Goal: Task Accomplishment & Management: Manage account settings

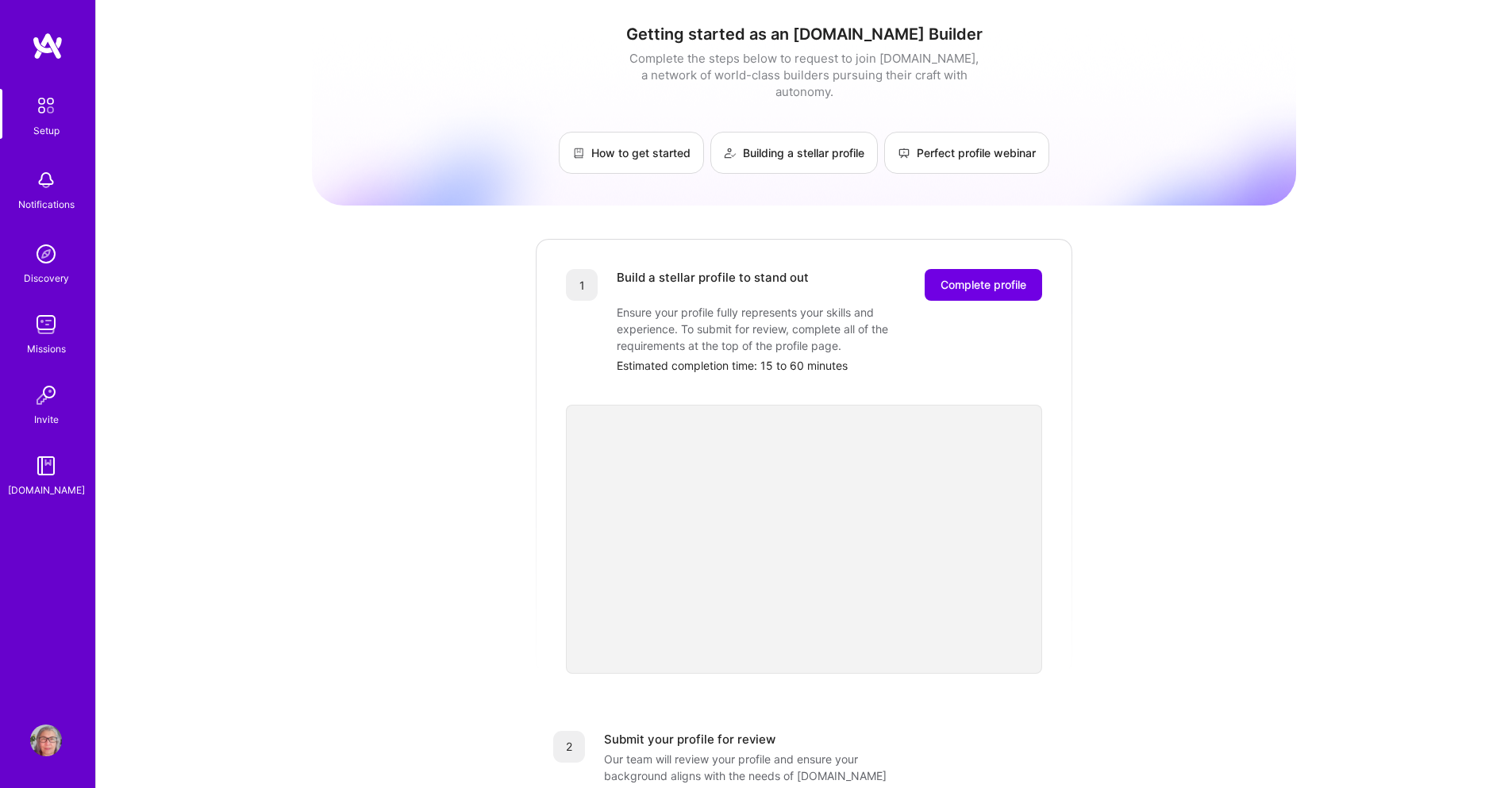
click at [49, 736] on img at bounding box center [45, 740] width 32 height 32
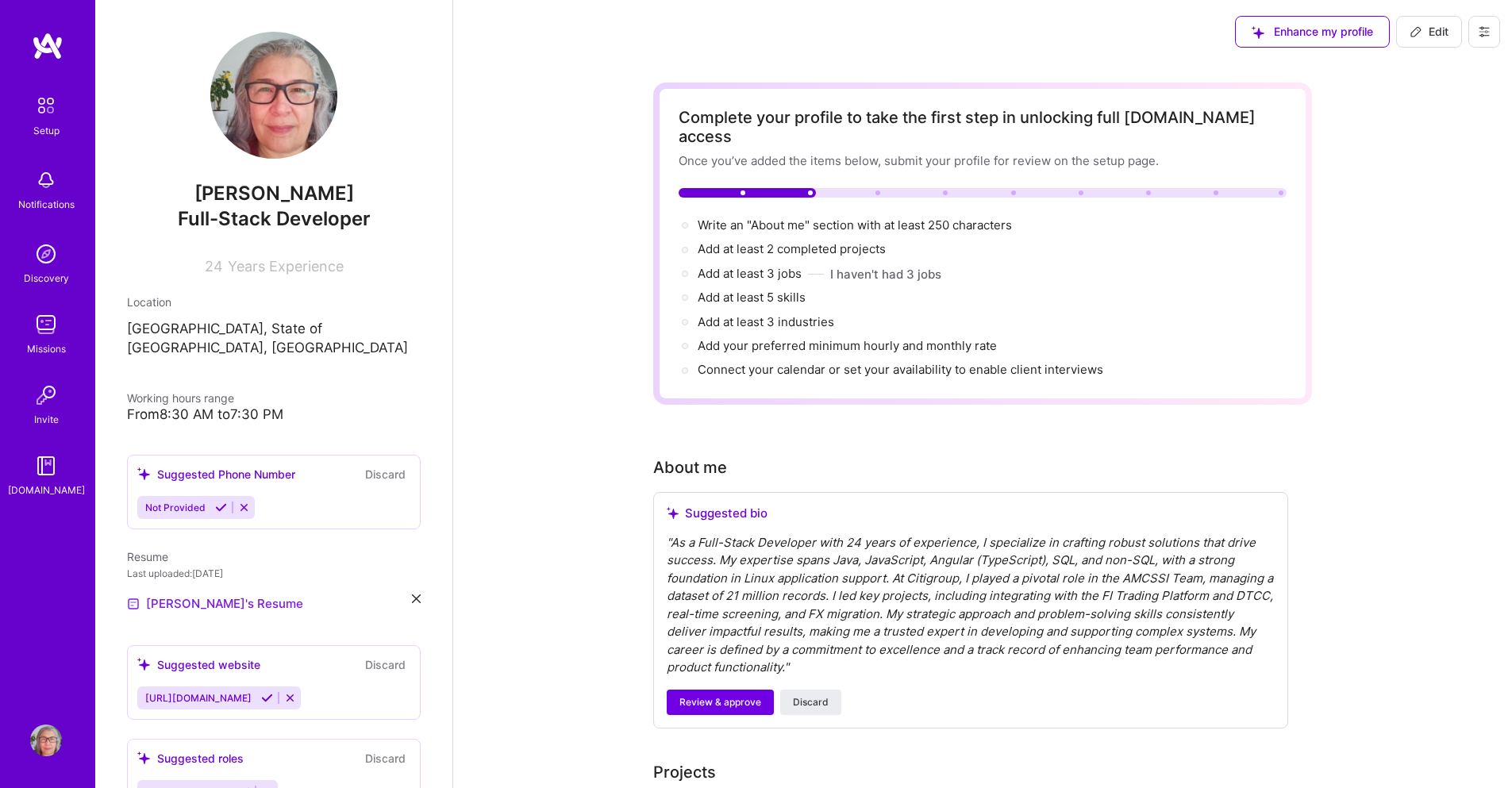
click at [188, 595] on link "[PERSON_NAME]'s Resume" at bounding box center [215, 604] width 176 height 19
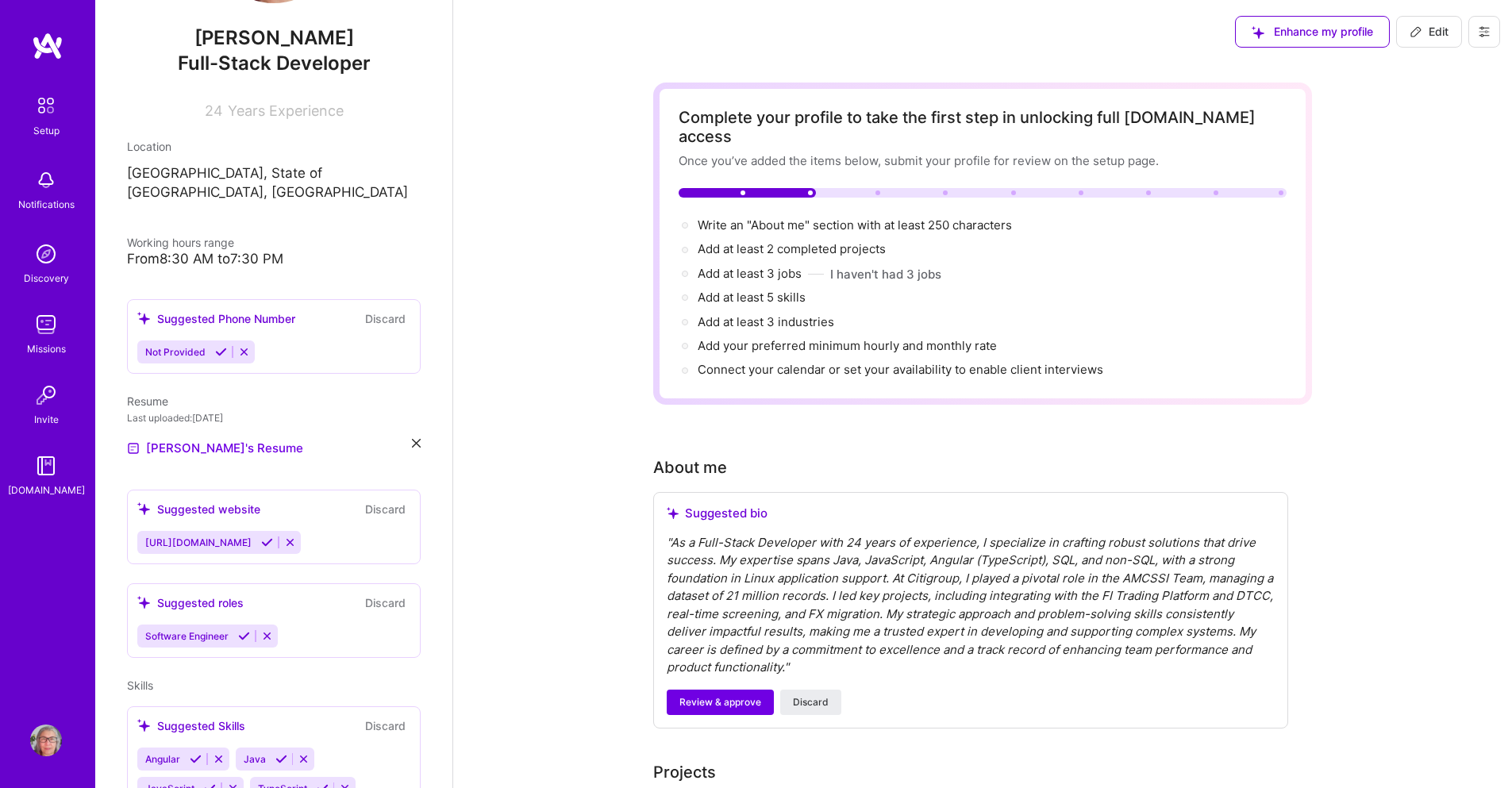
scroll to position [239, 0]
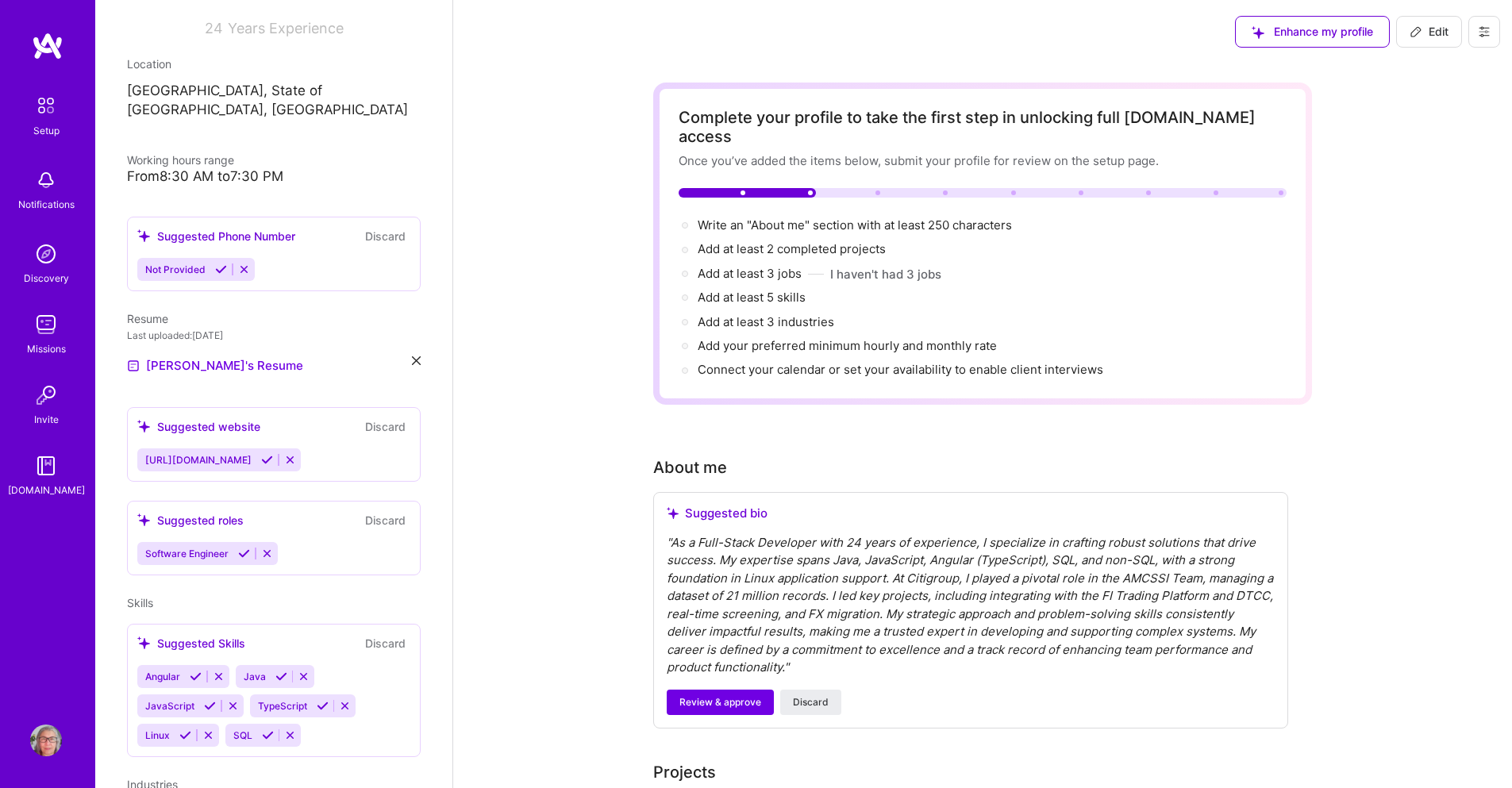
click at [169, 264] on span "Not Provided" at bounding box center [175, 269] width 61 height 12
click at [182, 228] on div "Suggested Phone Number" at bounding box center [216, 236] width 158 height 16
click at [220, 264] on icon at bounding box center [220, 269] width 12 height 12
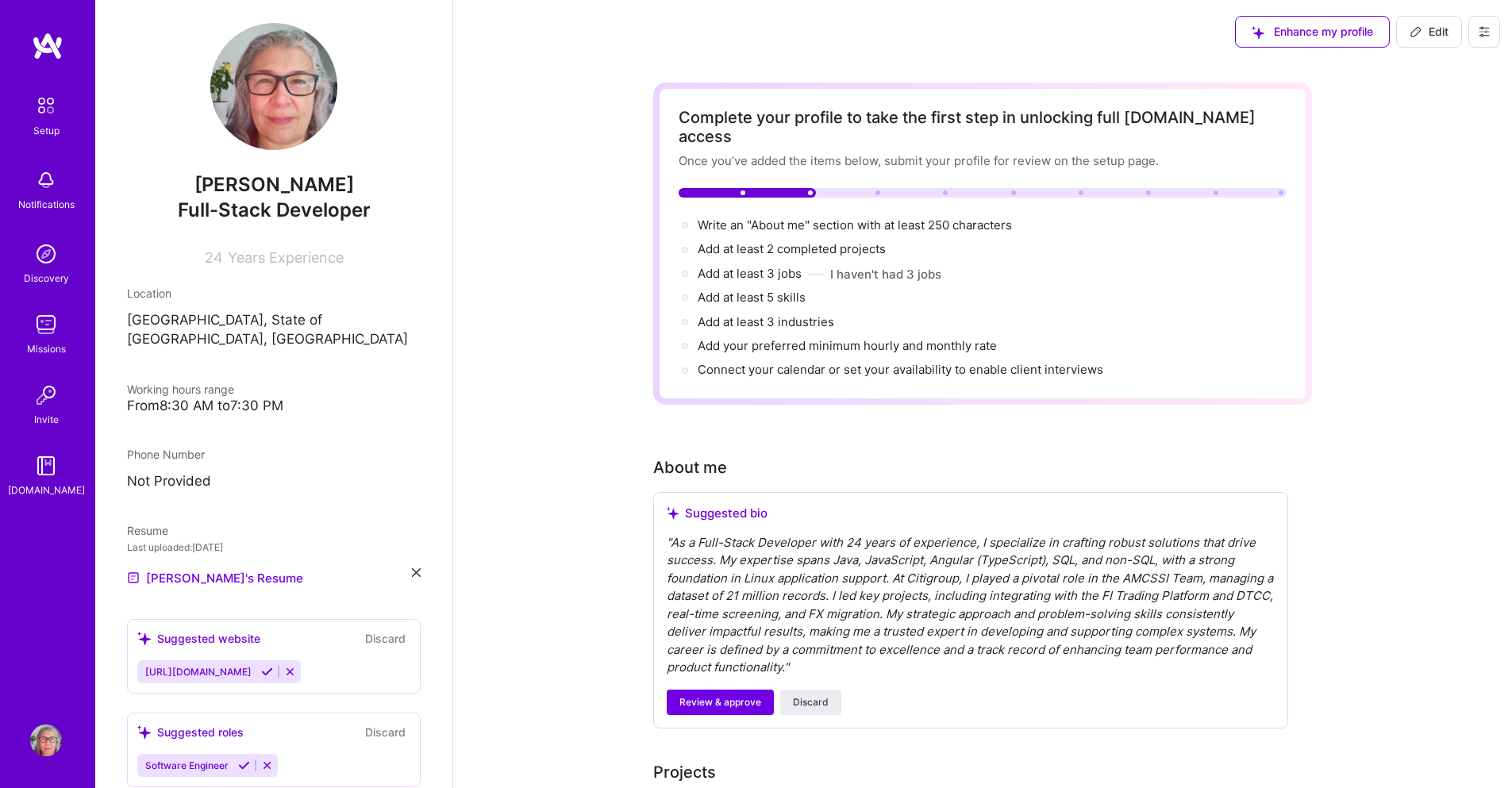
scroll to position [0, 0]
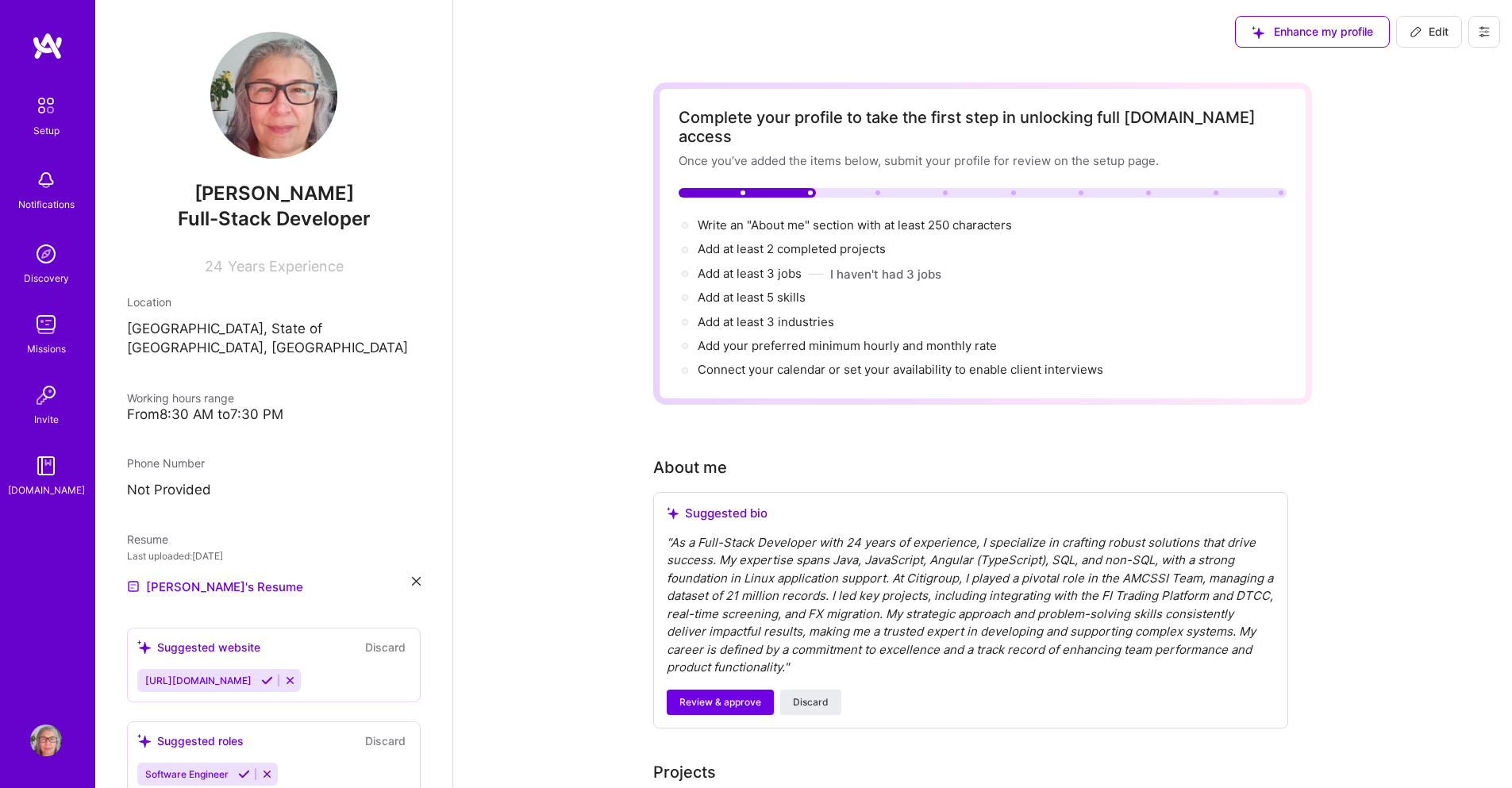
click at [52, 108] on img at bounding box center [46, 105] width 33 height 33
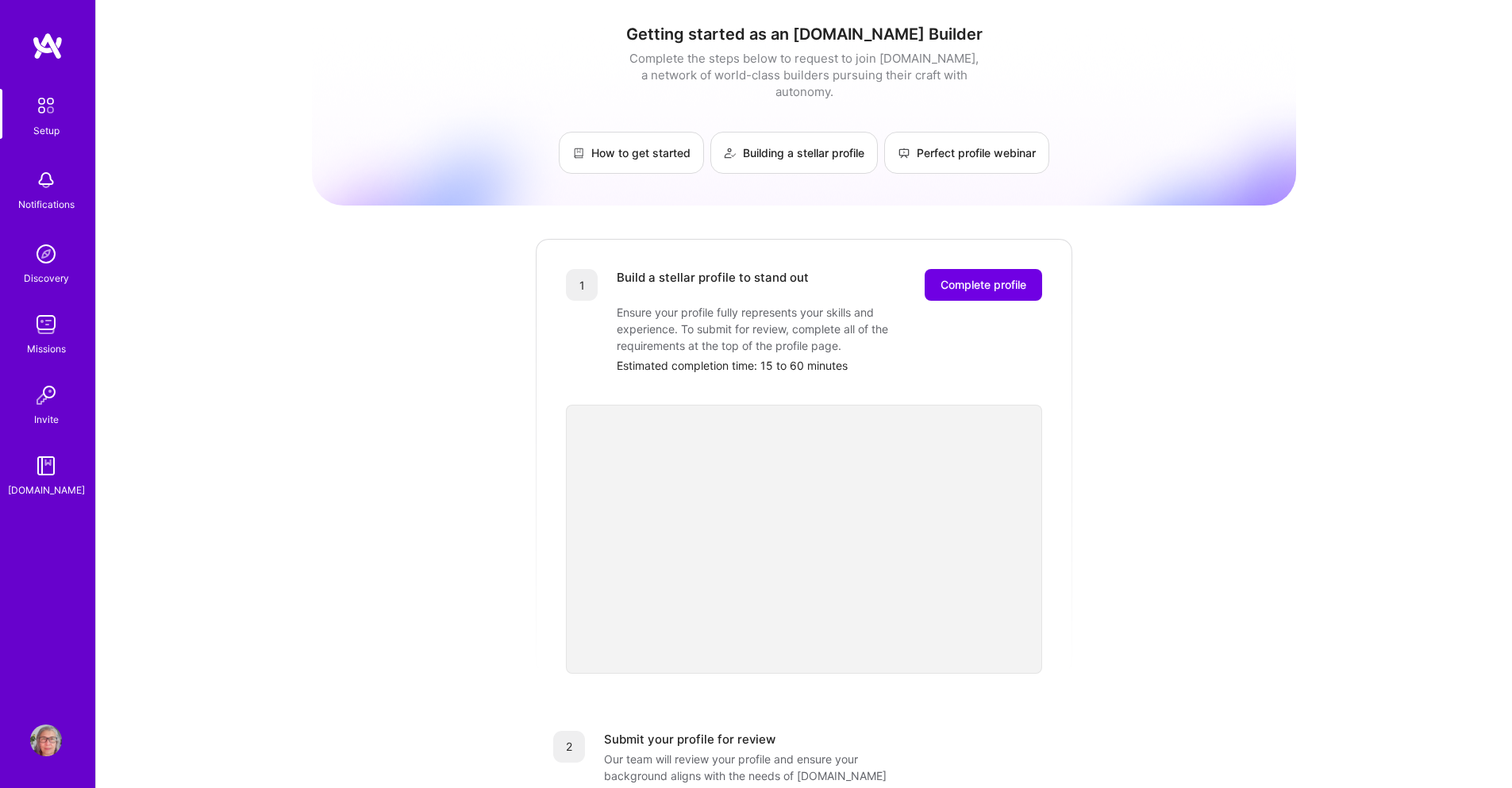
click at [46, 465] on img at bounding box center [45, 465] width 32 height 32
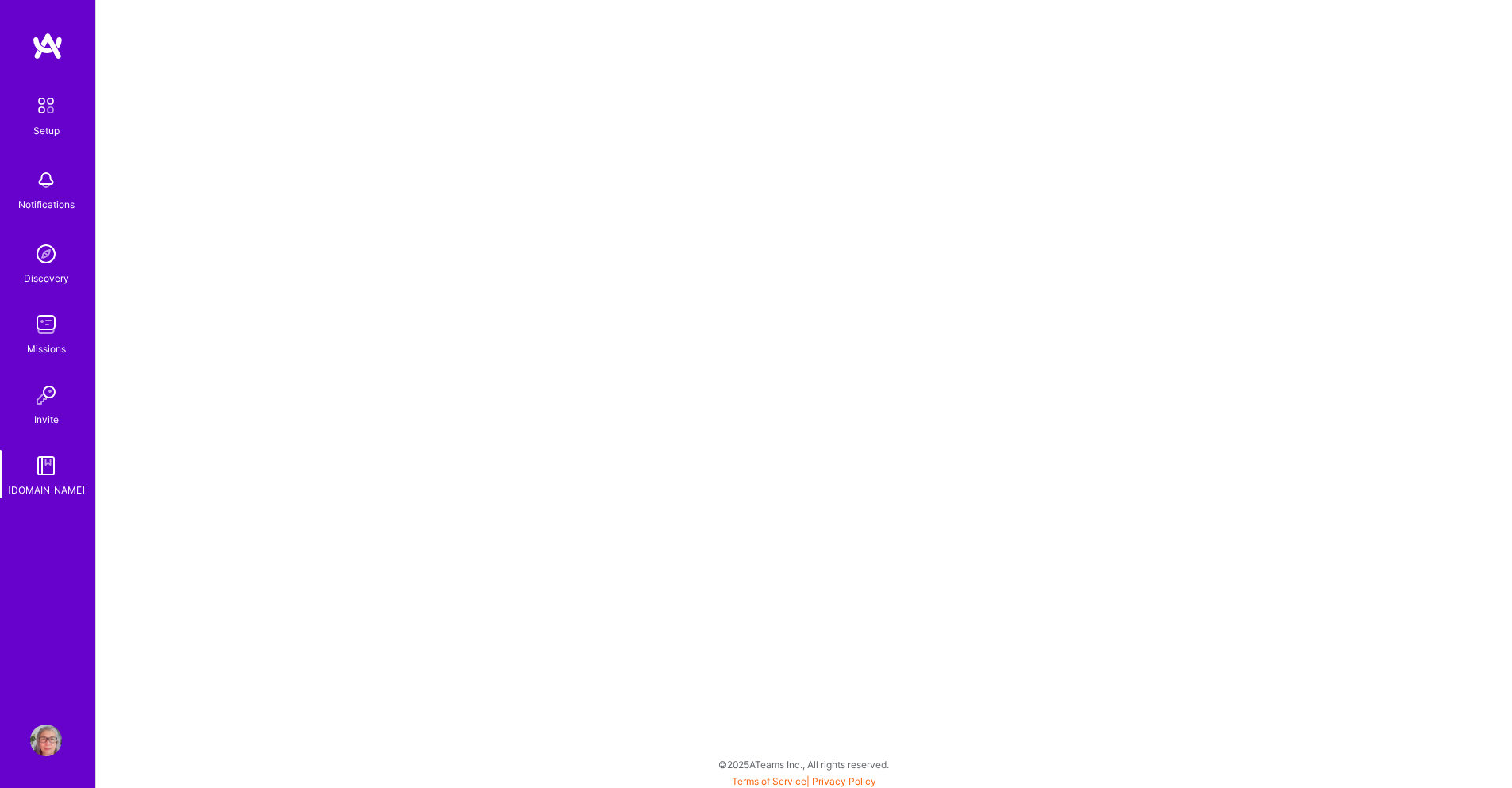
click at [51, 730] on img at bounding box center [45, 740] width 32 height 32
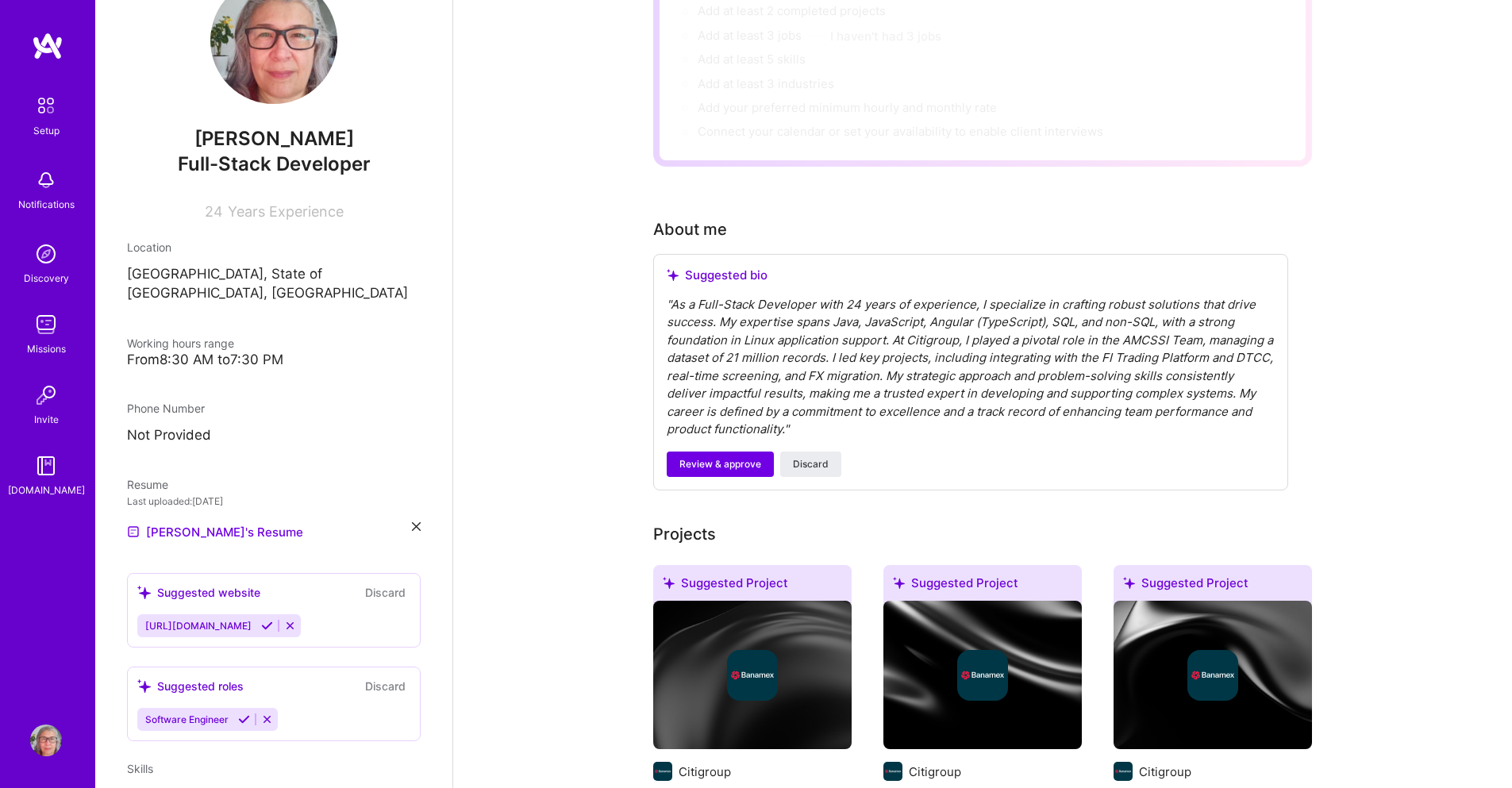
scroll to position [159, 0]
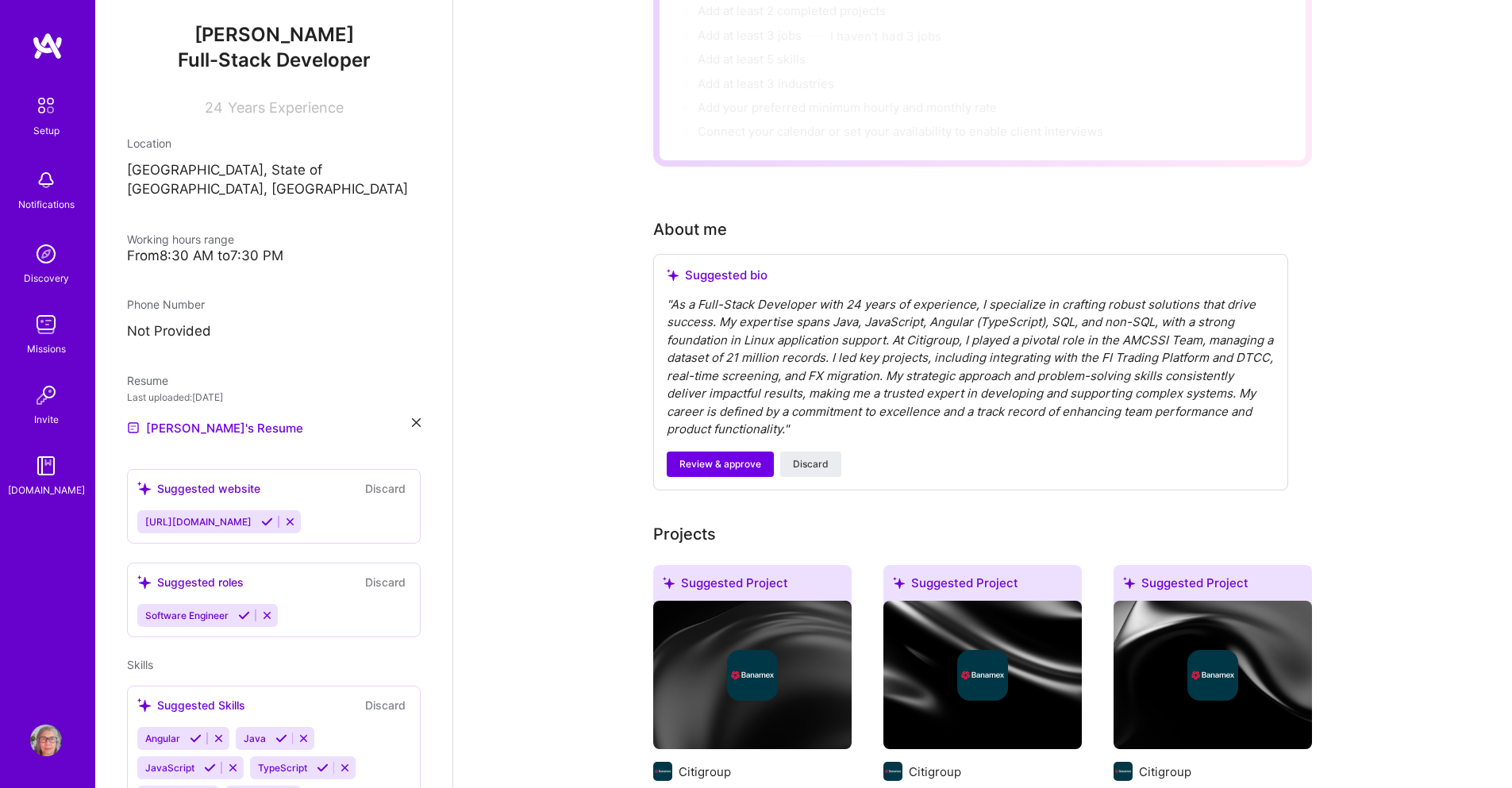
click at [195, 323] on p "Not Provided" at bounding box center [274, 332] width 294 height 19
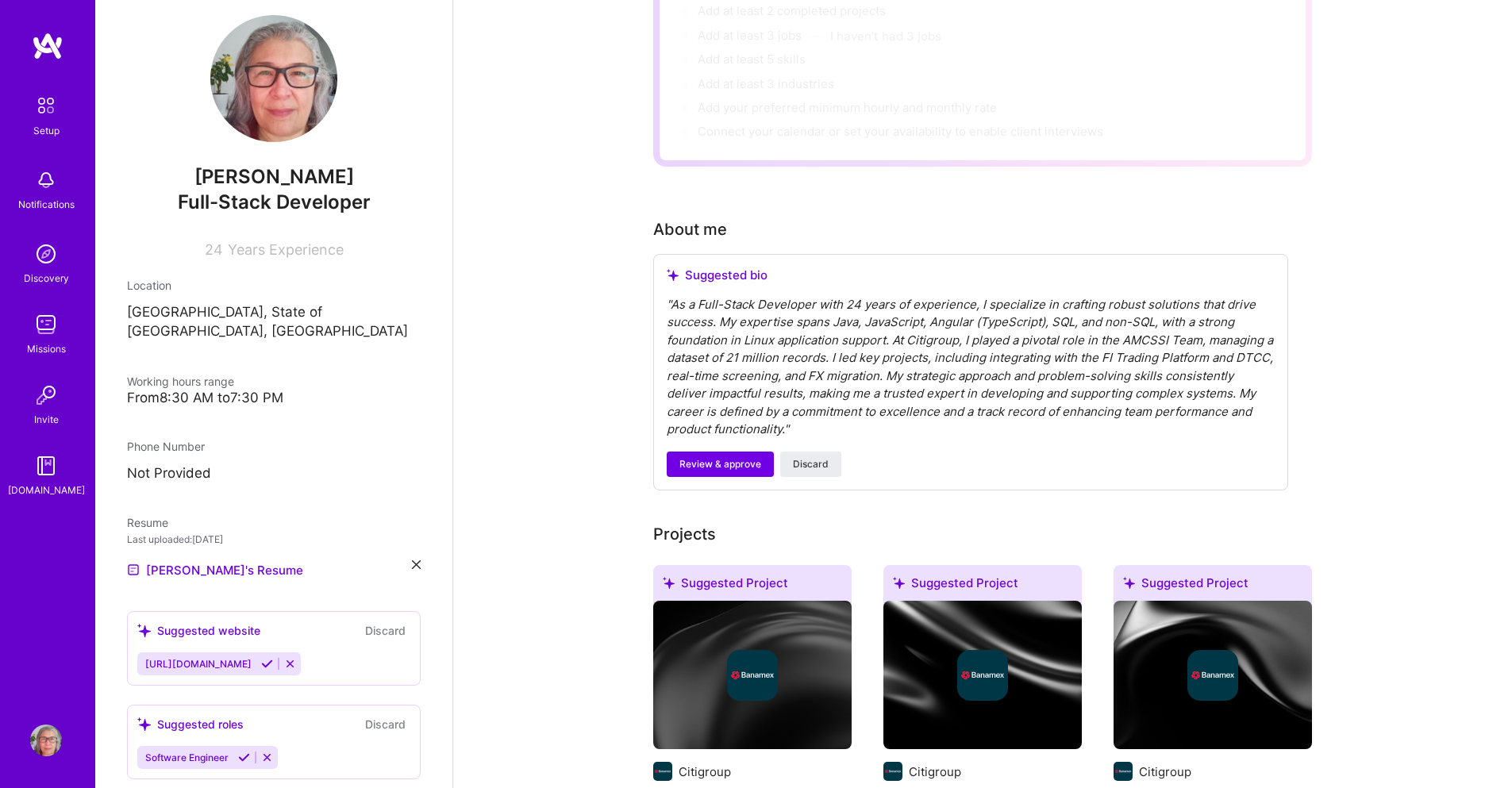
scroll to position [0, 0]
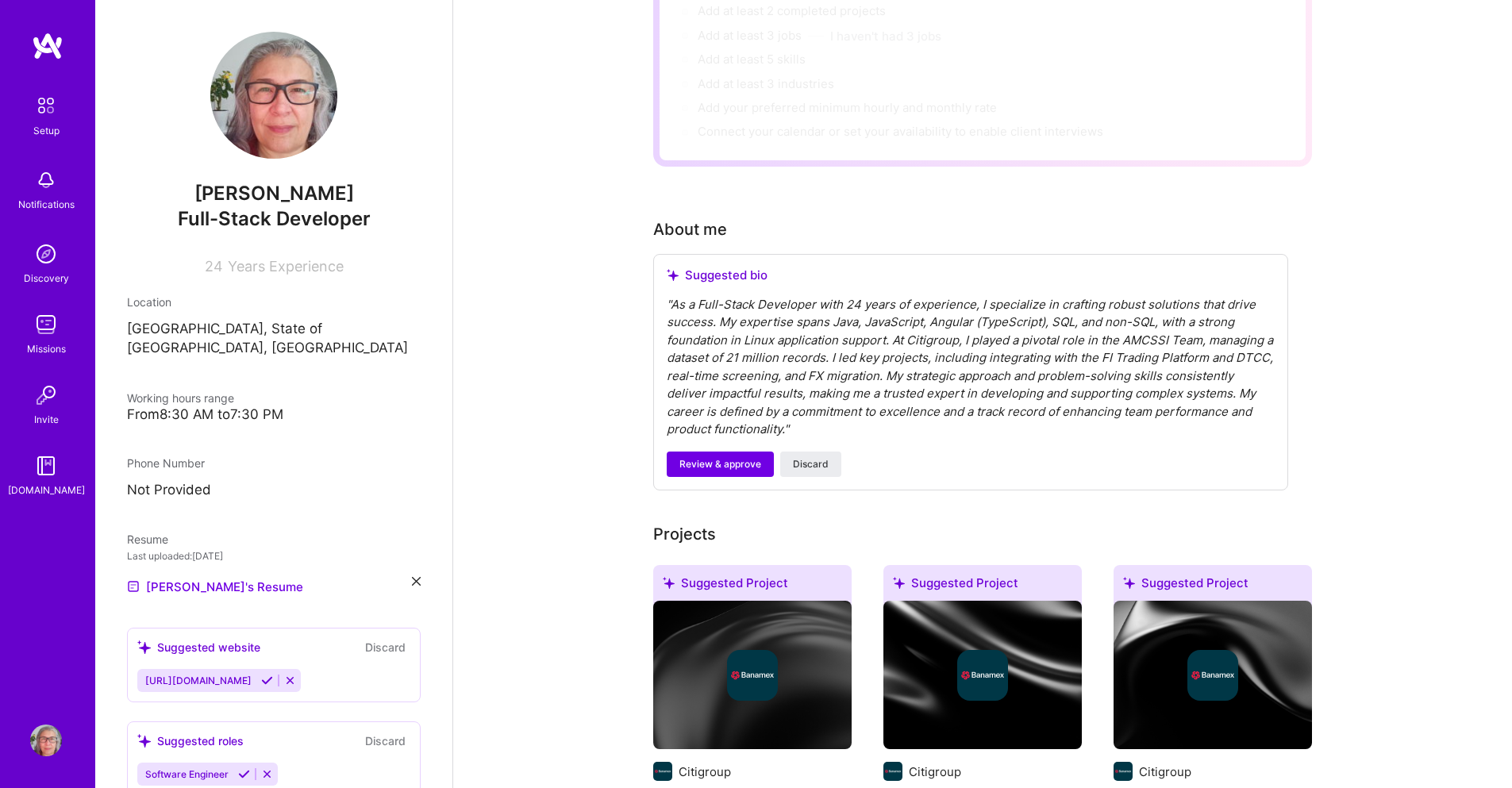
click at [182, 407] on div "From 8:30 AM to 7:30 PM" at bounding box center [274, 415] width 294 height 16
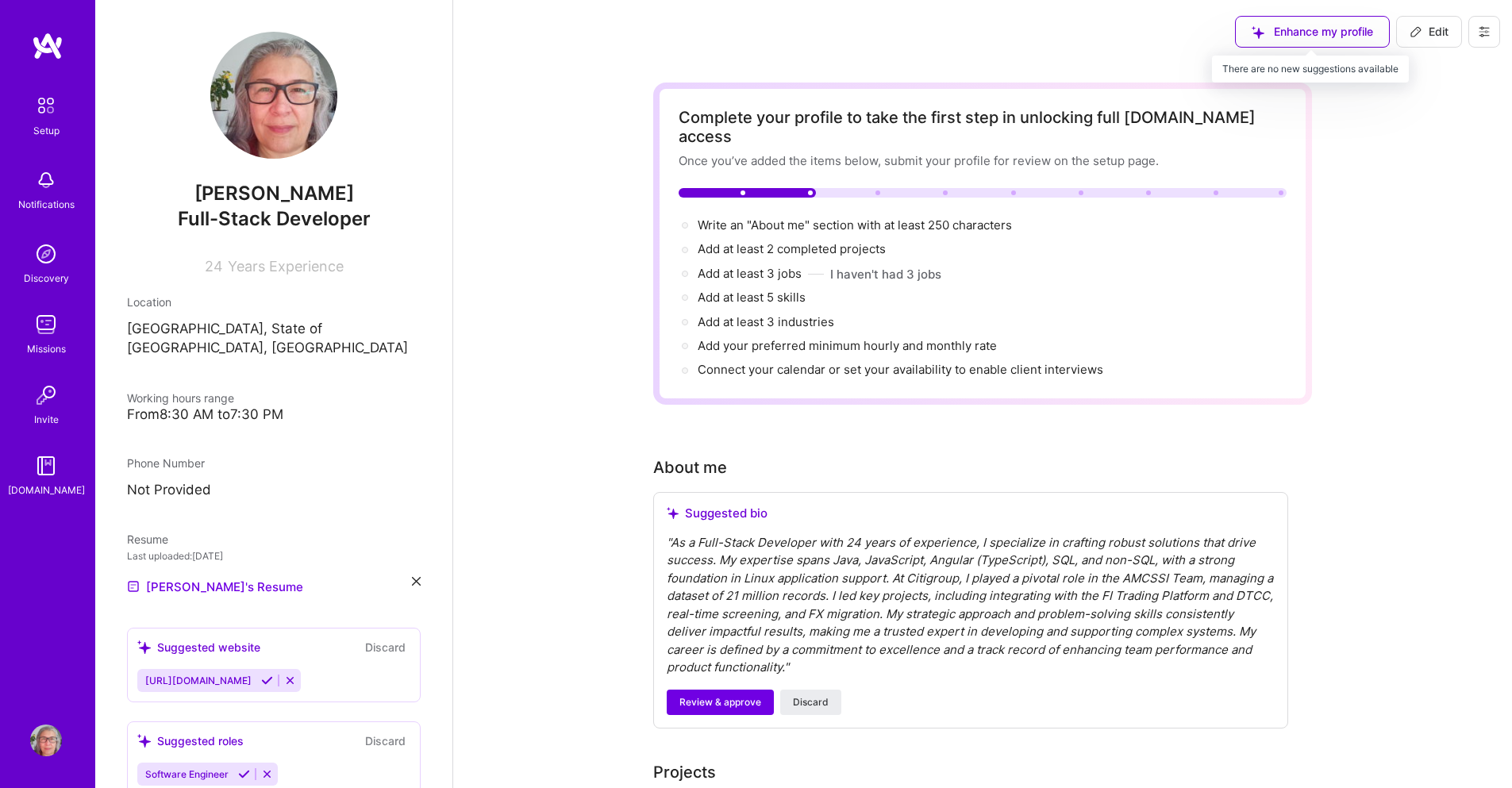
click at [1335, 33] on div "Enhance my profile" at bounding box center [1311, 32] width 154 height 32
click at [1487, 32] on icon at bounding box center [1484, 32] width 13 height 13
click at [1439, 69] on button "Settings" at bounding box center [1441, 68] width 119 height 41
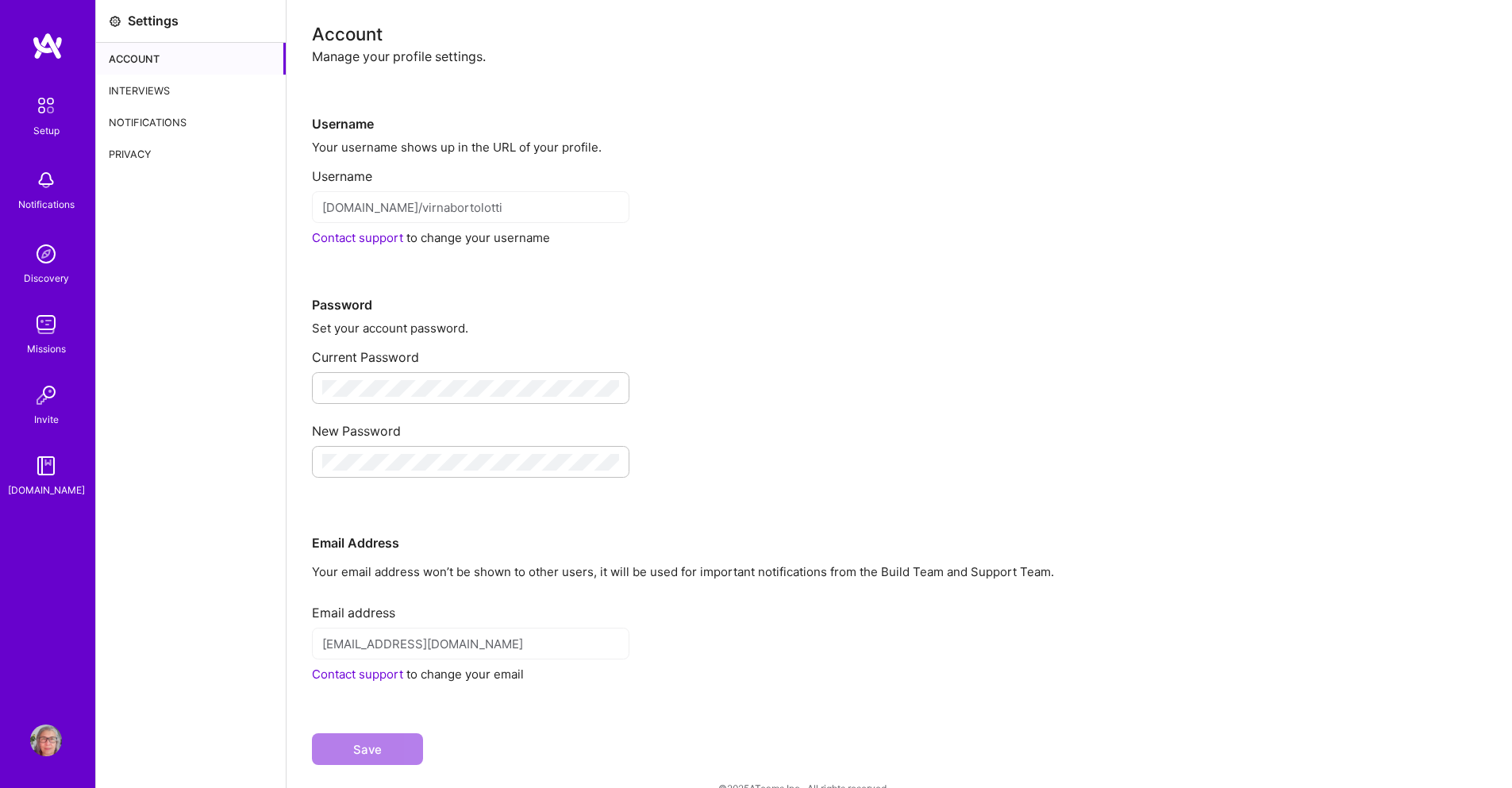
click at [120, 57] on div "Account" at bounding box center [191, 58] width 190 height 32
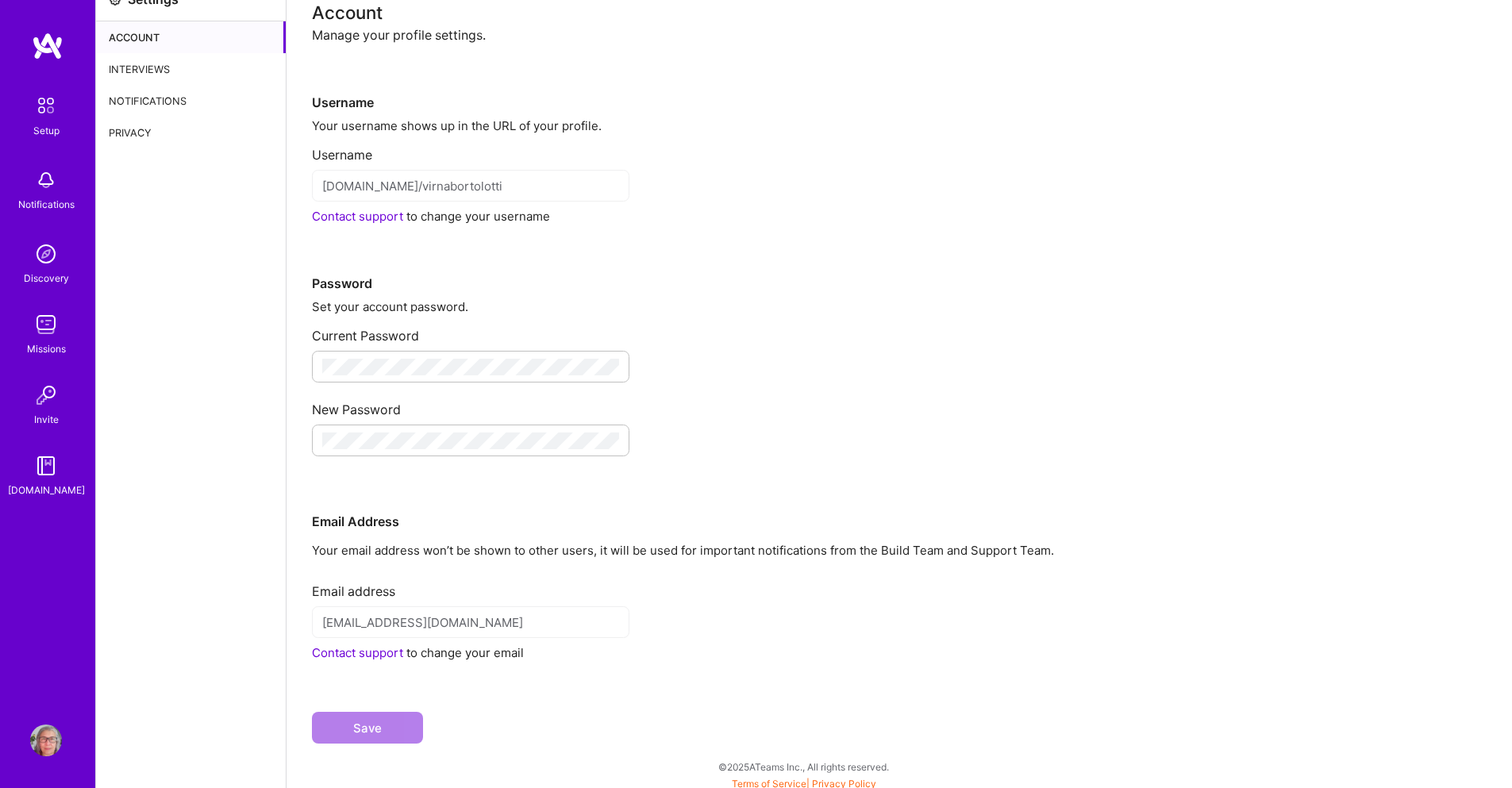
scroll to position [28, 0]
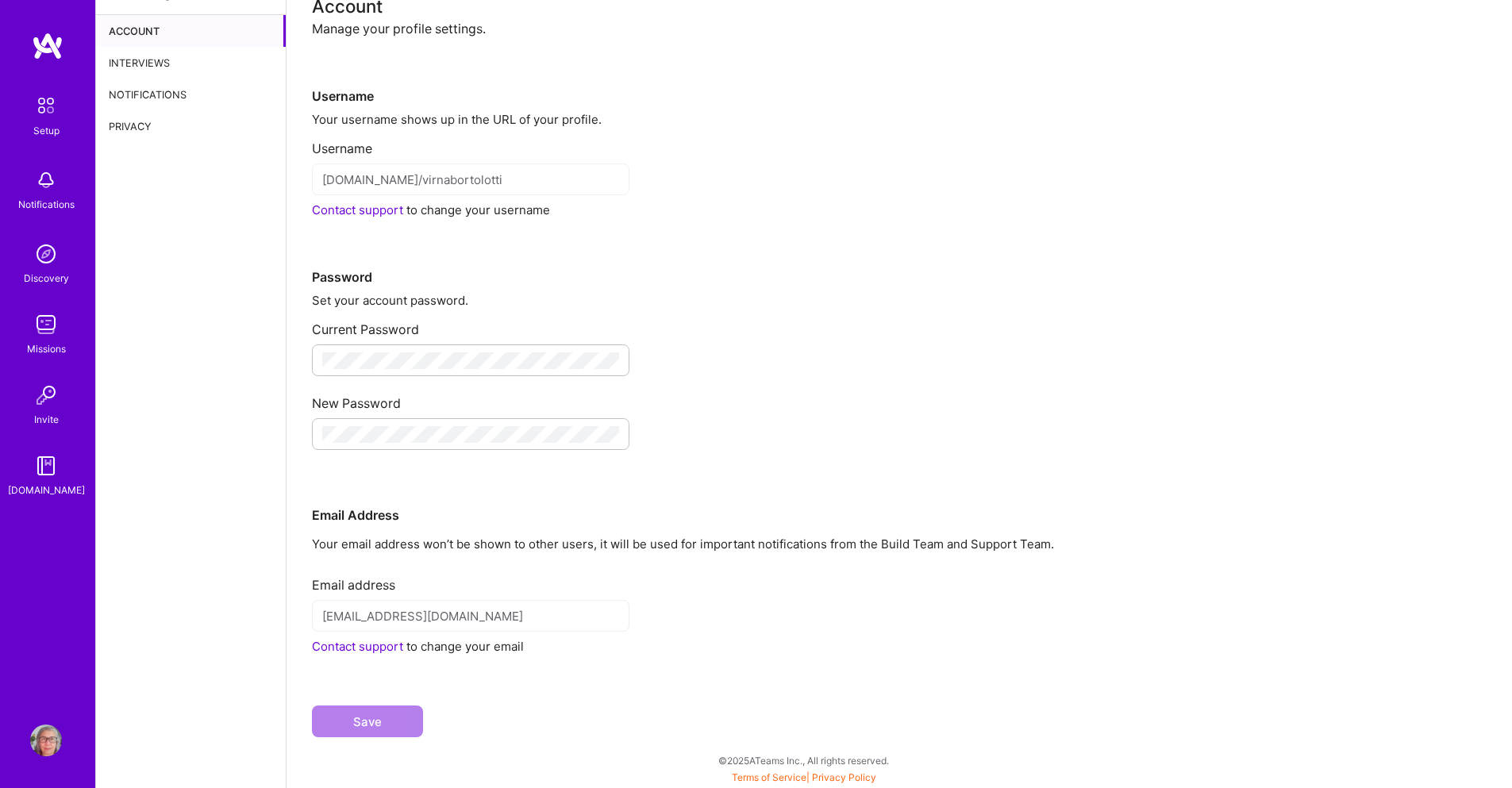
click at [124, 66] on div "Interviews" at bounding box center [191, 62] width 190 height 32
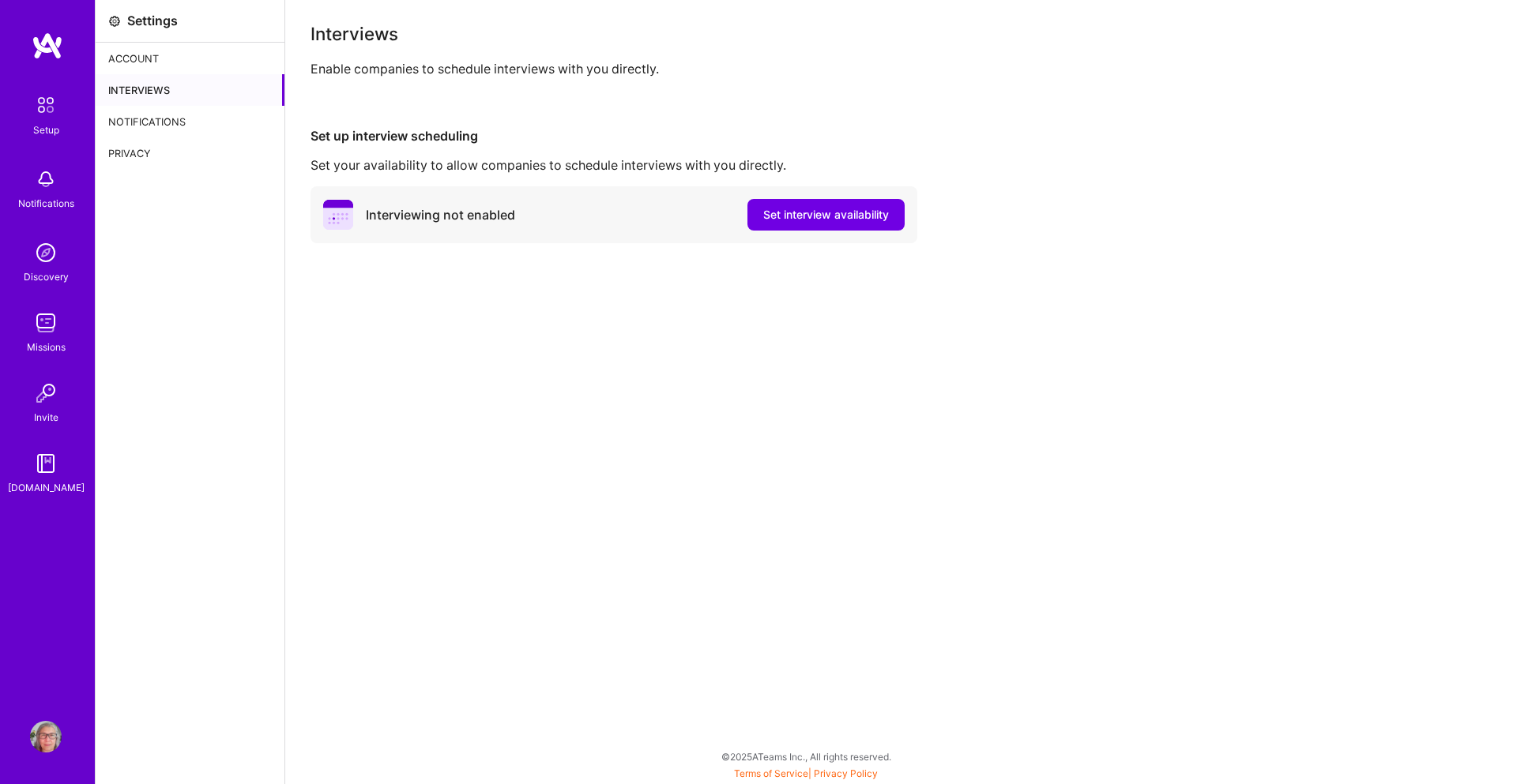
click at [126, 125] on div "Notifications" at bounding box center [190, 121] width 189 height 31
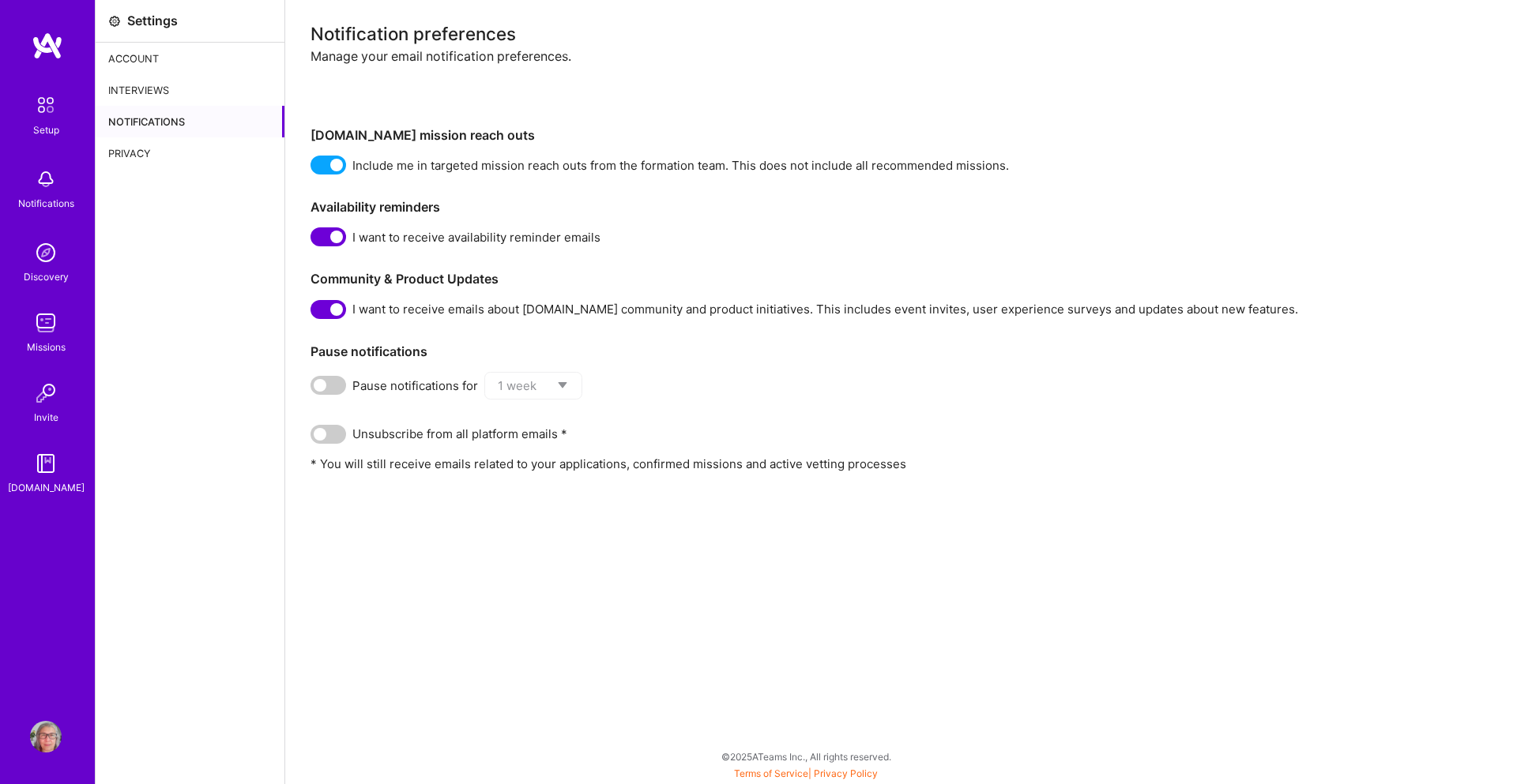
click at [127, 153] on div "Privacy" at bounding box center [190, 153] width 189 height 31
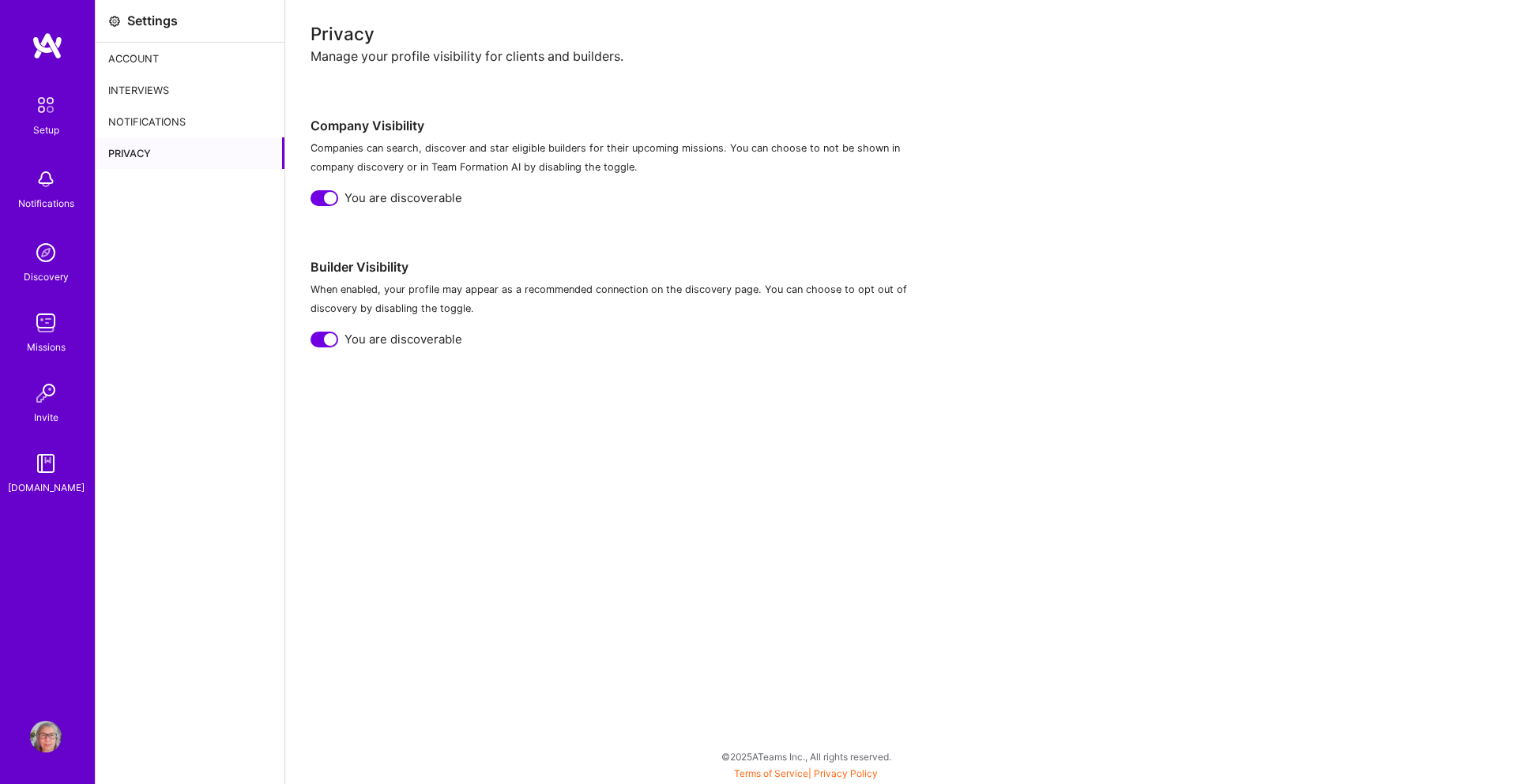
click at [45, 477] on img at bounding box center [45, 463] width 31 height 31
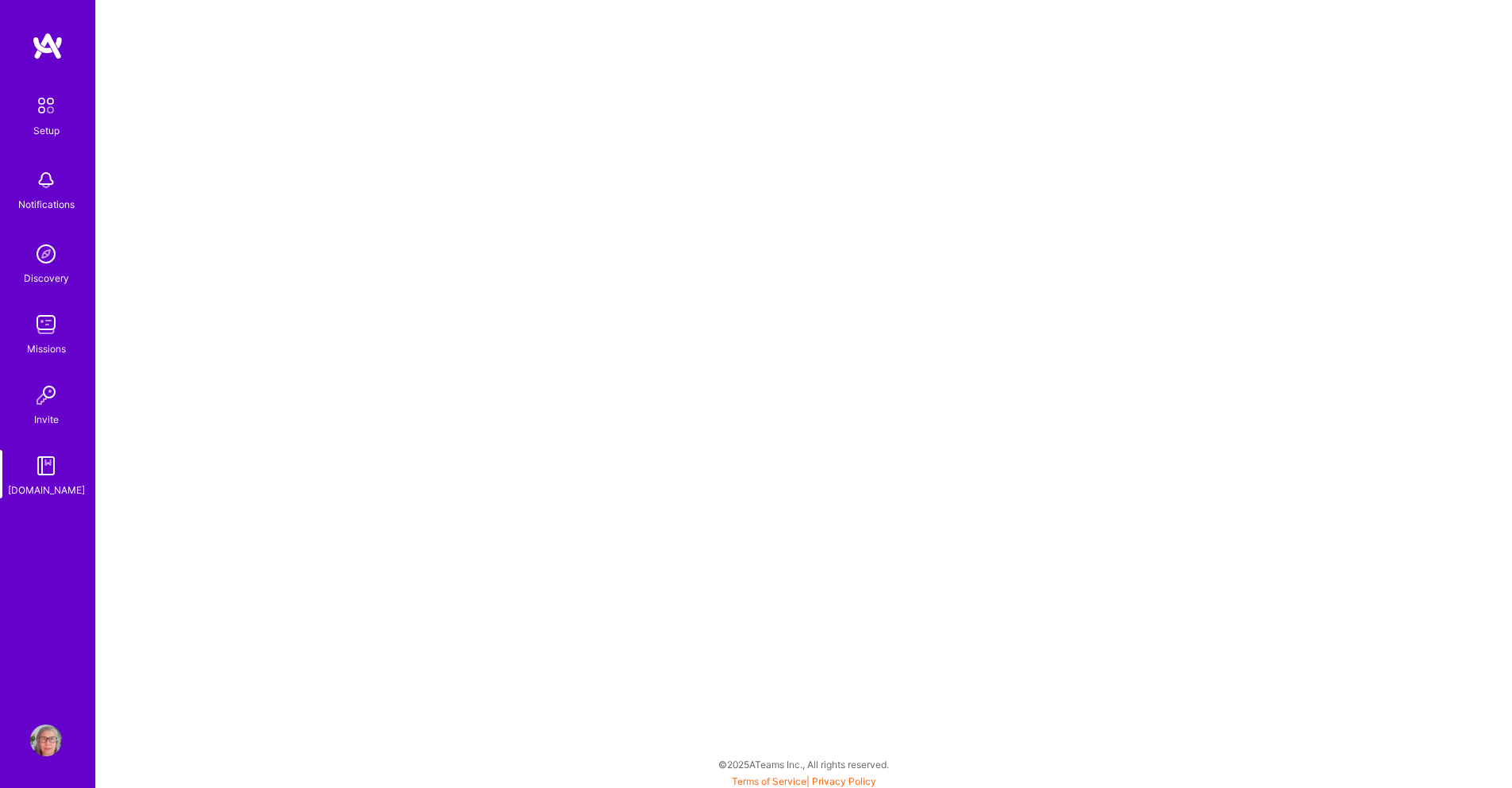
click at [44, 402] on img at bounding box center [45, 395] width 32 height 32
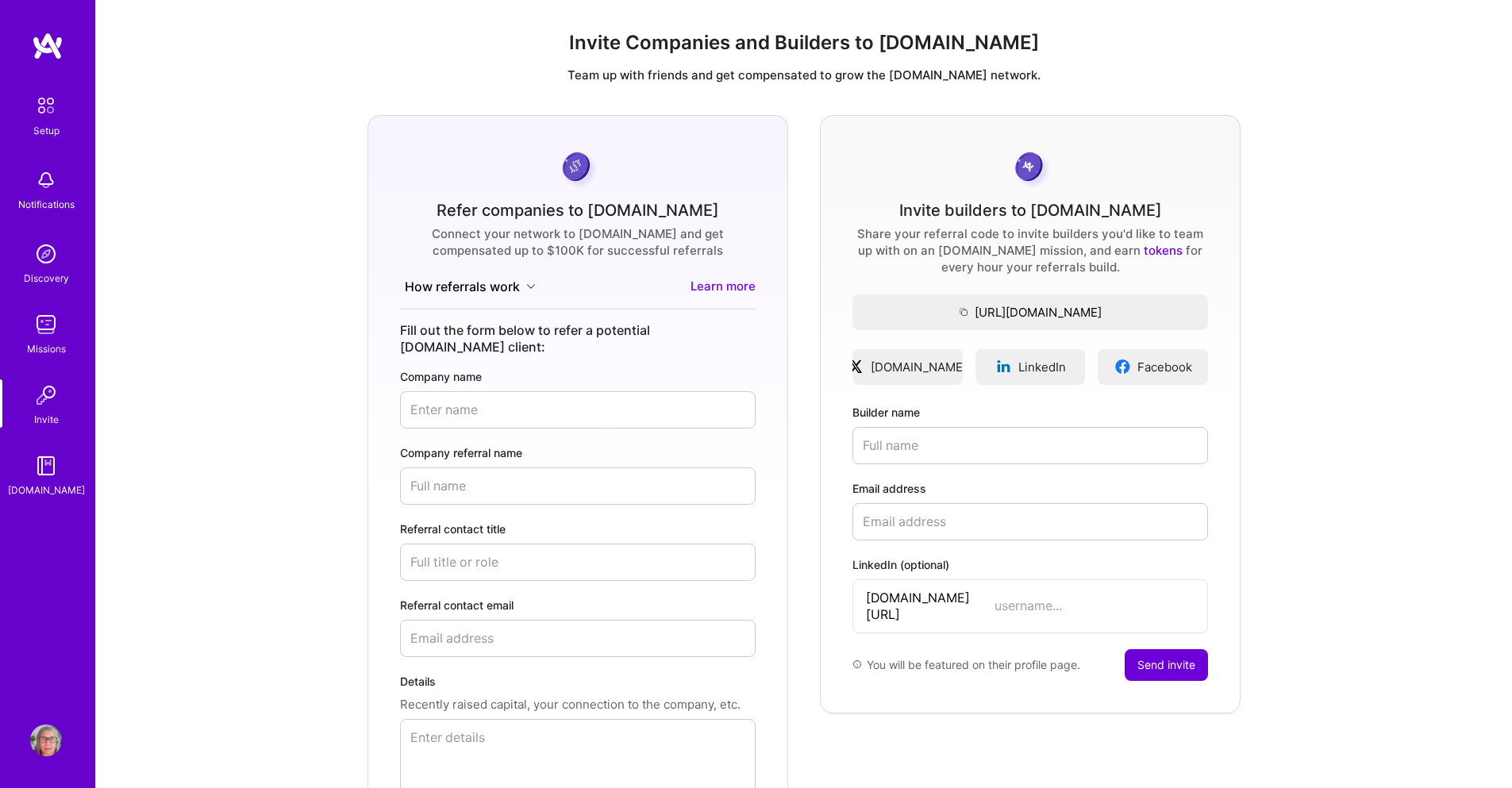
click at [43, 323] on img at bounding box center [45, 324] width 32 height 32
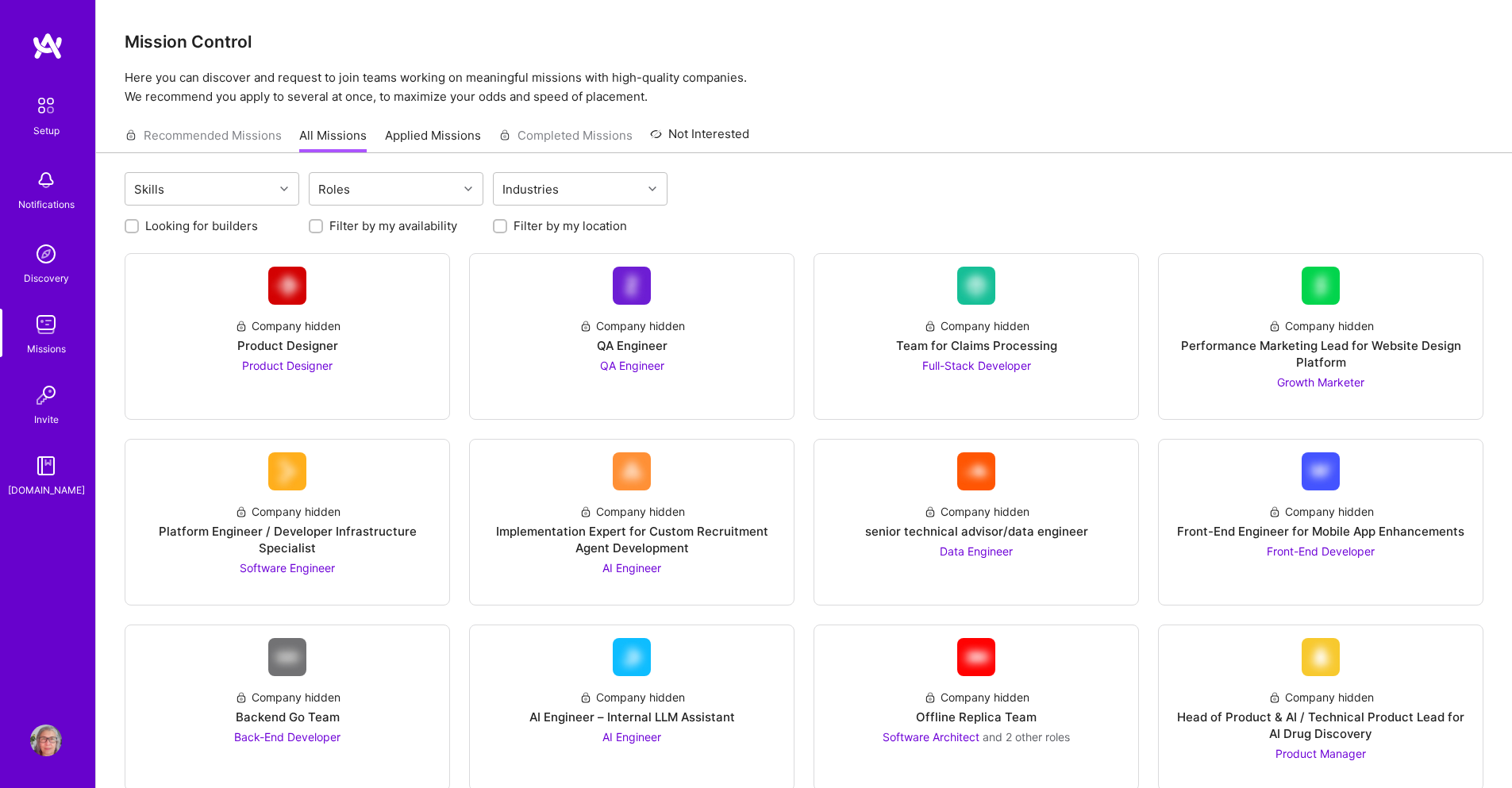
click at [41, 253] on img at bounding box center [45, 254] width 32 height 32
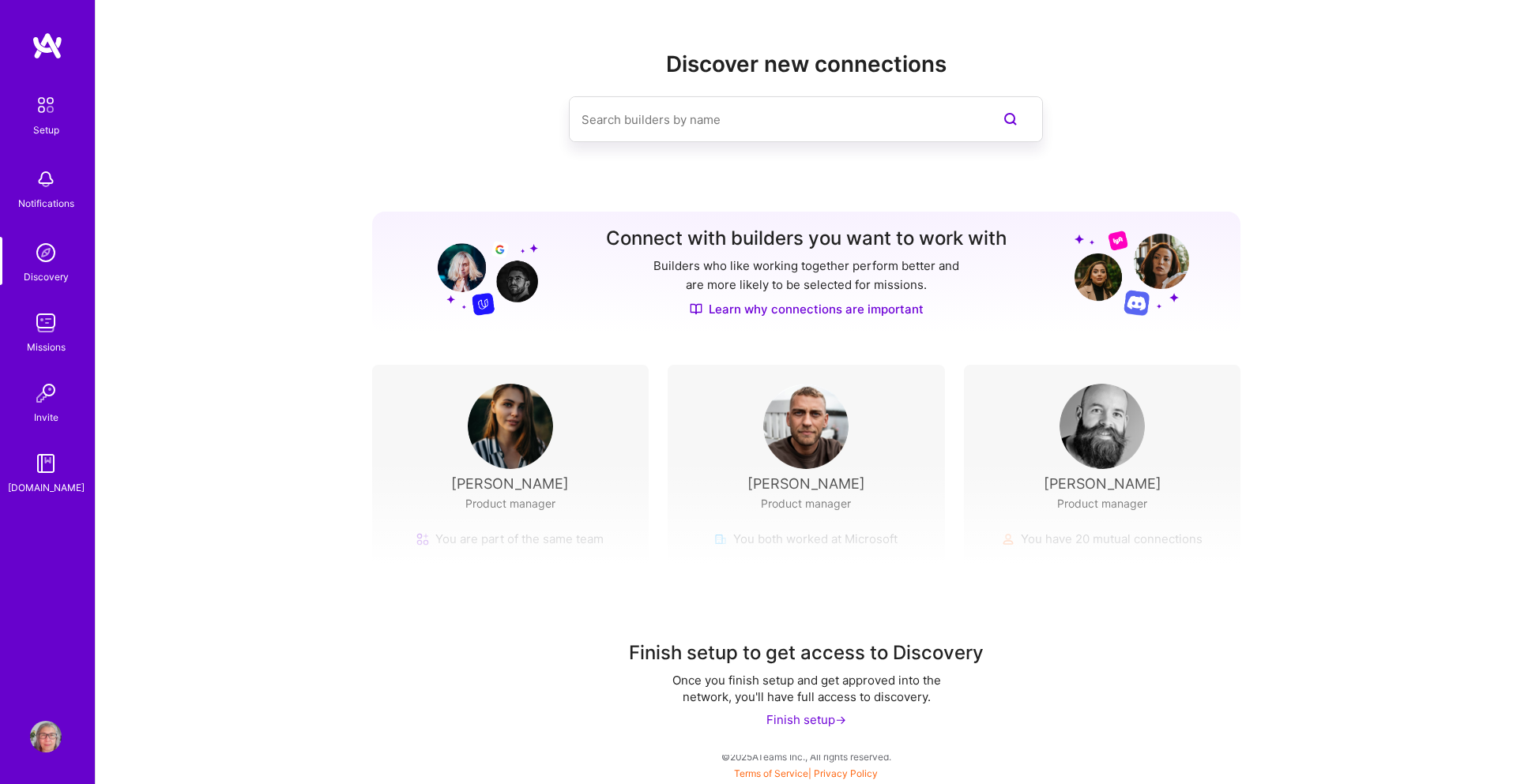
click at [49, 184] on img at bounding box center [45, 179] width 31 height 31
click at [49, 120] on img at bounding box center [46, 104] width 33 height 33
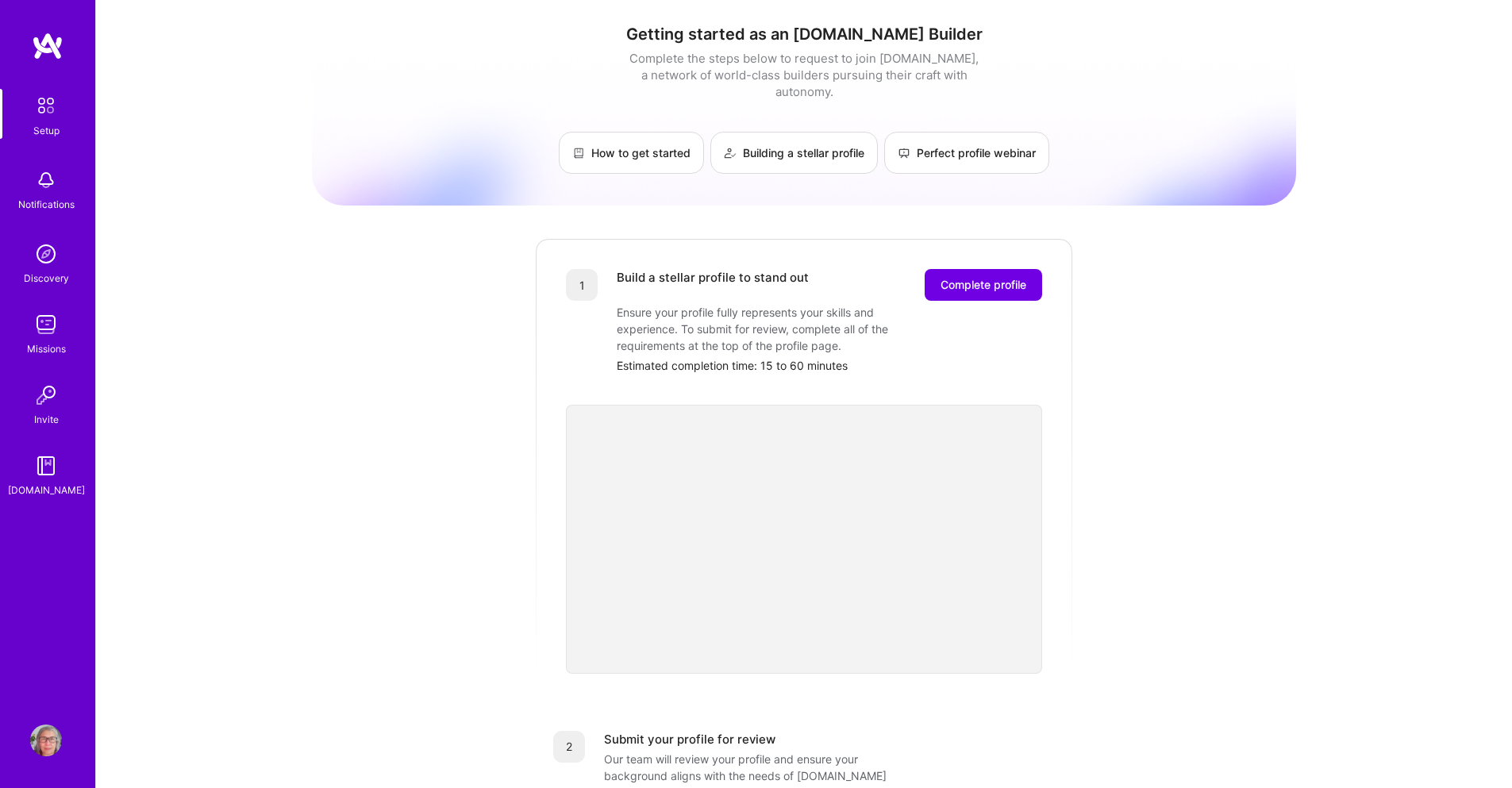
click at [51, 743] on img at bounding box center [45, 740] width 32 height 32
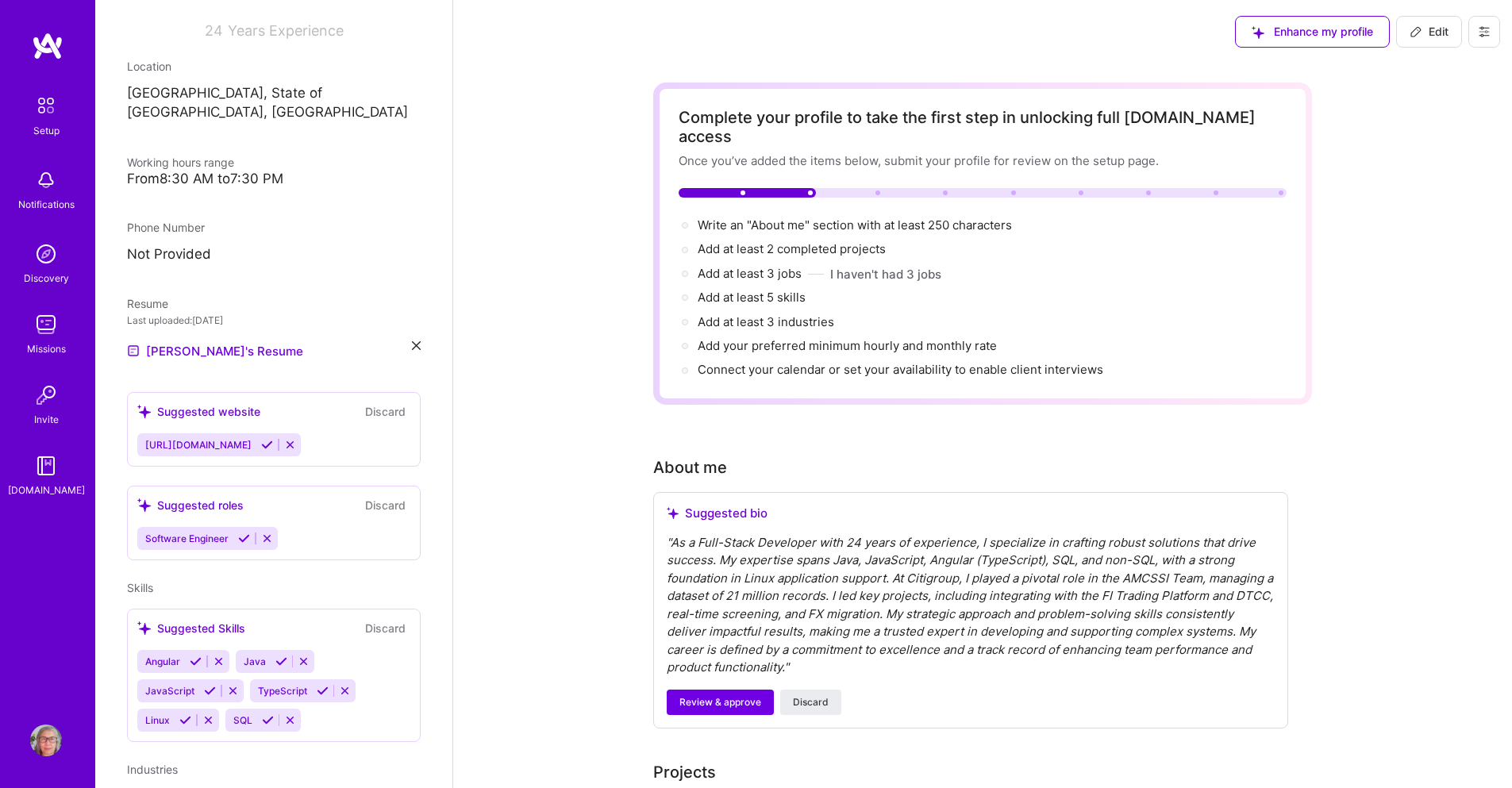
scroll to position [239, 0]
click at [285, 436] on button at bounding box center [290, 442] width 22 height 14
click at [372, 400] on button "Discard" at bounding box center [385, 409] width 50 height 18
click at [386, 400] on button "Discard" at bounding box center [385, 409] width 50 height 18
click at [369, 400] on button "Discard" at bounding box center [385, 409] width 50 height 18
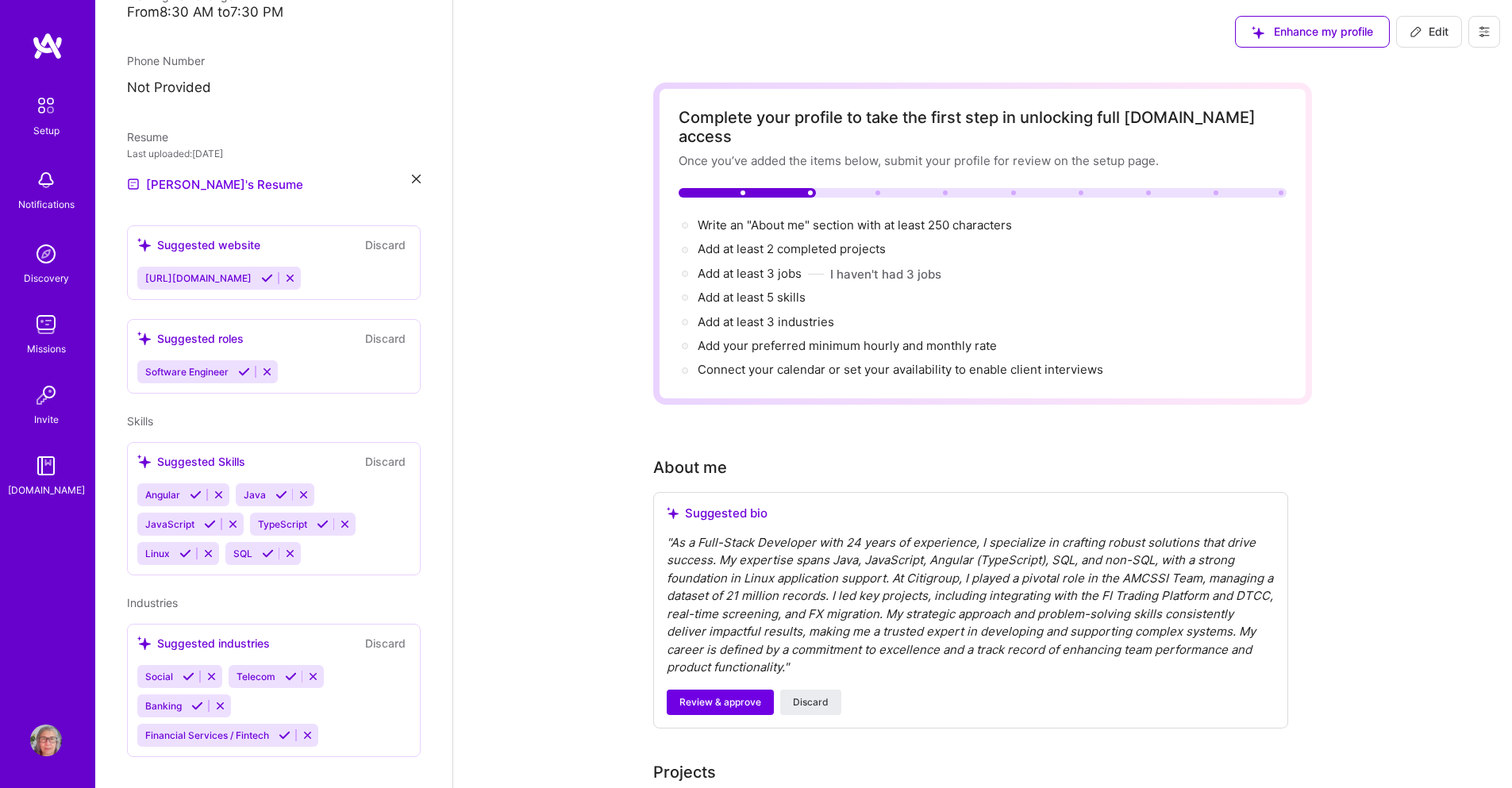
scroll to position [404, 0]
click at [188, 670] on icon at bounding box center [188, 675] width 12 height 12
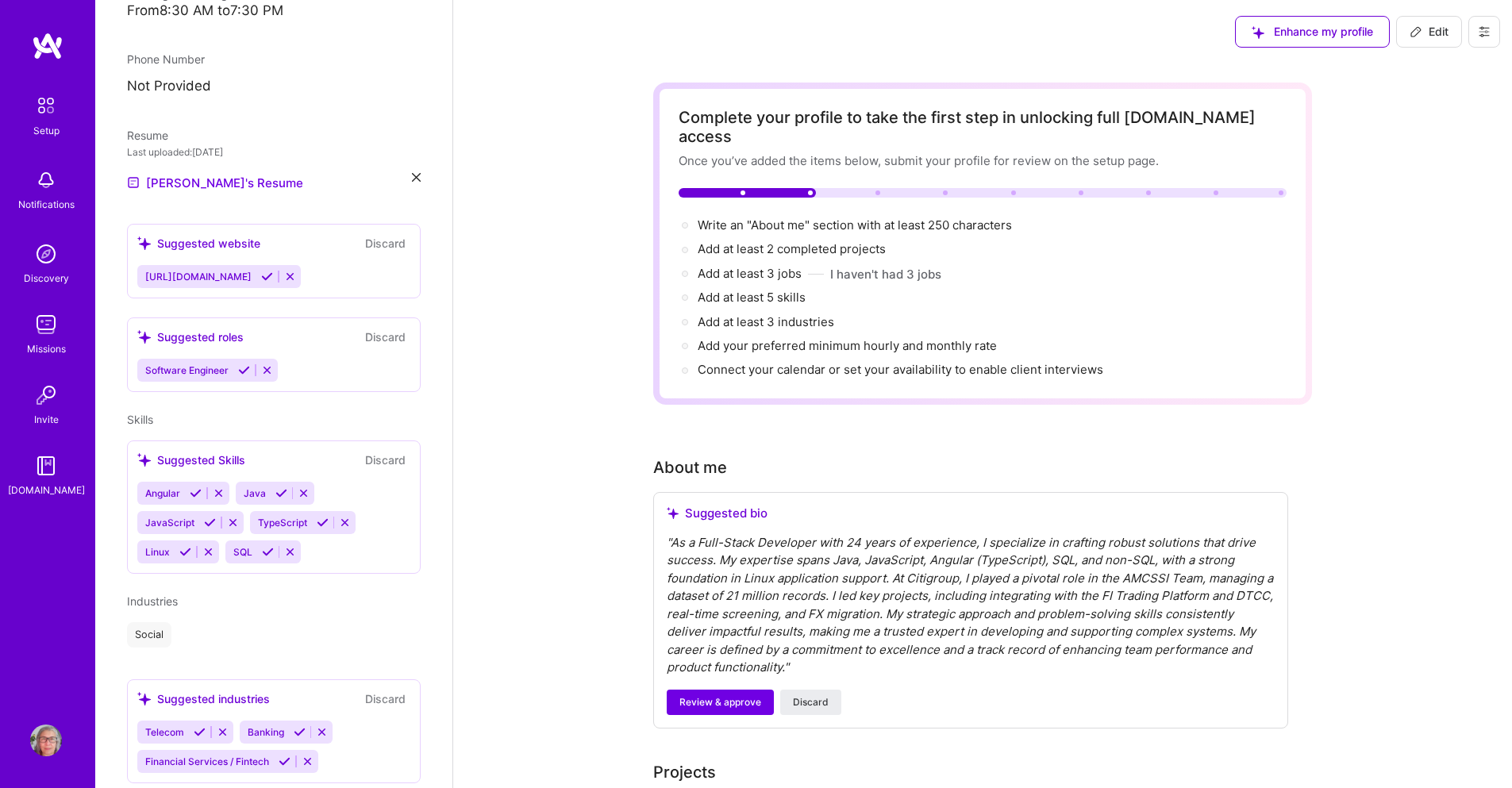
click at [285, 271] on icon at bounding box center [290, 277] width 12 height 12
click at [242, 364] on icon at bounding box center [244, 370] width 12 height 12
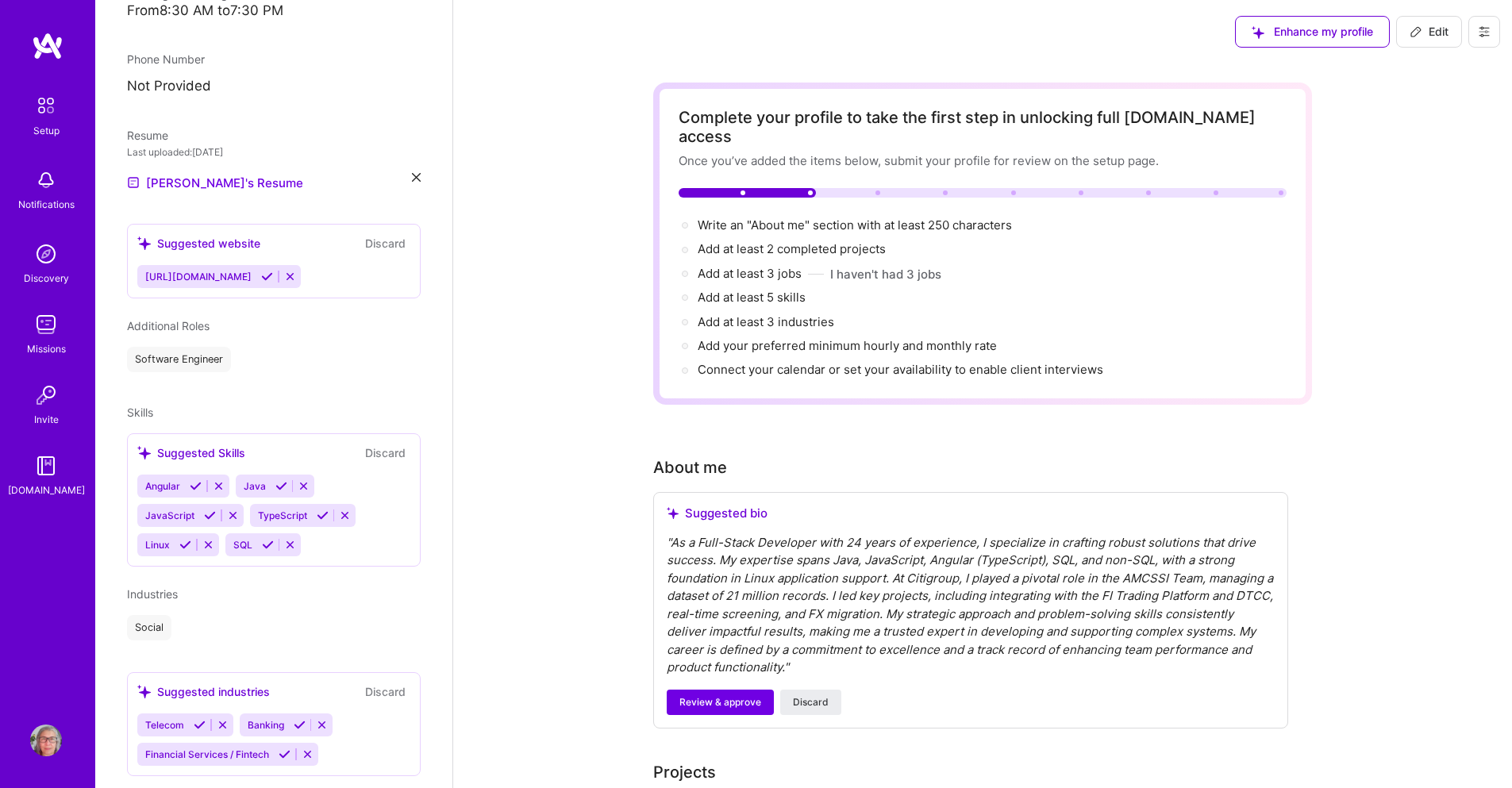
click at [211, 347] on div "Software Engineer" at bounding box center [179, 360] width 104 height 25
click at [192, 319] on span "Additional Roles" at bounding box center [168, 325] width 82 height 14
click at [196, 481] on icon at bounding box center [195, 486] width 12 height 12
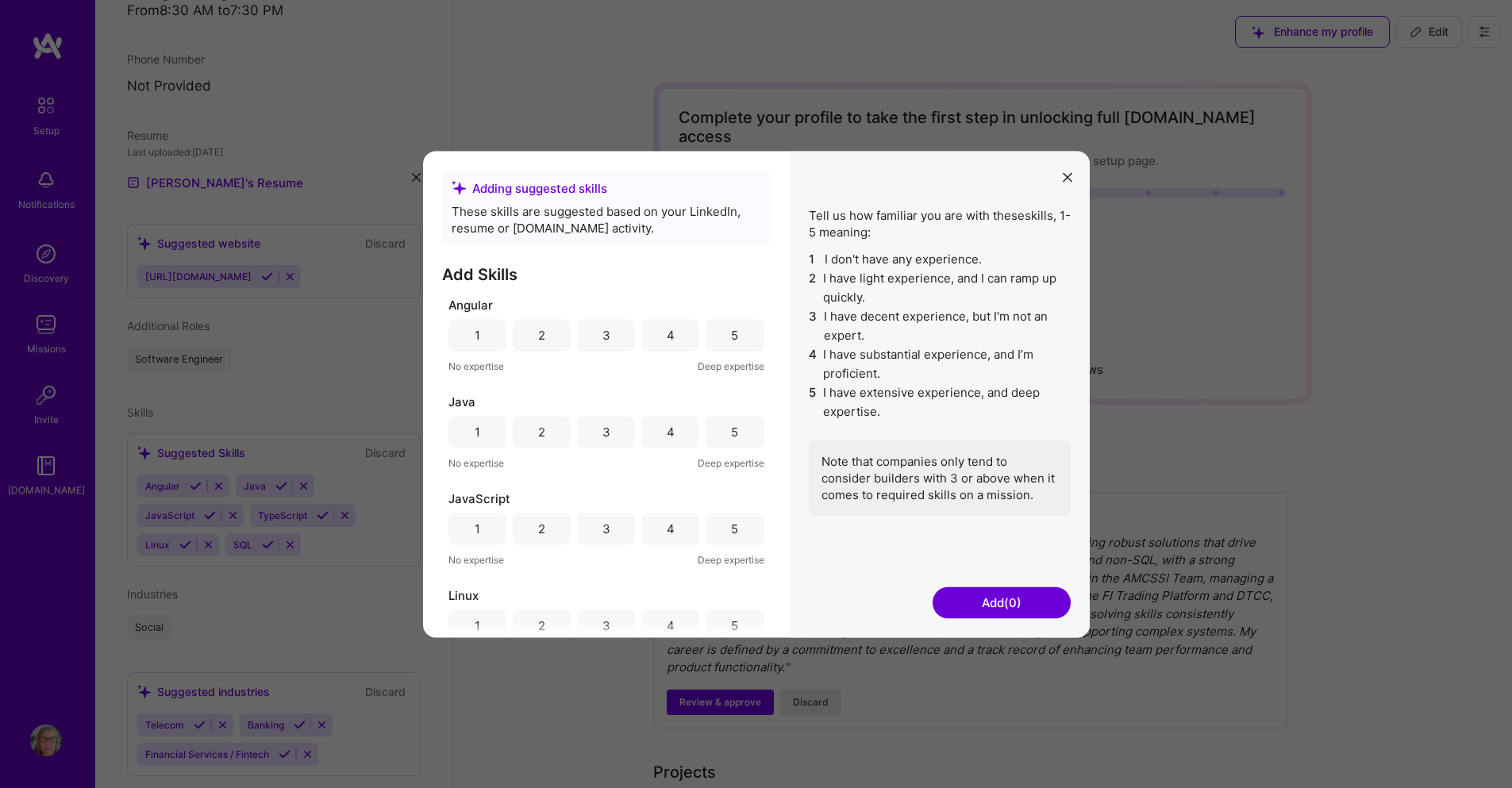
click at [667, 337] on div "4" at bounding box center [670, 335] width 8 height 16
click at [739, 436] on div "5" at bounding box center [734, 431] width 58 height 32
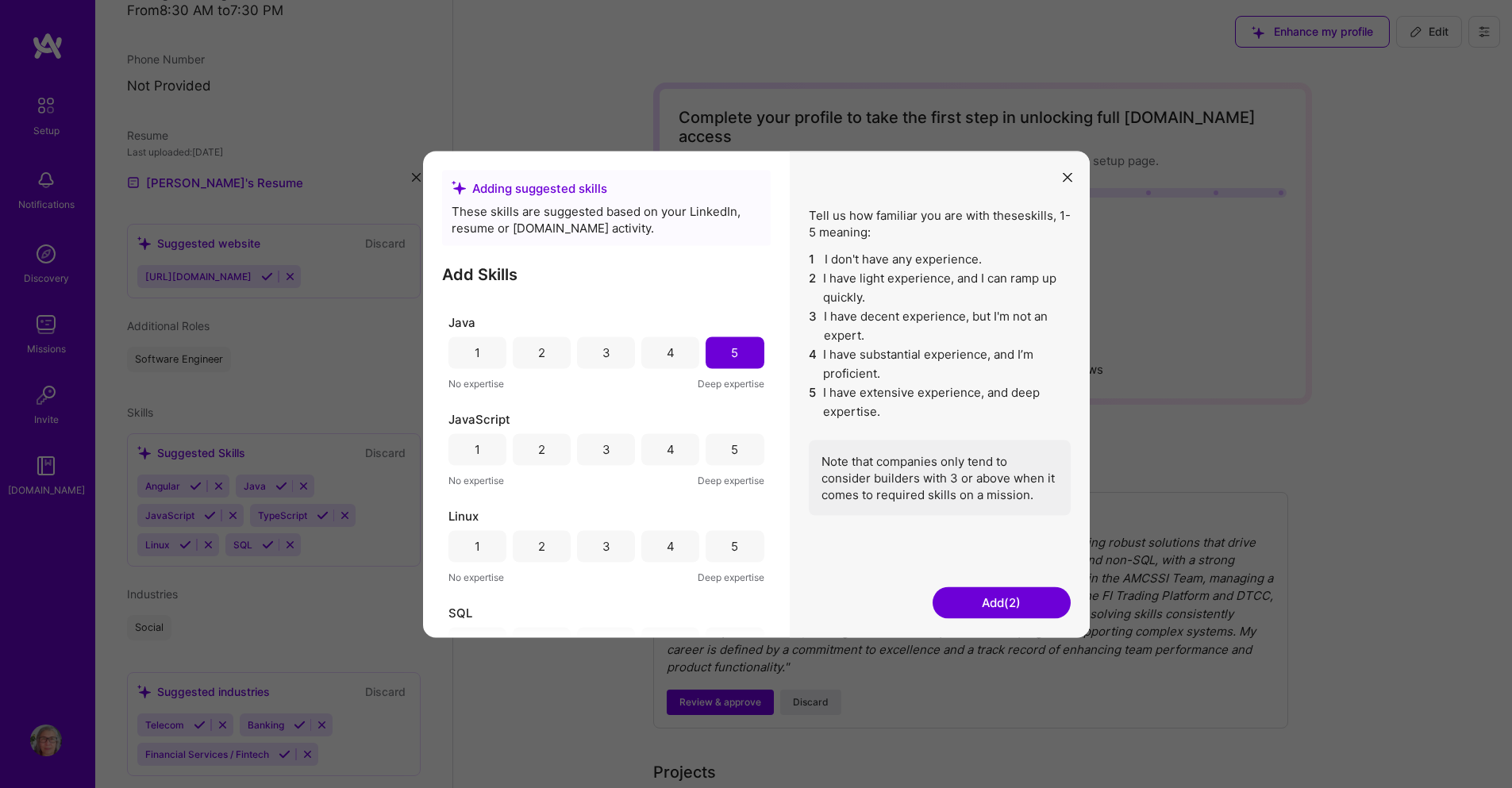
click at [681, 442] on div "4" at bounding box center [670, 449] width 58 height 32
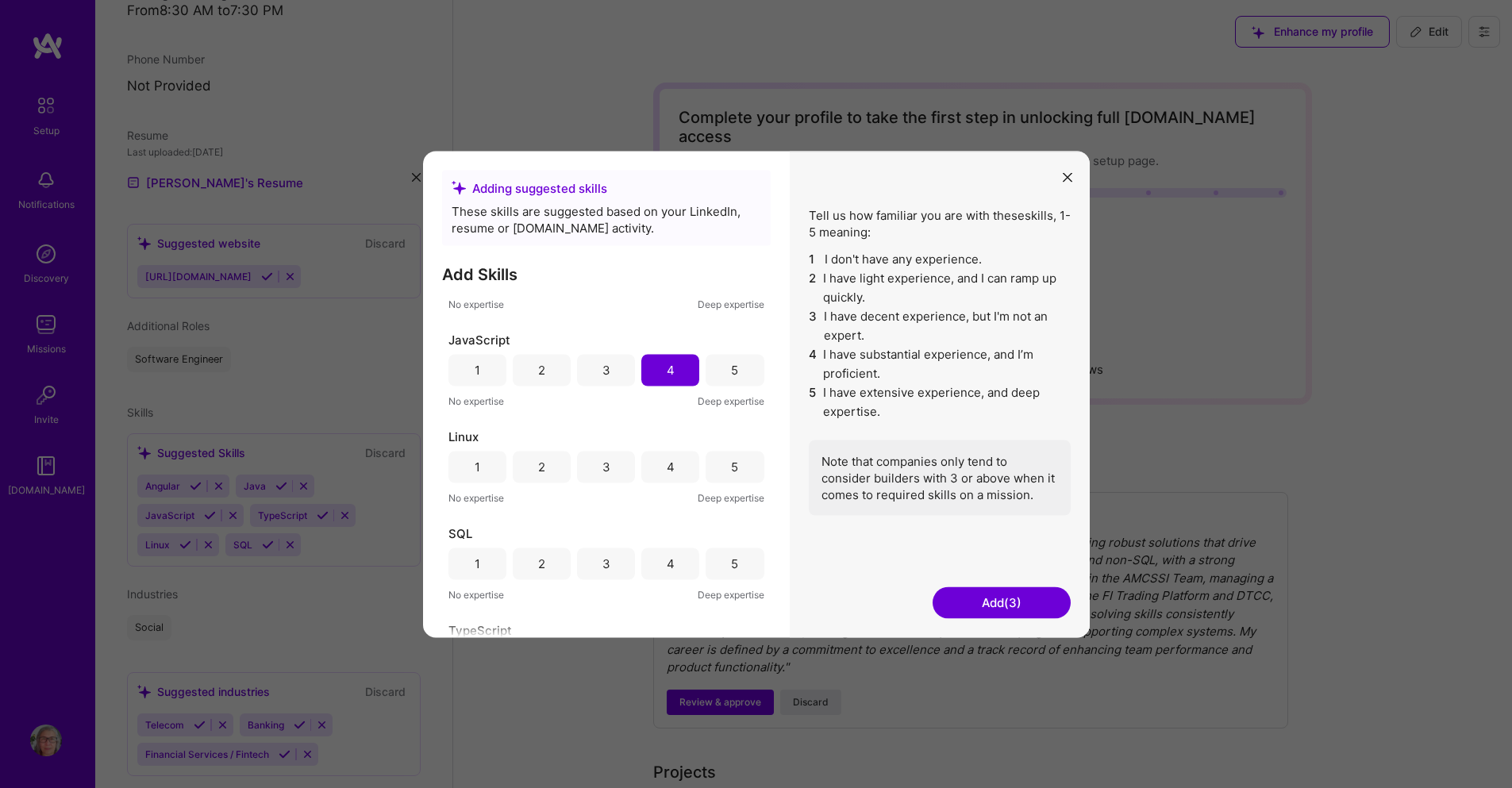
click at [602, 468] on div "3" at bounding box center [606, 467] width 8 height 16
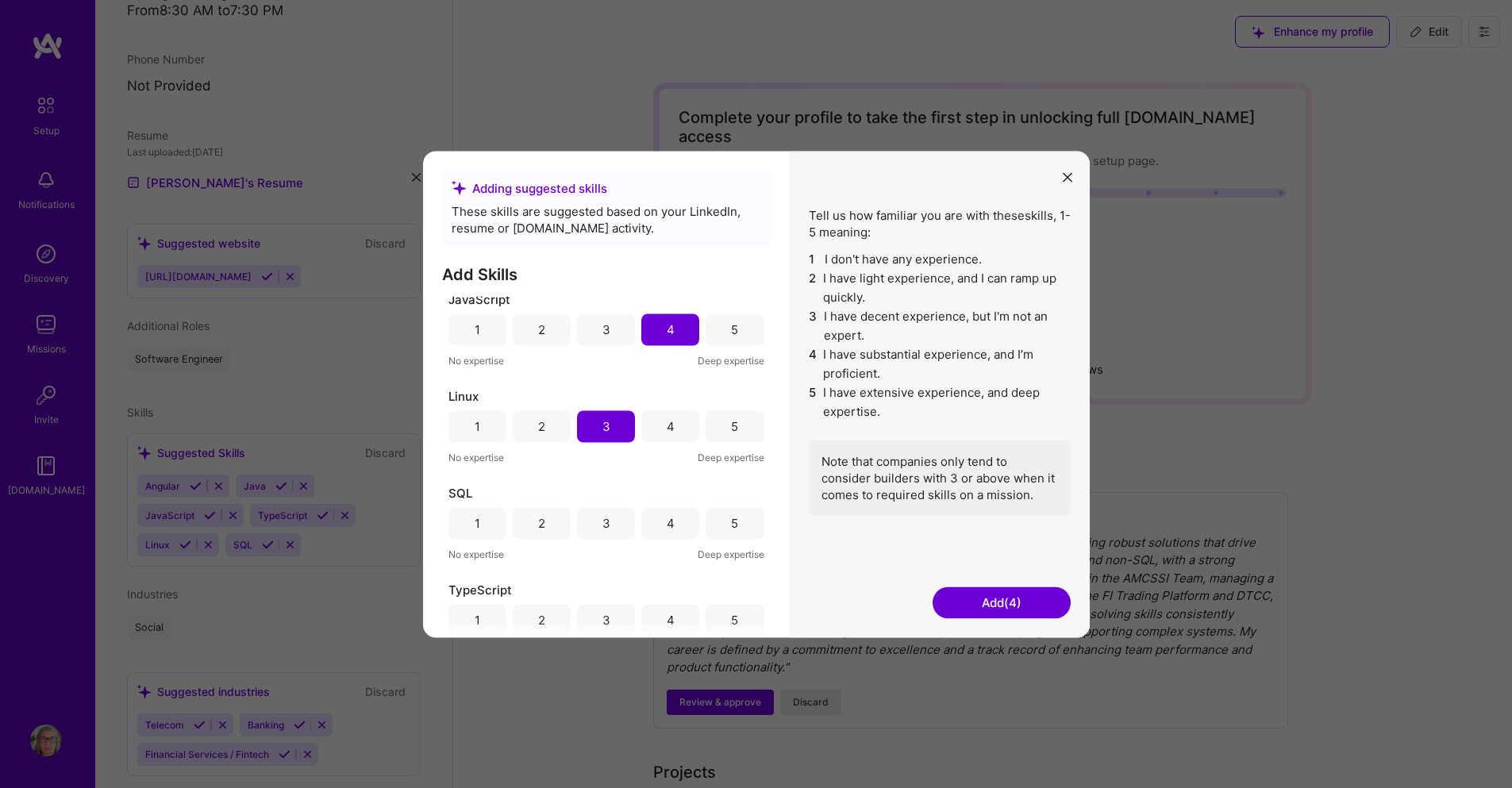
scroll to position [220, 0]
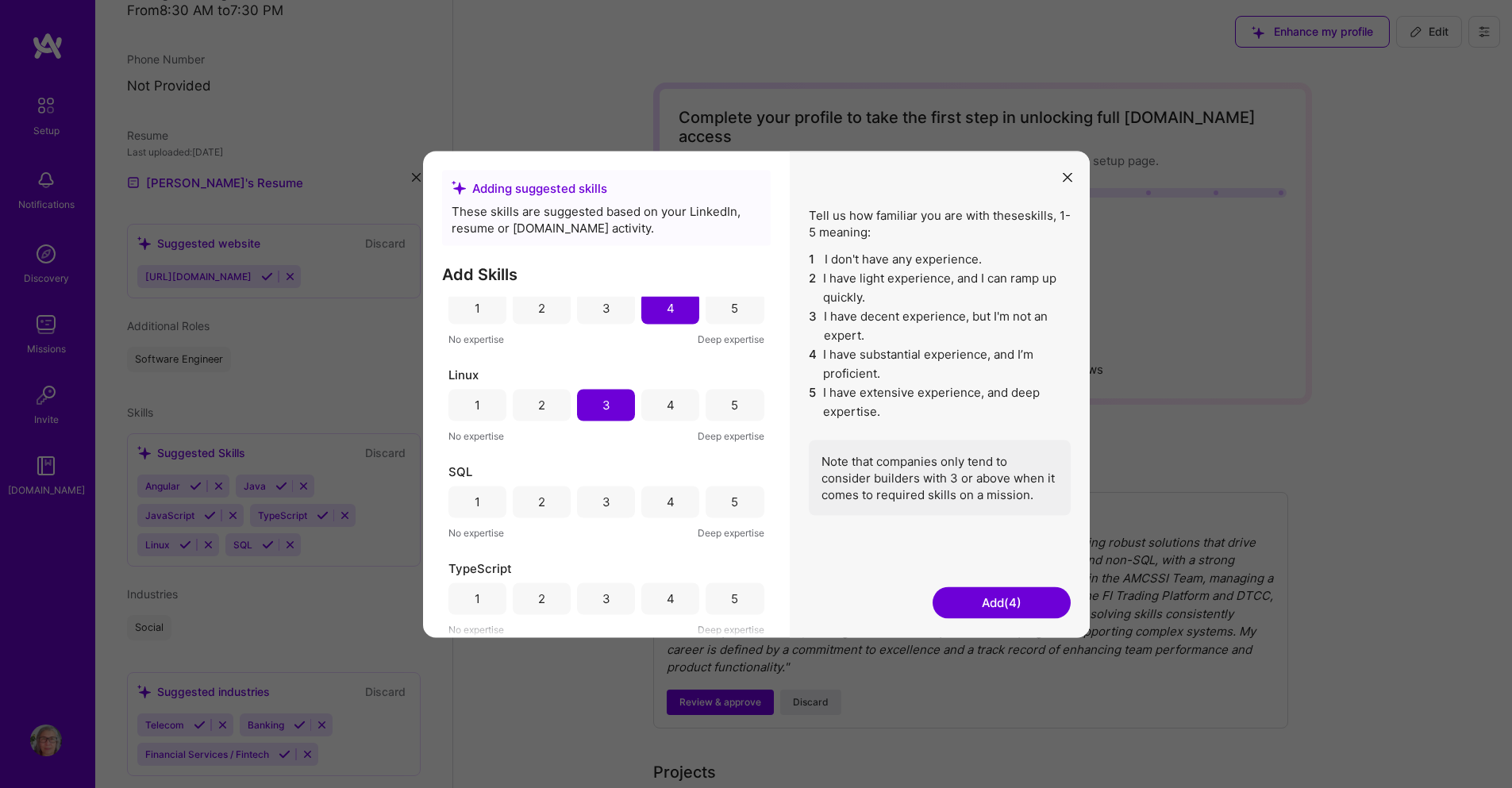
click at [667, 494] on div "4" at bounding box center [670, 502] width 8 height 16
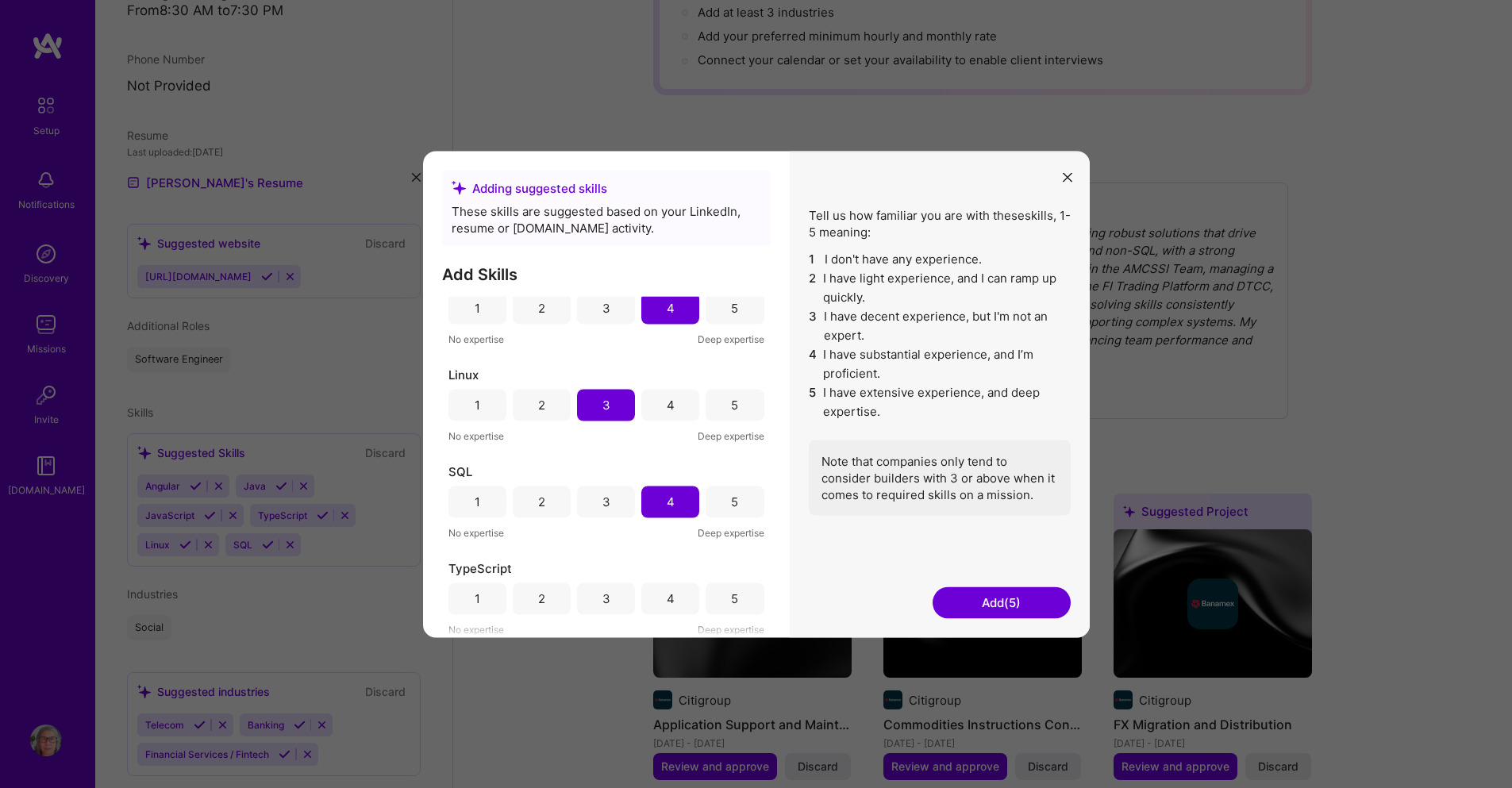
scroll to position [317, 0]
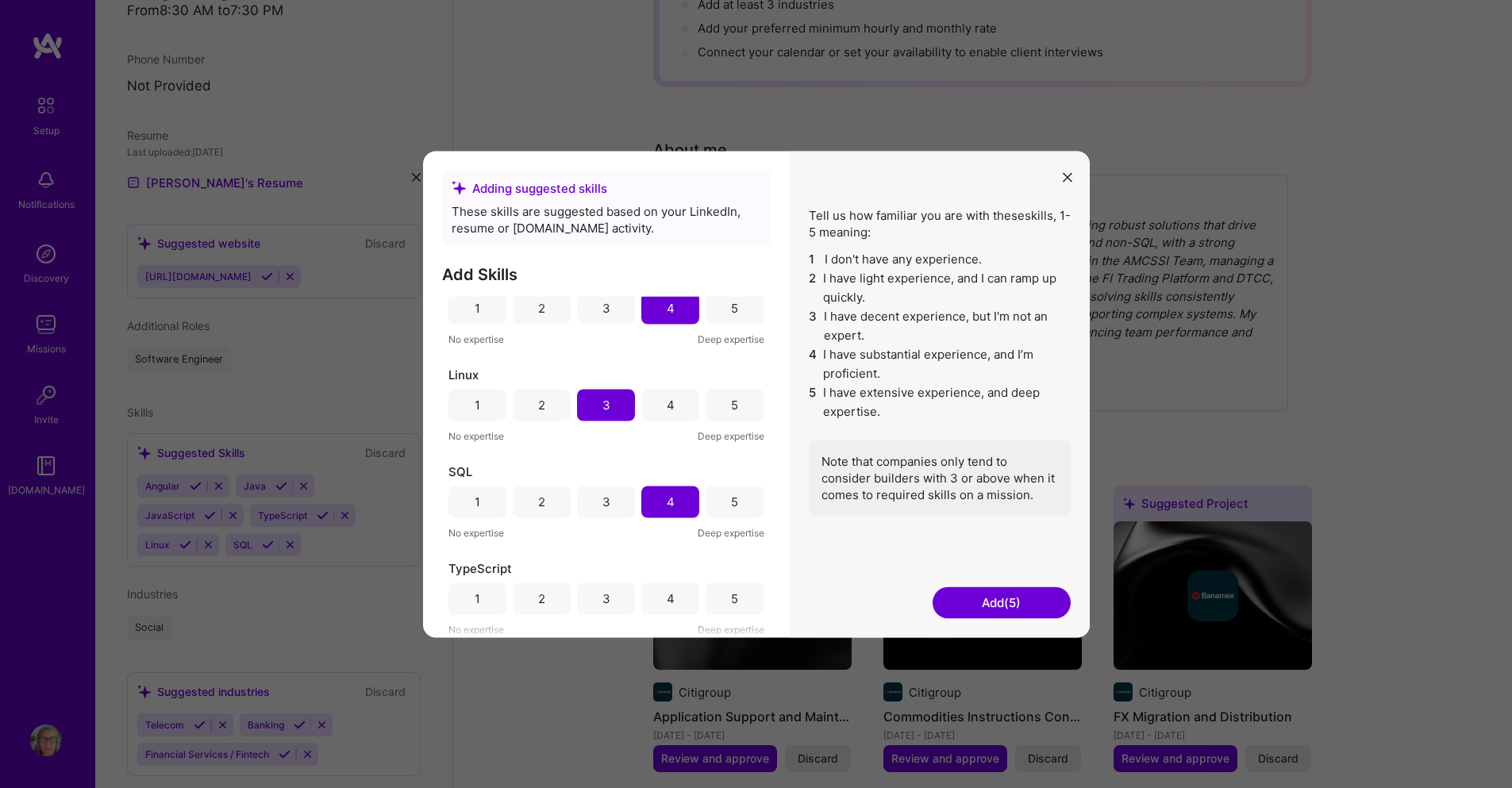
click at [667, 600] on div "4" at bounding box center [670, 599] width 8 height 16
click at [1013, 601] on button "Add (6)" at bounding box center [1001, 602] width 138 height 32
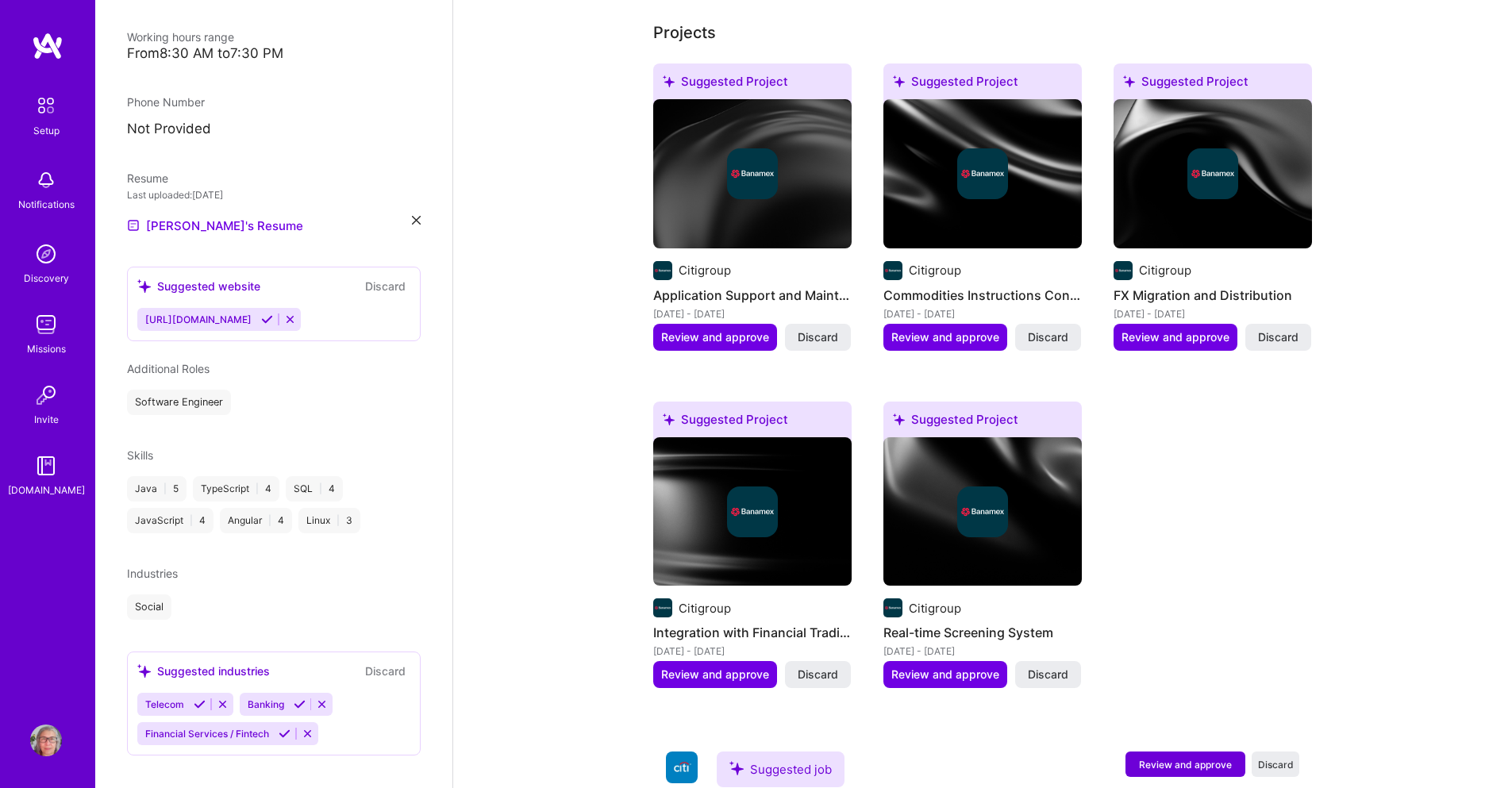
scroll to position [806, 0]
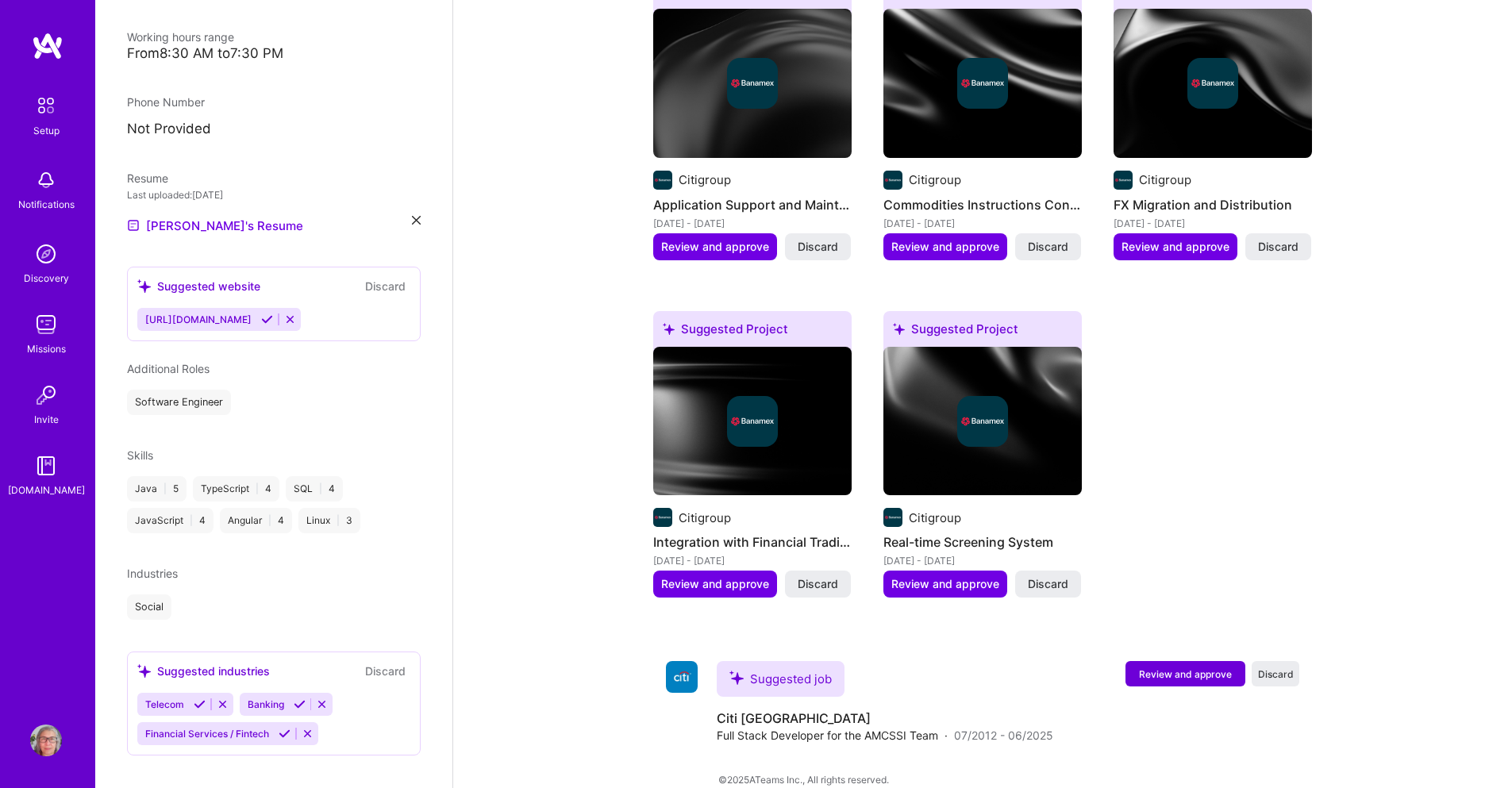
click at [195, 699] on icon at bounding box center [199, 704] width 12 height 12
drag, startPoint x: 198, startPoint y: 690, endPoint x: 226, endPoint y: 671, distance: 33.8
click at [197, 699] on icon at bounding box center [197, 704] width 12 height 12
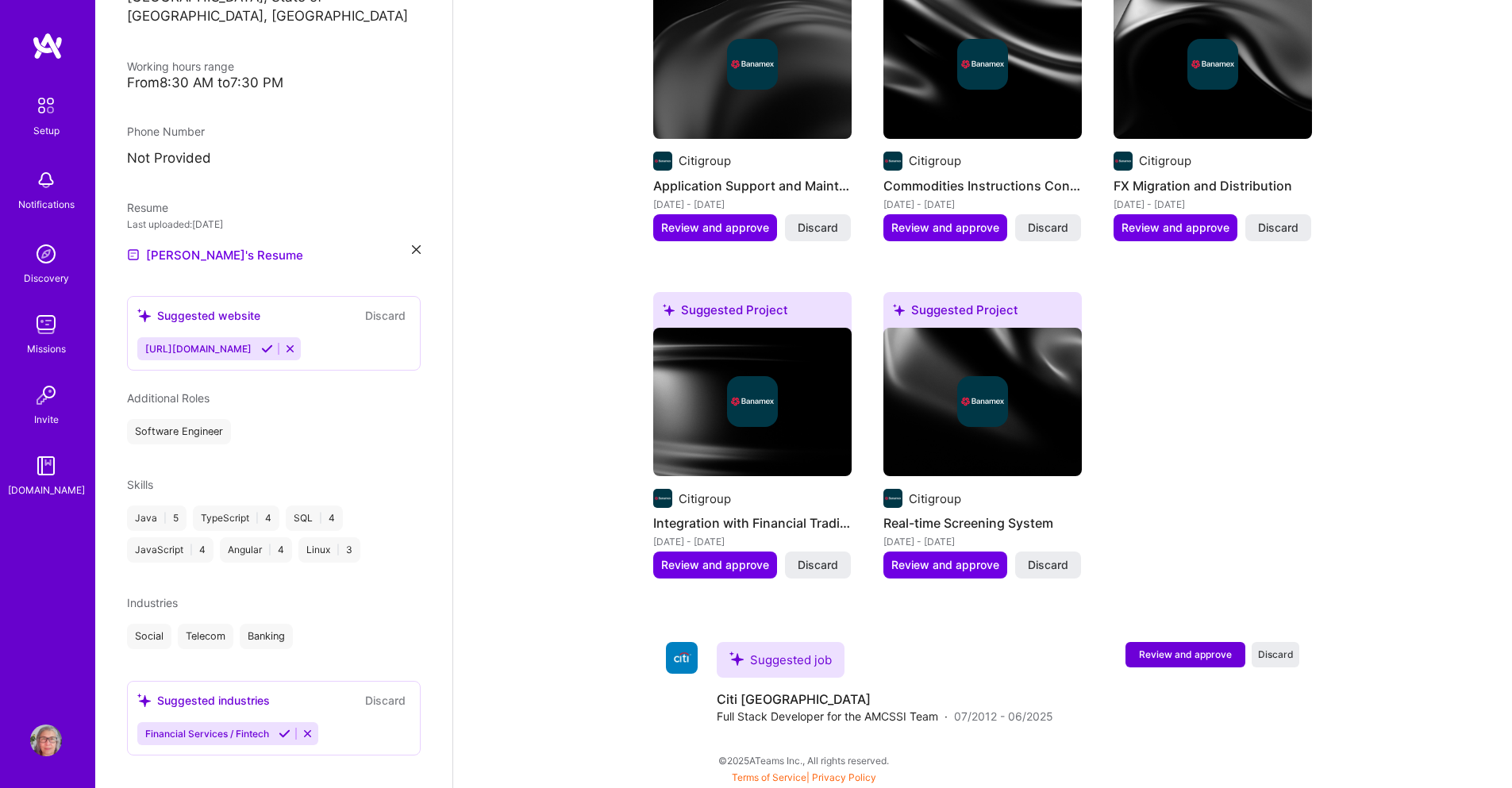
scroll to position [782, 0]
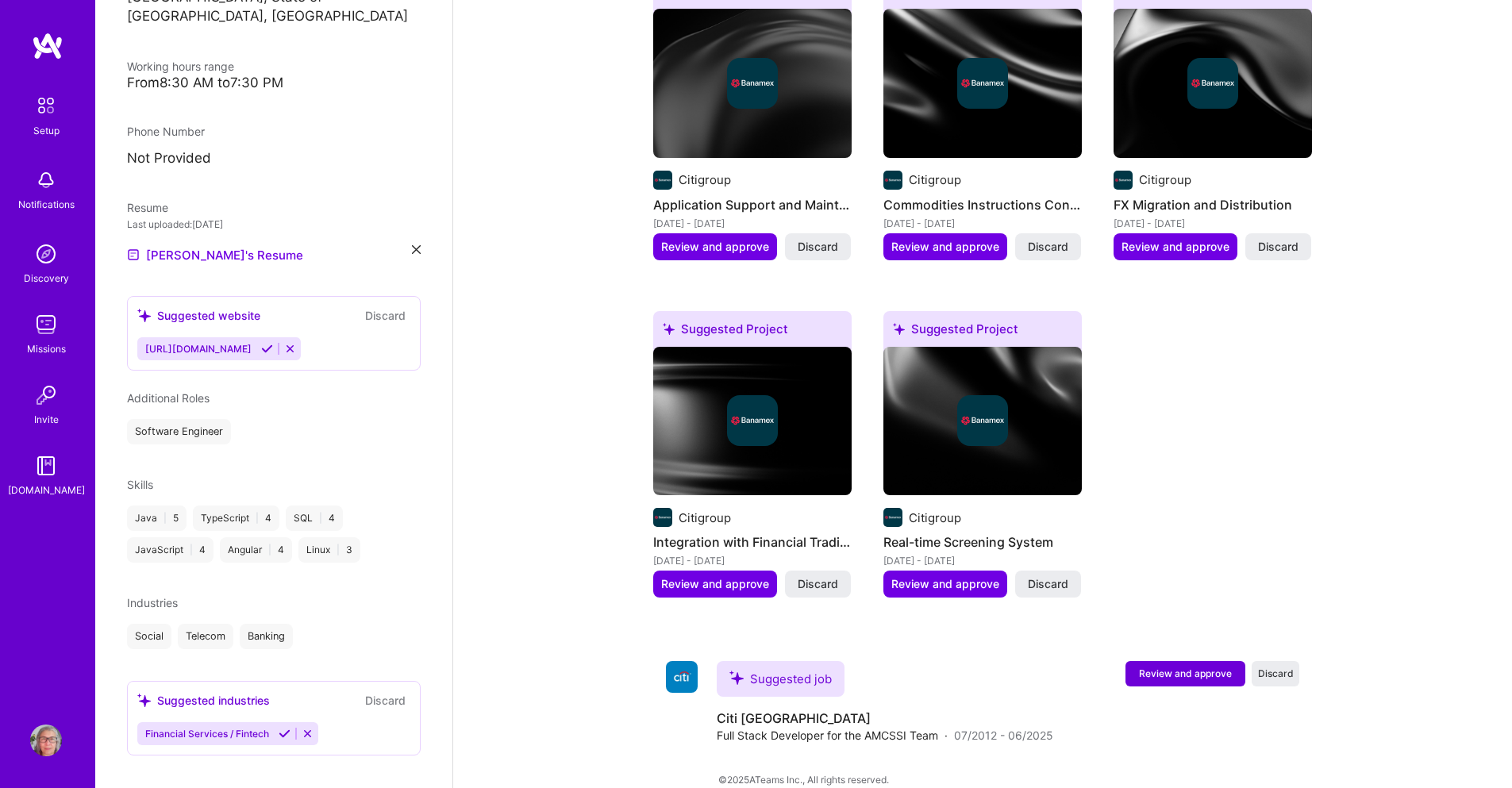
click at [309, 728] on icon at bounding box center [307, 734] width 12 height 12
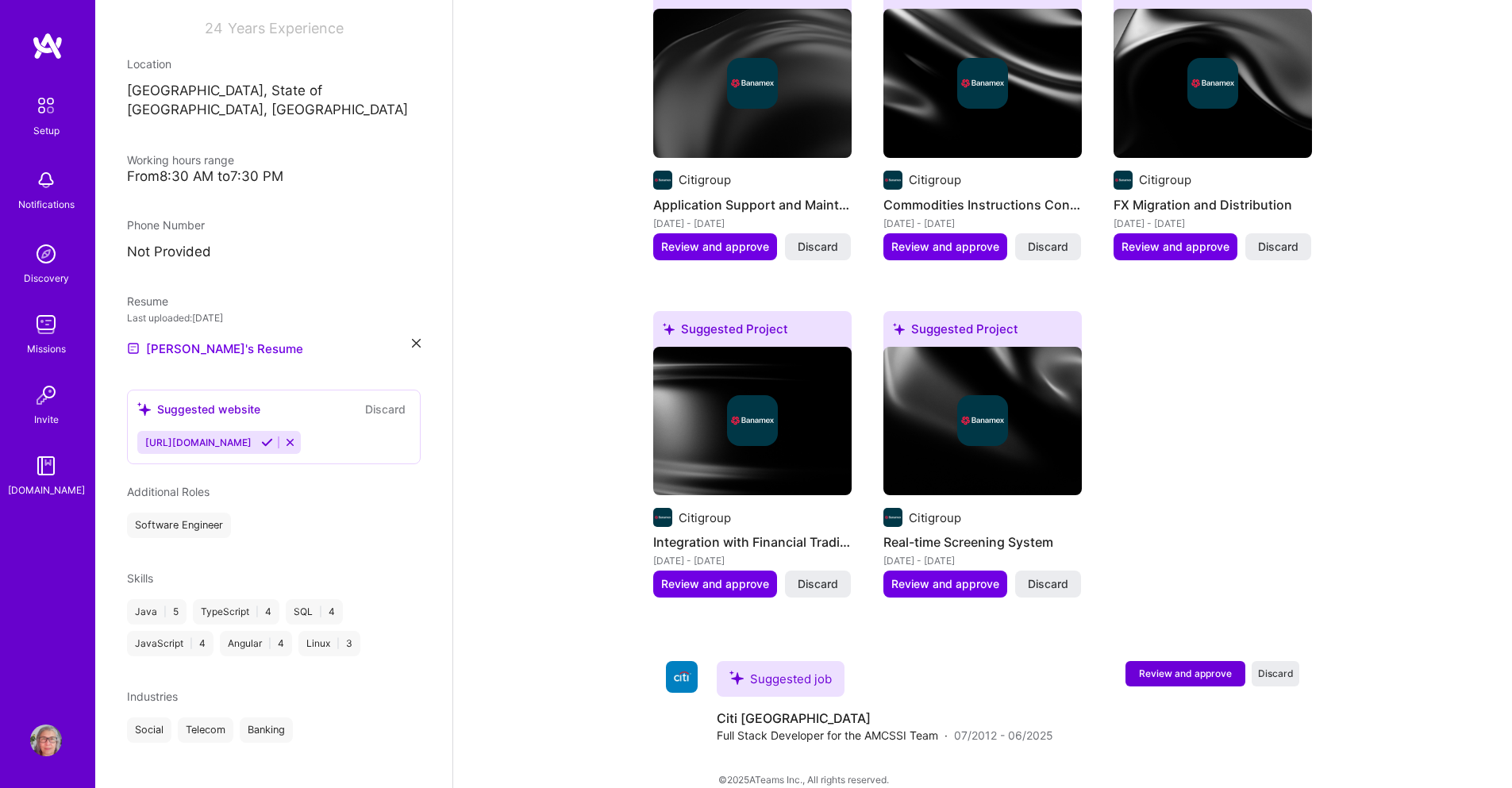
click at [154, 718] on div "Social" at bounding box center [149, 730] width 44 height 25
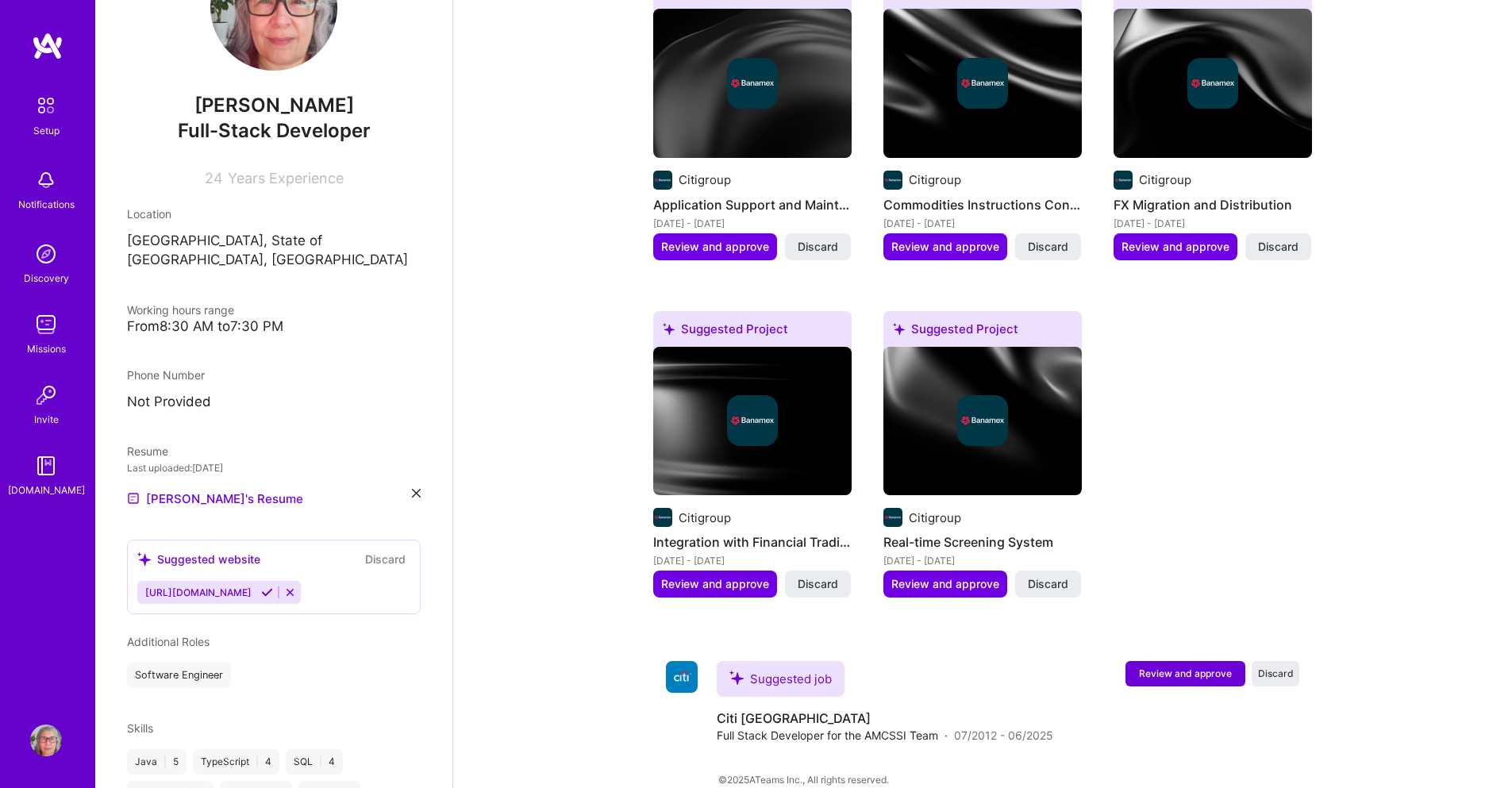
scroll to position [80, 0]
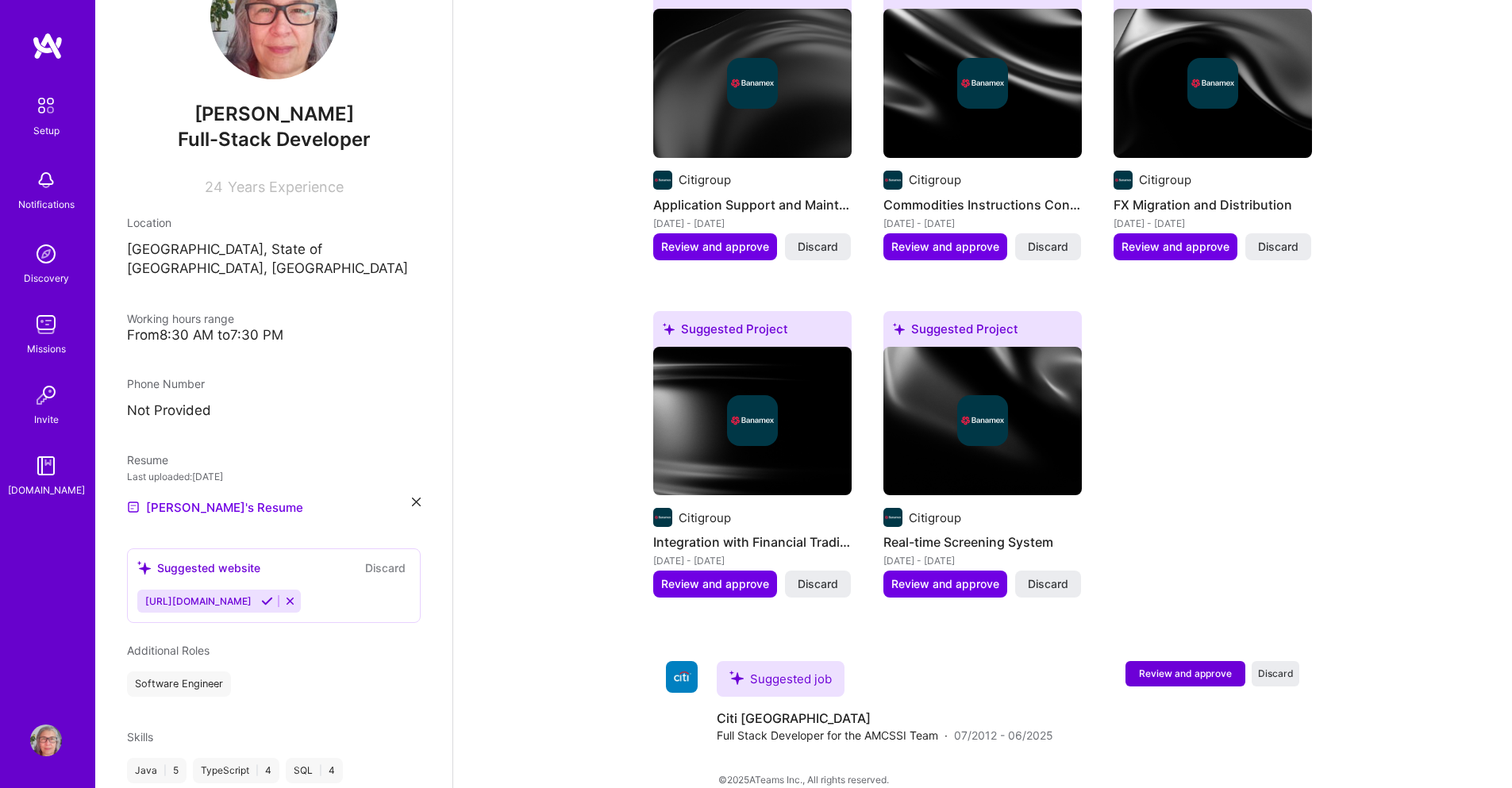
click at [191, 402] on p "Not Provided" at bounding box center [274, 411] width 294 height 19
click at [169, 402] on p "Not Provided" at bounding box center [274, 411] width 294 height 19
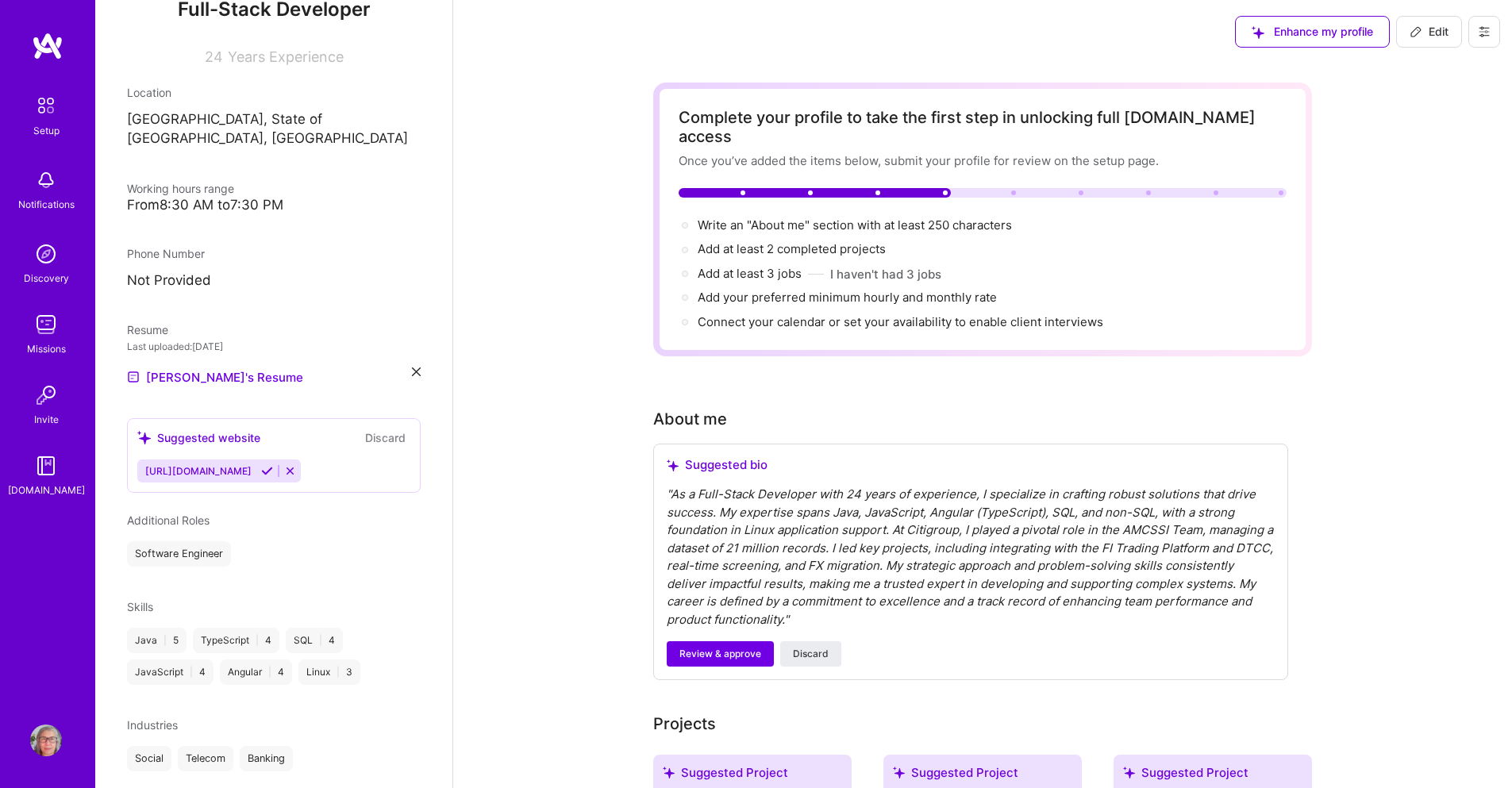
scroll to position [239, 0]
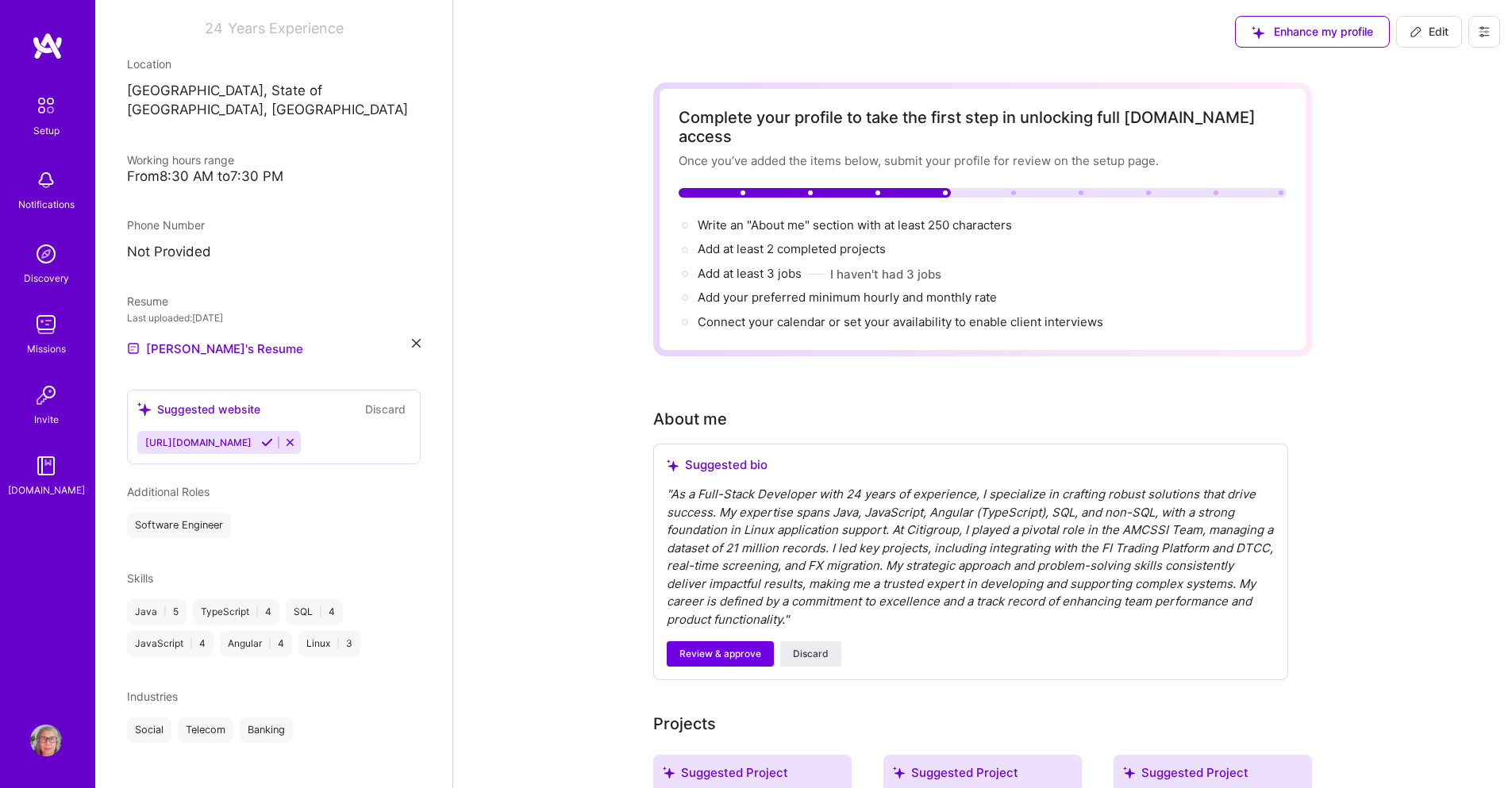
click at [285, 436] on icon at bounding box center [290, 442] width 12 height 12
click at [1323, 34] on div "Enhance my profile" at bounding box center [1311, 32] width 154 height 32
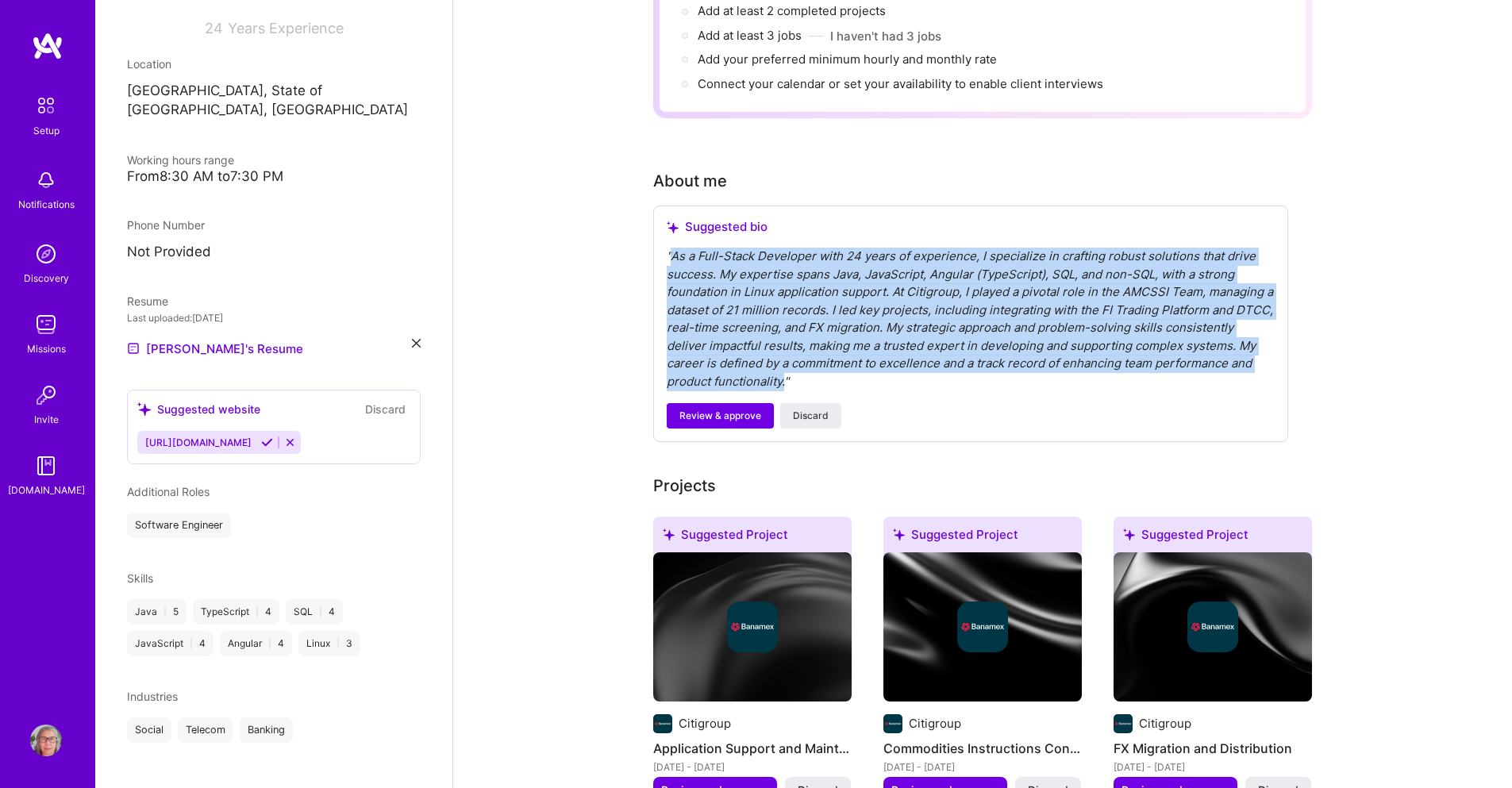
drag, startPoint x: 670, startPoint y: 230, endPoint x: 740, endPoint y: 359, distance: 146.8
click at [740, 359] on div "" As a Full-Stack Developer with 24 years of experience, I specialize in crafti…" at bounding box center [970, 319] width 608 height 143
copy div "As a Full-Stack Developer with 24 years of experience, I specialize in crafting…"
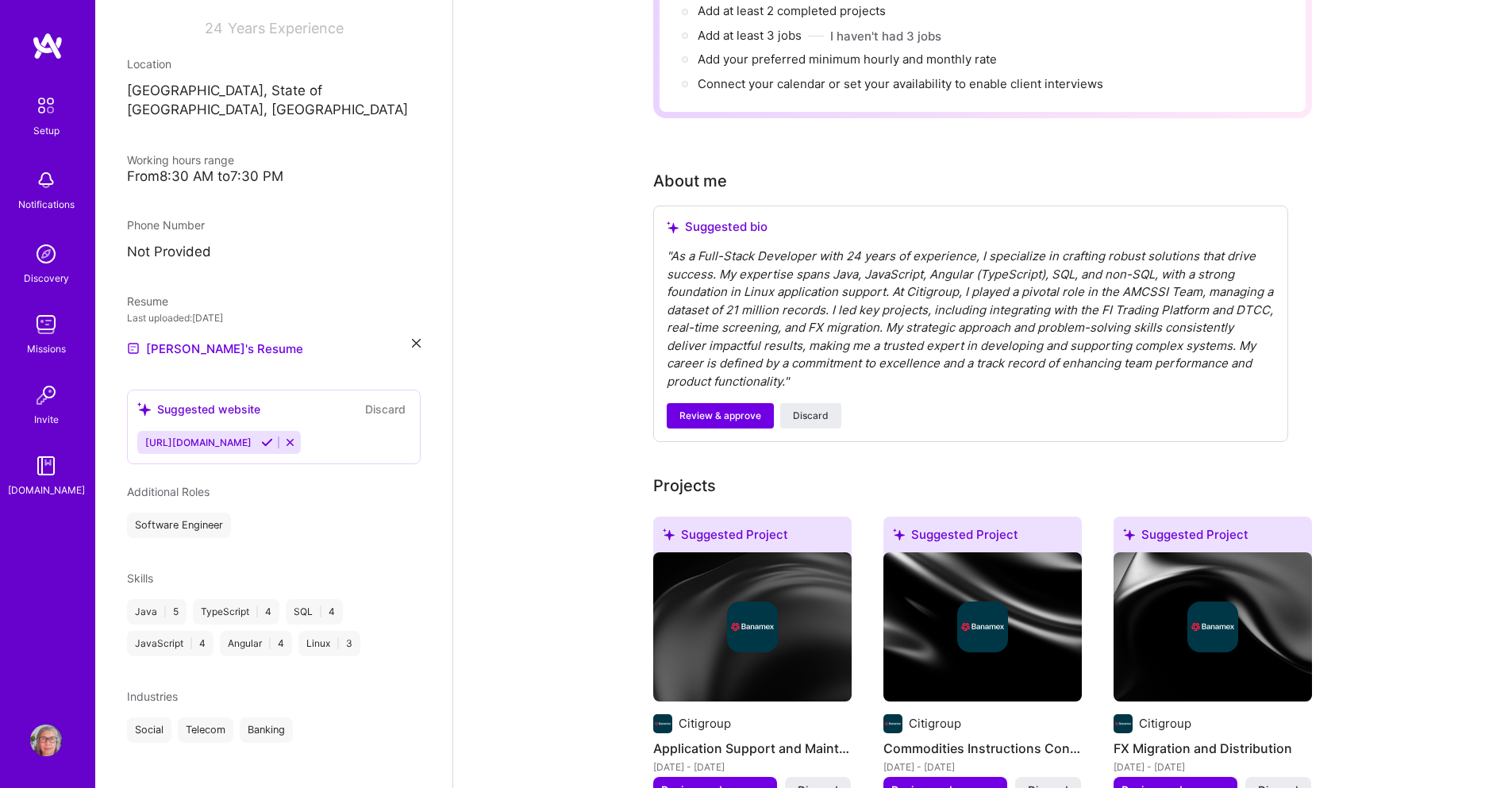
click at [546, 537] on div "Complete your profile to take the first step in unlocking full [DOMAIN_NAME] ac…" at bounding box center [983, 588] width 1059 height 1526
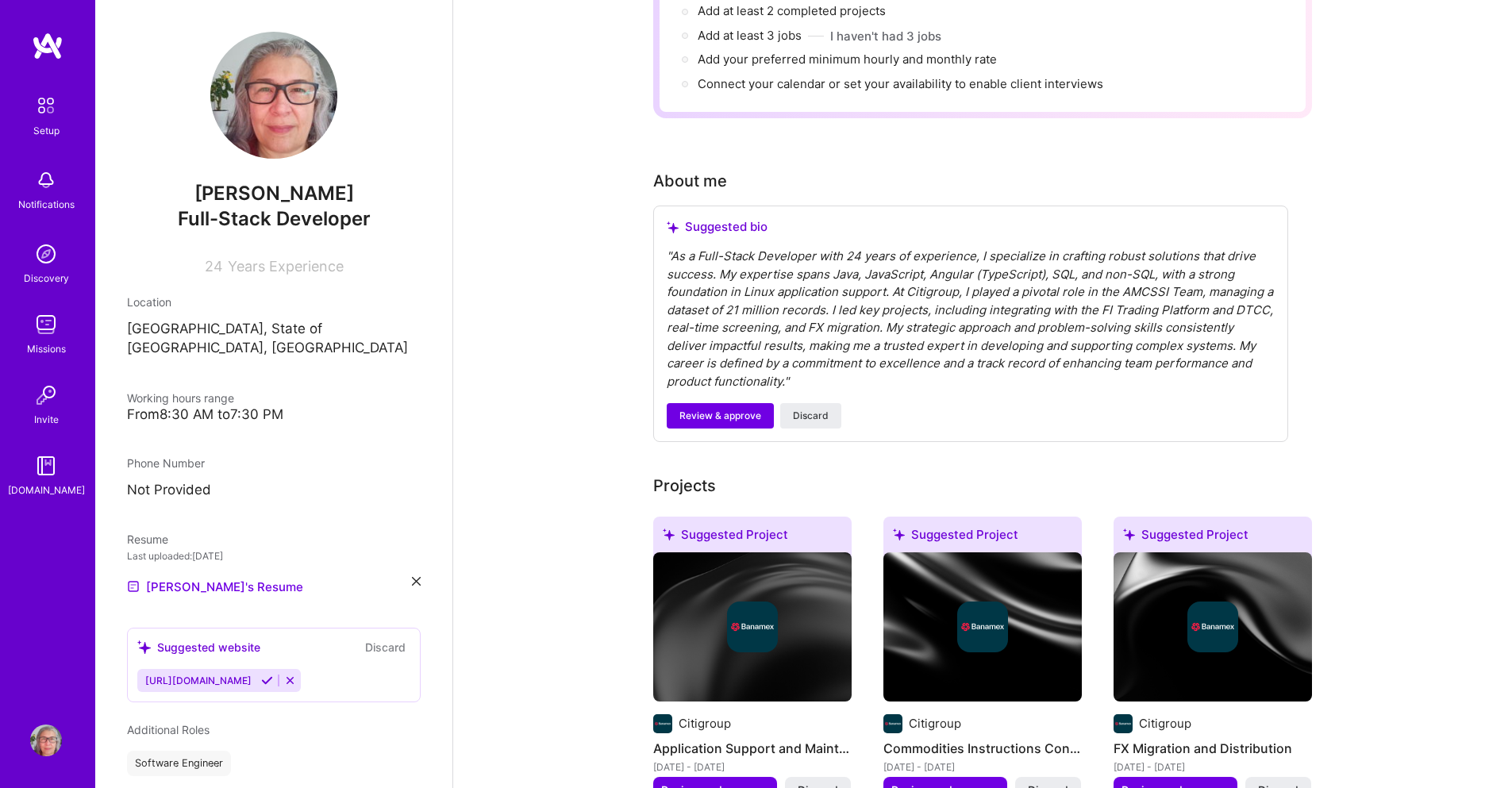
click at [250, 261] on span "Years Experience" at bounding box center [285, 267] width 116 height 16
click at [320, 277] on div "[PERSON_NAME] Full-Stack Developer 24 Years Experience Location [GEOGRAPHIC_DAT…" at bounding box center [273, 394] width 357 height 788
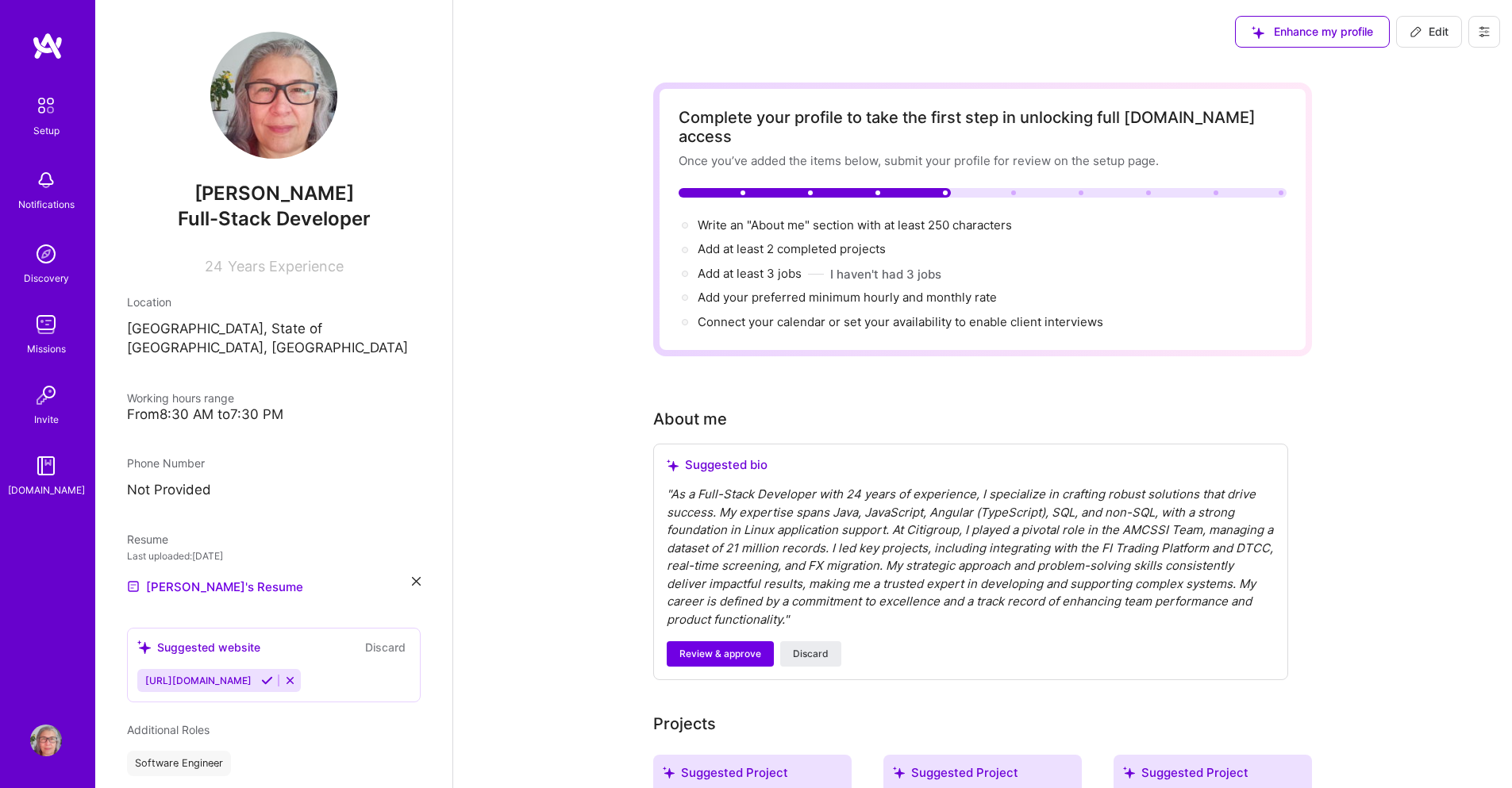
click at [1423, 37] on span "Edit" at bounding box center [1428, 32] width 39 height 16
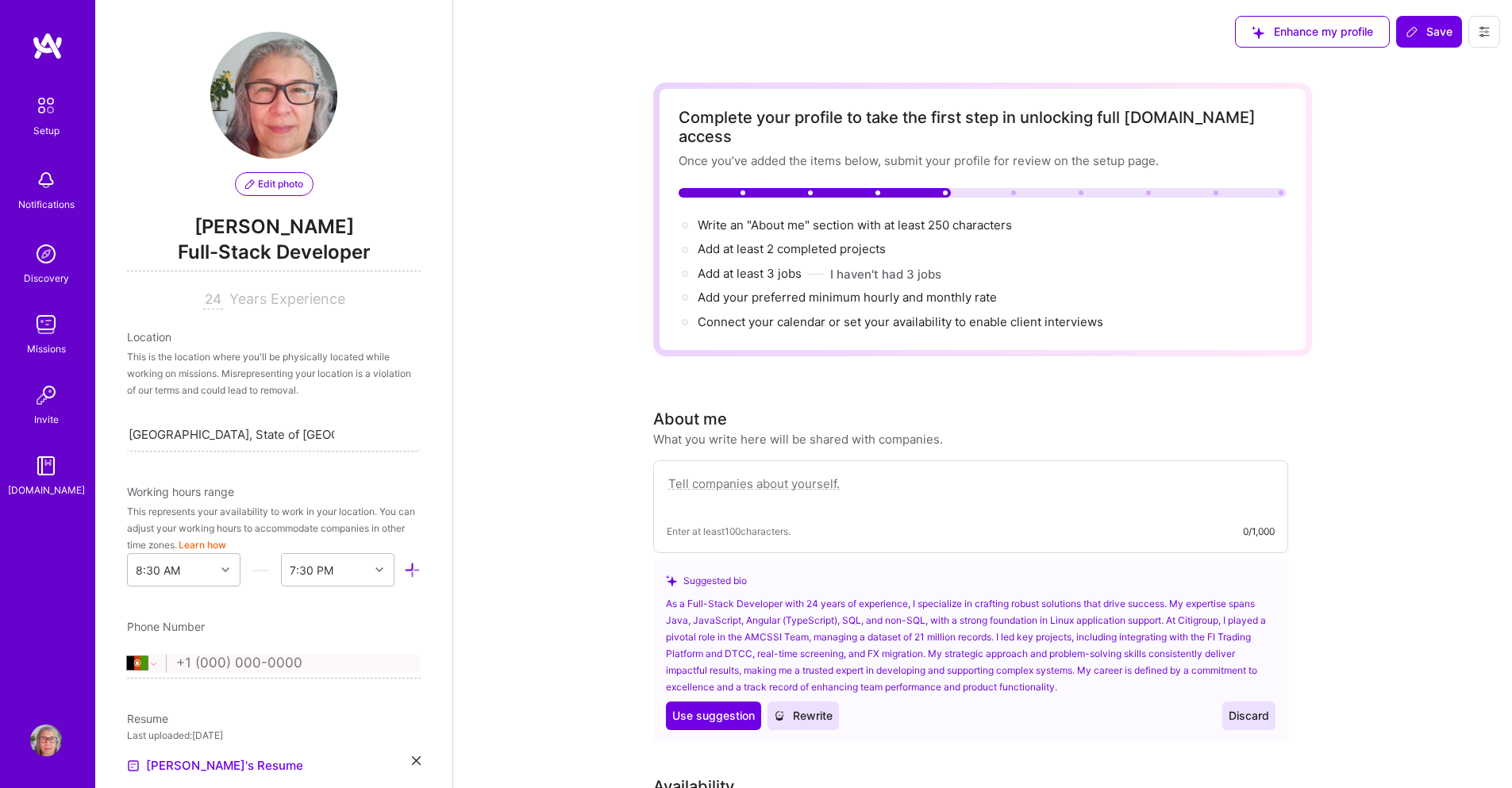
click at [226, 546] on button "Learn how" at bounding box center [202, 545] width 48 height 16
click at [219, 569] on div "option 8:30 AM selected, 18 of 48. 48 results available. Use Up and Down to cho…" at bounding box center [184, 569] width 114 height 33
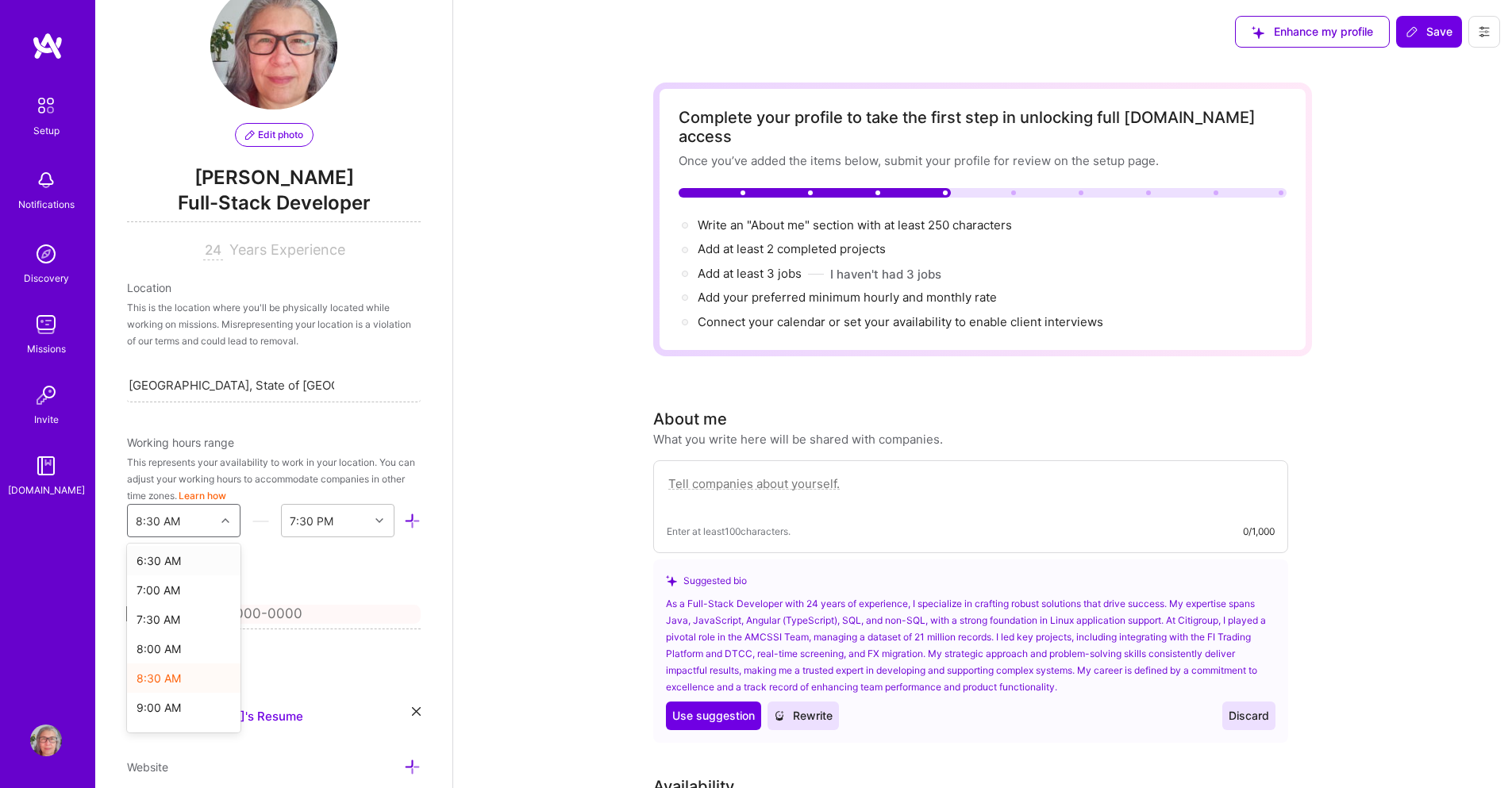
scroll to position [462, 0]
click at [172, 633] on div "9:00 AM" at bounding box center [184, 628] width 114 height 30
click at [376, 518] on icon at bounding box center [379, 521] width 8 height 8
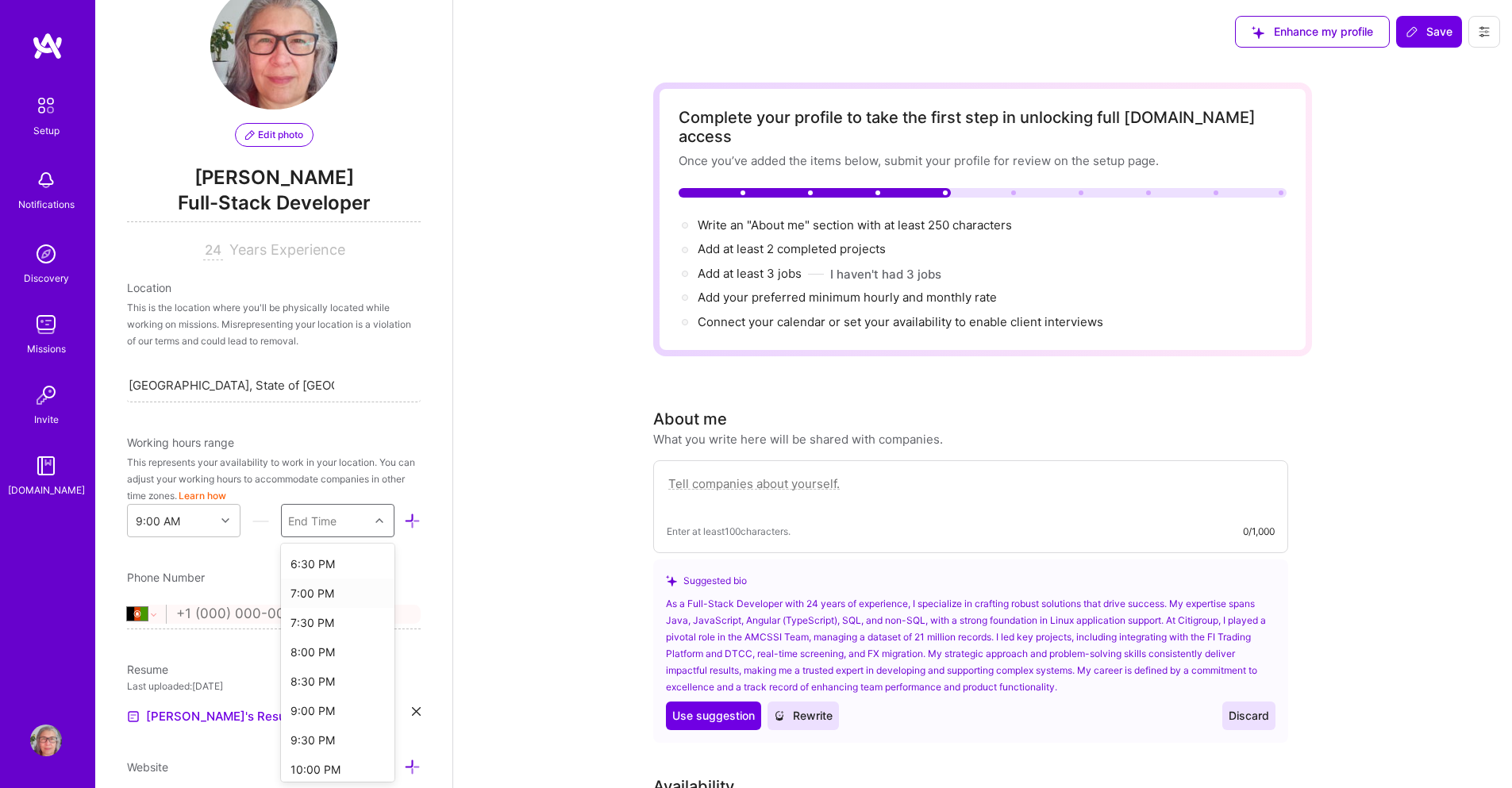
scroll to position [476, 0]
click at [309, 728] on div "8:00 PM" at bounding box center [338, 731] width 114 height 30
click at [404, 521] on icon at bounding box center [412, 521] width 16 height 16
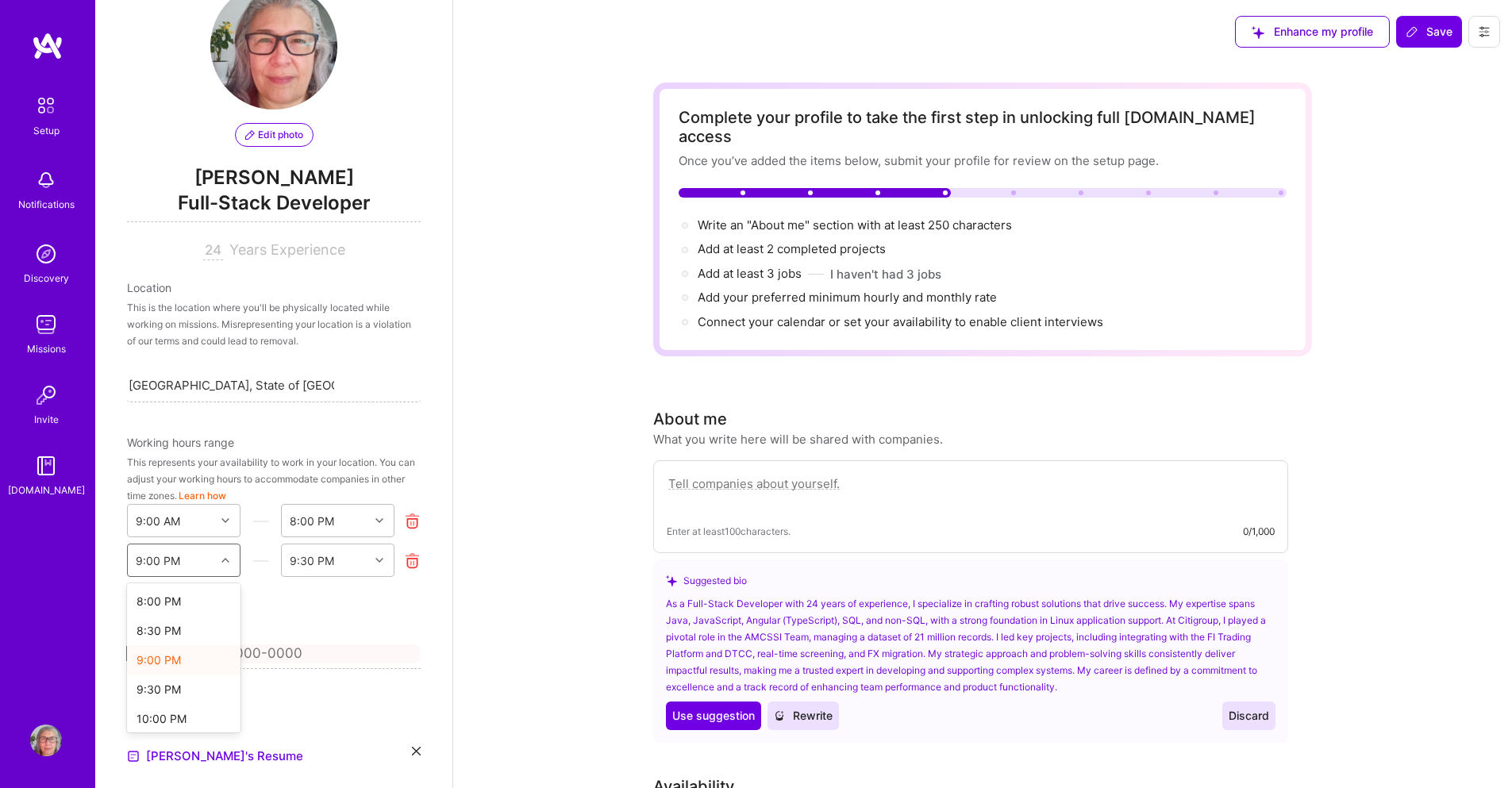
click at [219, 558] on div "option 9:00 PM selected, 3 of 33. 33 results available. Use Up and Down to choo…" at bounding box center [184, 560] width 114 height 33
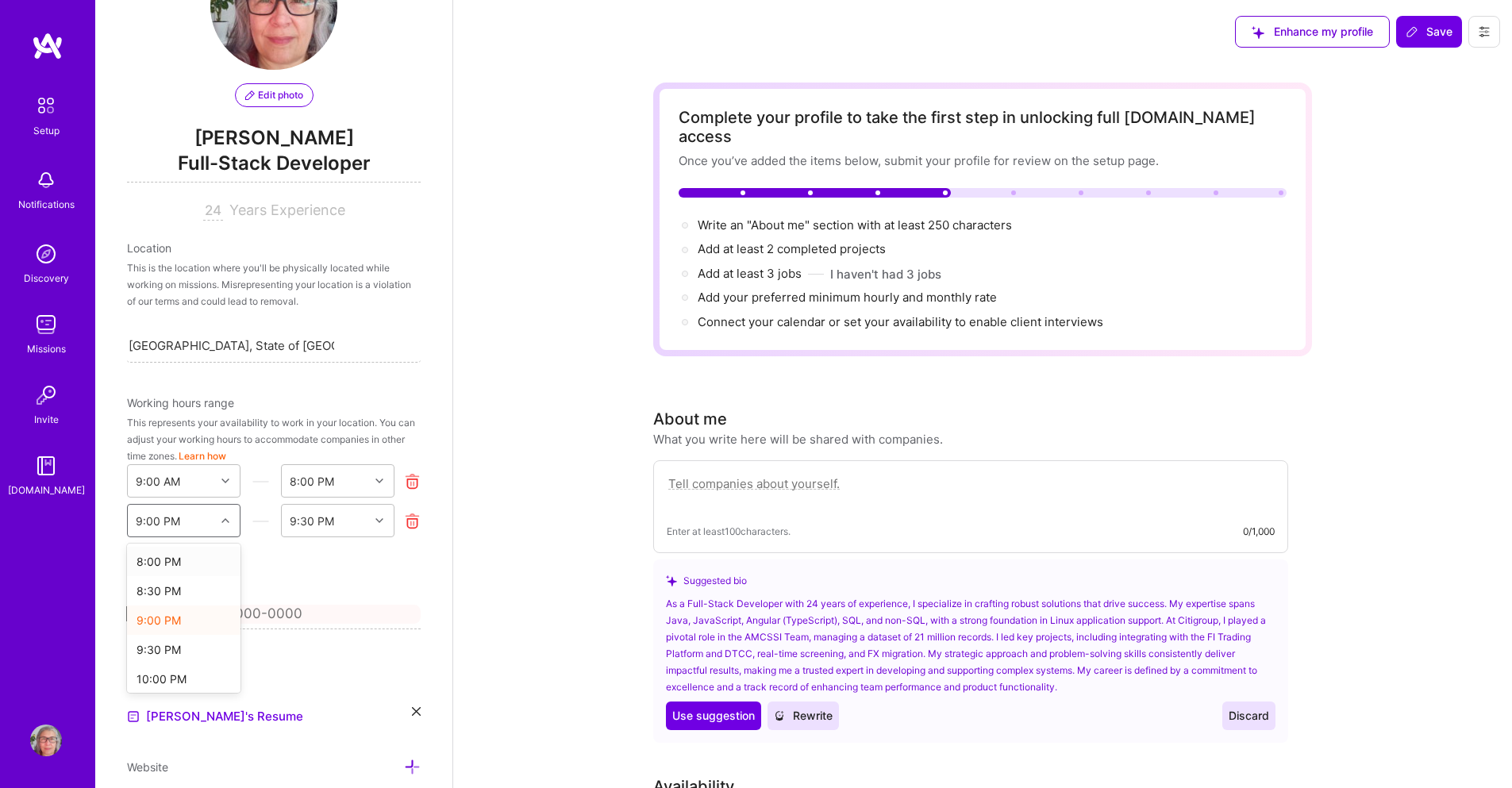
click at [246, 527] on div "option 8:00 PM focused, 1 of 33. 33 results available. Use Up and Down to choos…" at bounding box center [274, 521] width 294 height 33
click at [255, 522] on icon at bounding box center [260, 521] width 16 height 16
click at [226, 457] on button "Learn how" at bounding box center [202, 456] width 48 height 16
click at [221, 480] on icon at bounding box center [225, 481] width 8 height 8
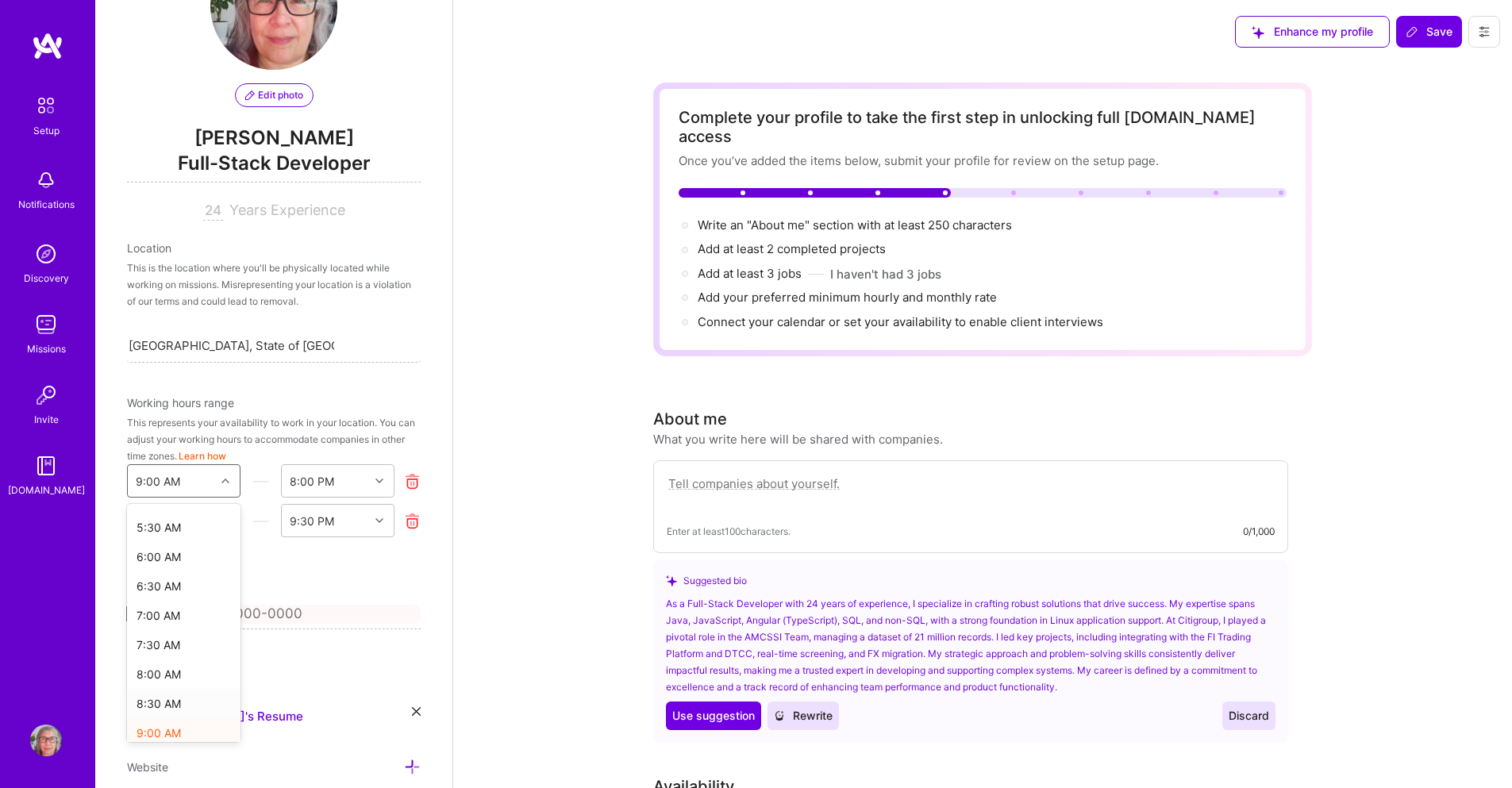
click at [147, 699] on div "8:30 AM" at bounding box center [184, 704] width 114 height 30
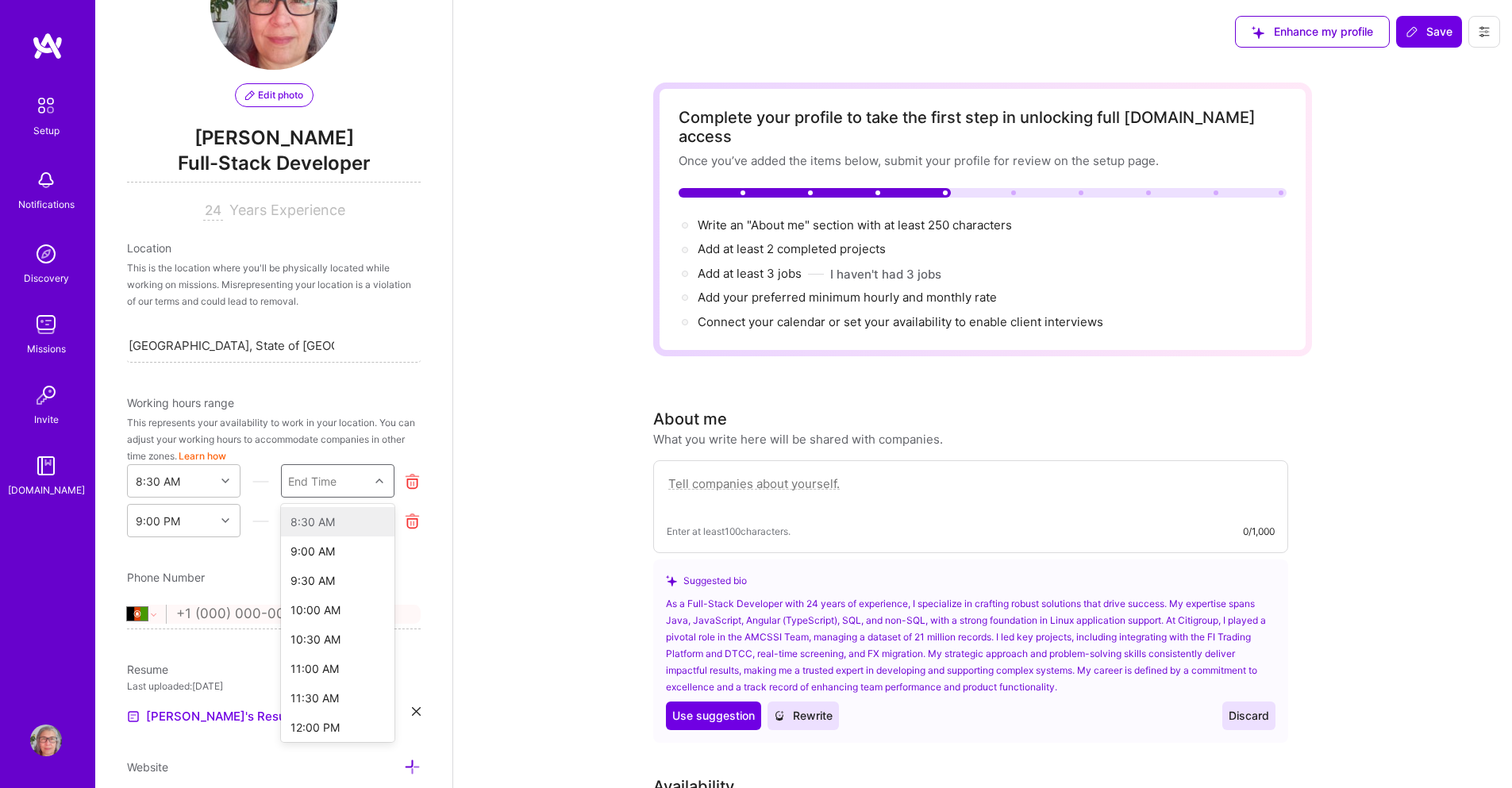
click at [376, 480] on icon at bounding box center [379, 481] width 8 height 8
click at [313, 688] on div "7:30 PM" at bounding box center [338, 691] width 114 height 30
click at [404, 521] on icon at bounding box center [412, 521] width 16 height 16
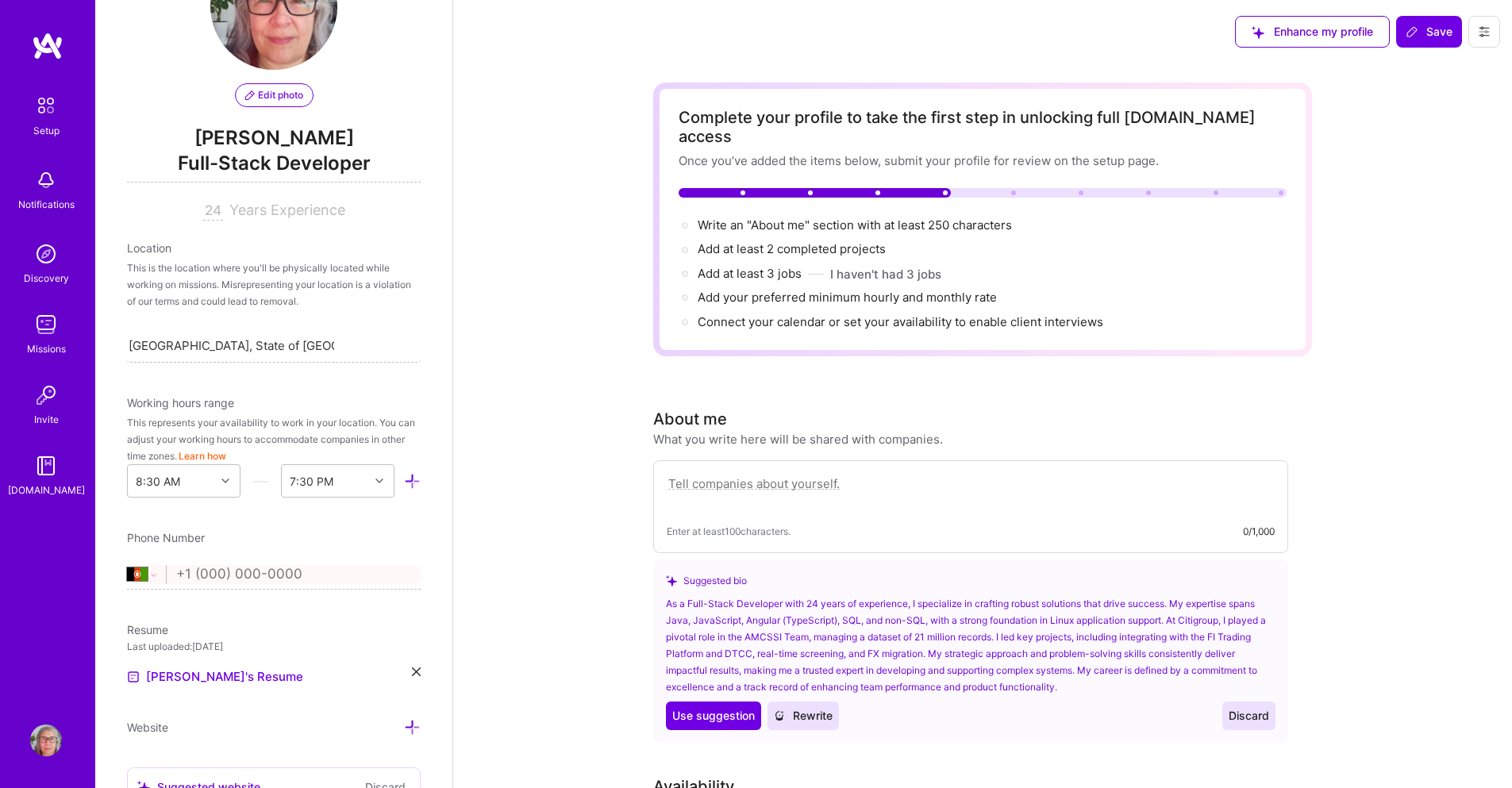
click at [313, 573] on input "tel" at bounding box center [298, 575] width 245 height 46
select select "US"
type input "55"
click at [157, 577] on select "[GEOGRAPHIC_DATA] [GEOGRAPHIC_DATA] [GEOGRAPHIC_DATA] [GEOGRAPHIC_DATA] [US_STA…" at bounding box center [146, 575] width 39 height 19
select select "BR"
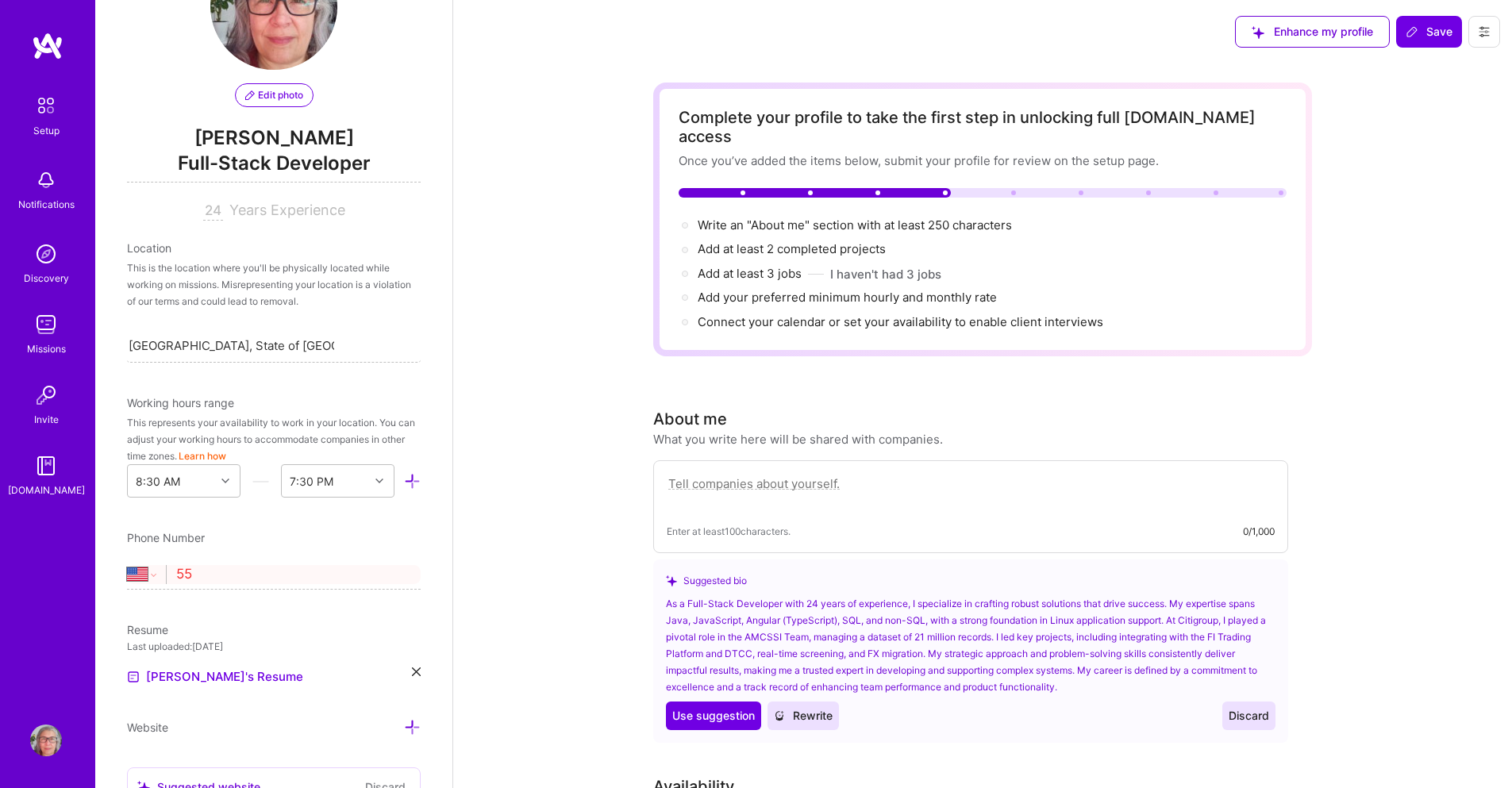
click at [127, 566] on select "[GEOGRAPHIC_DATA] [GEOGRAPHIC_DATA] [GEOGRAPHIC_DATA] [GEOGRAPHIC_DATA] [US_STA…" at bounding box center [146, 575] width 39 height 19
click at [234, 574] on input "(55)" at bounding box center [298, 575] width 245 height 46
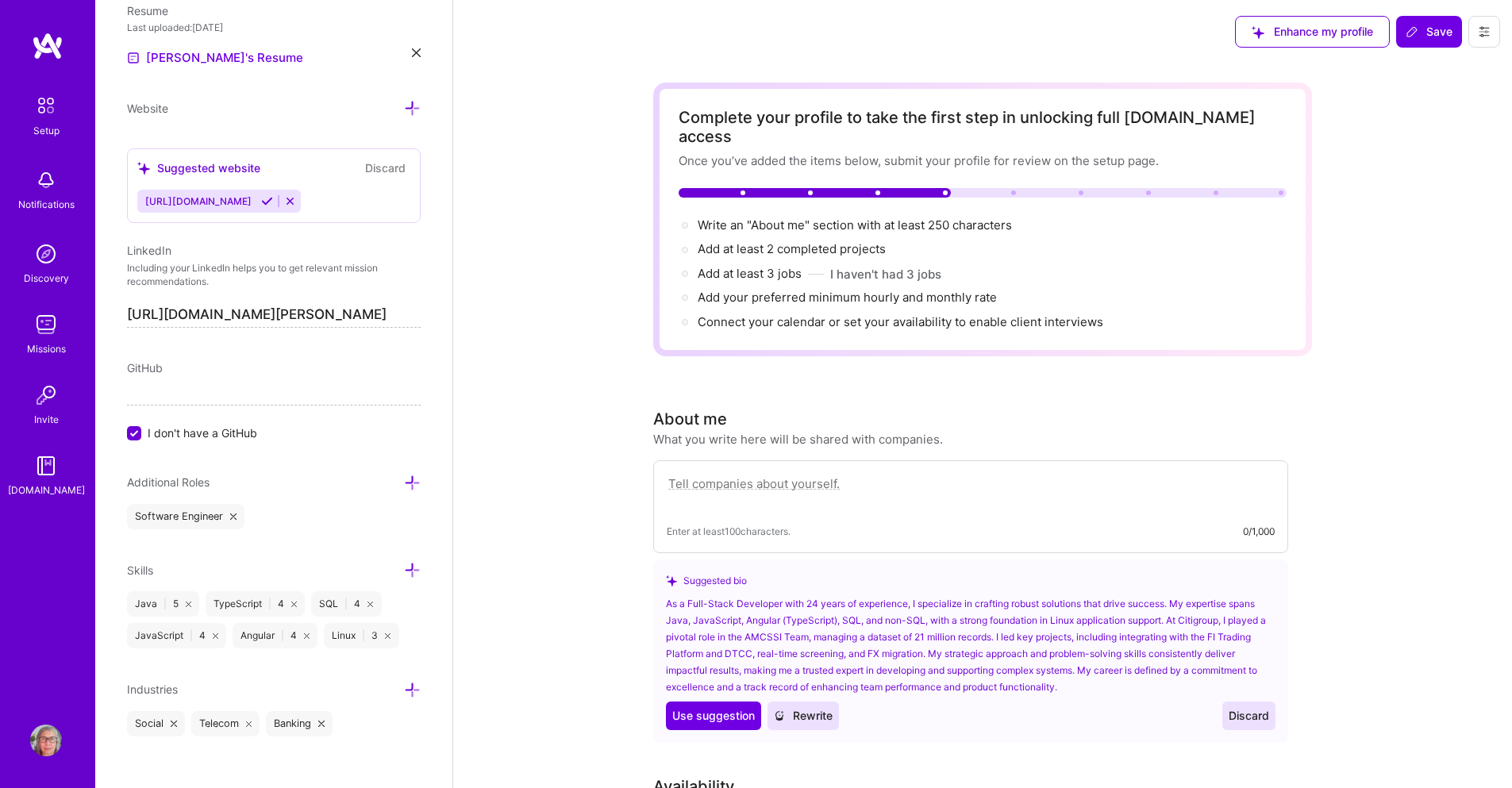
scroll to position [720, 0]
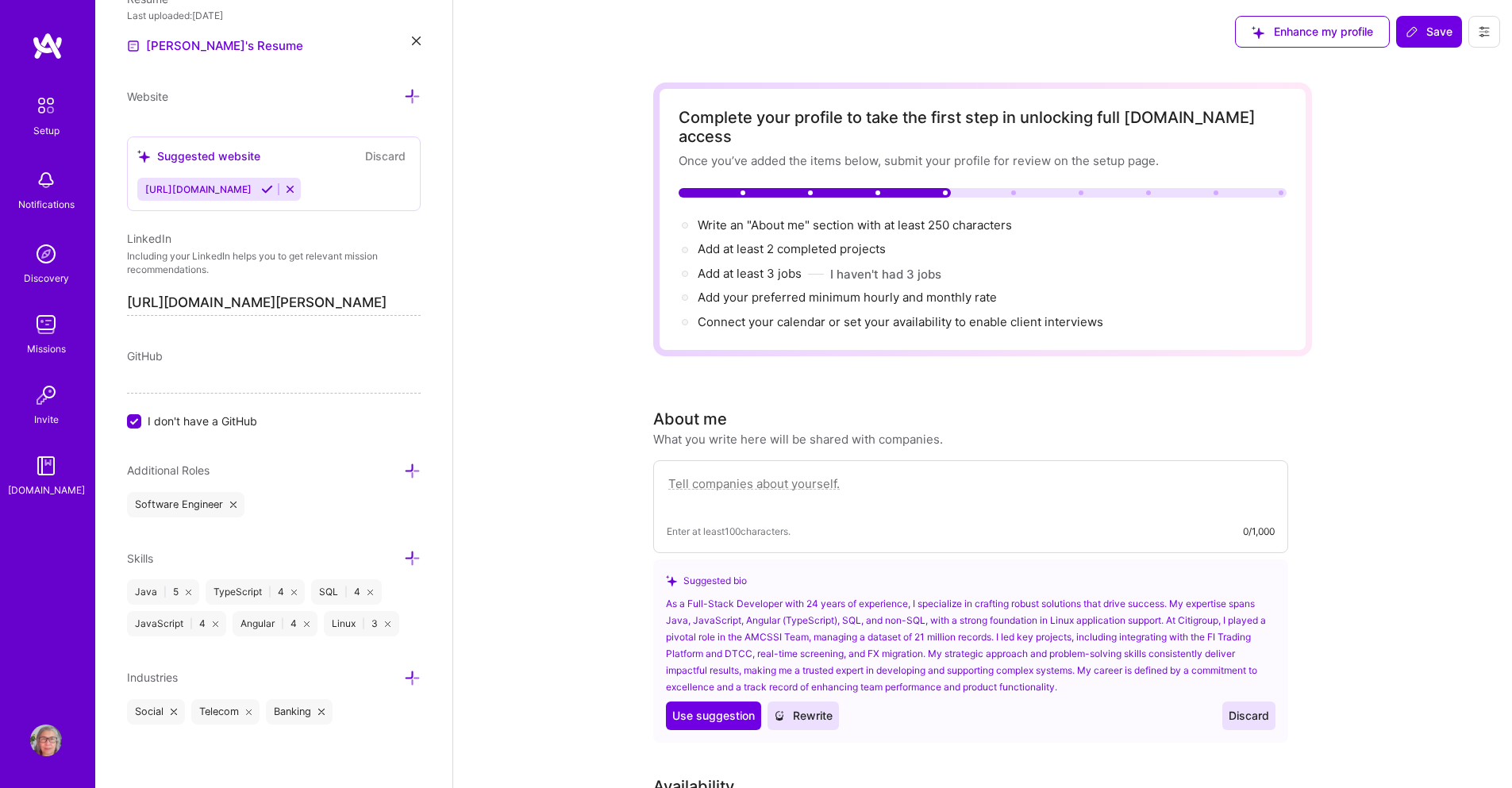
type input "55 11 98509 7685"
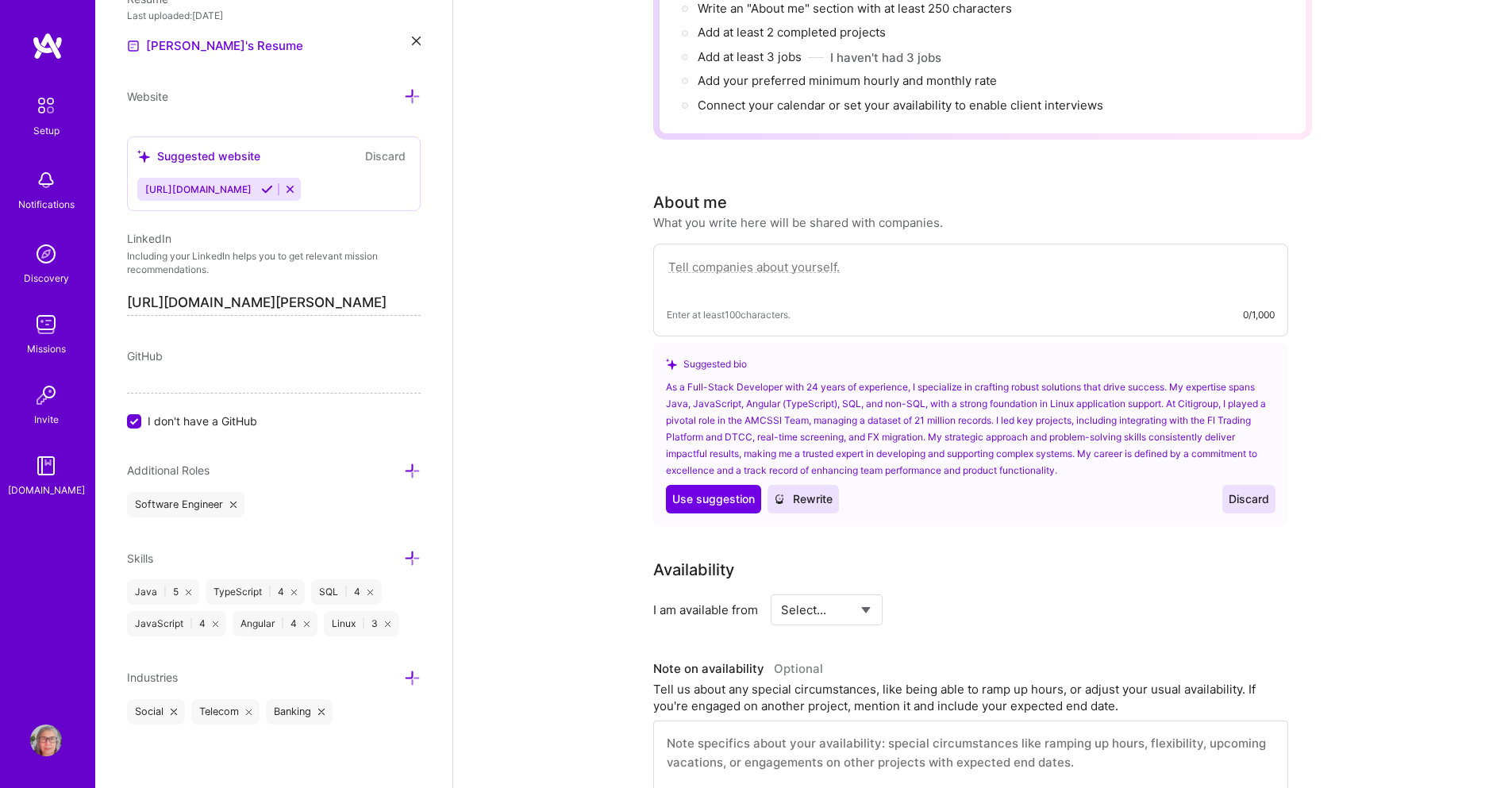
scroll to position [239, 0]
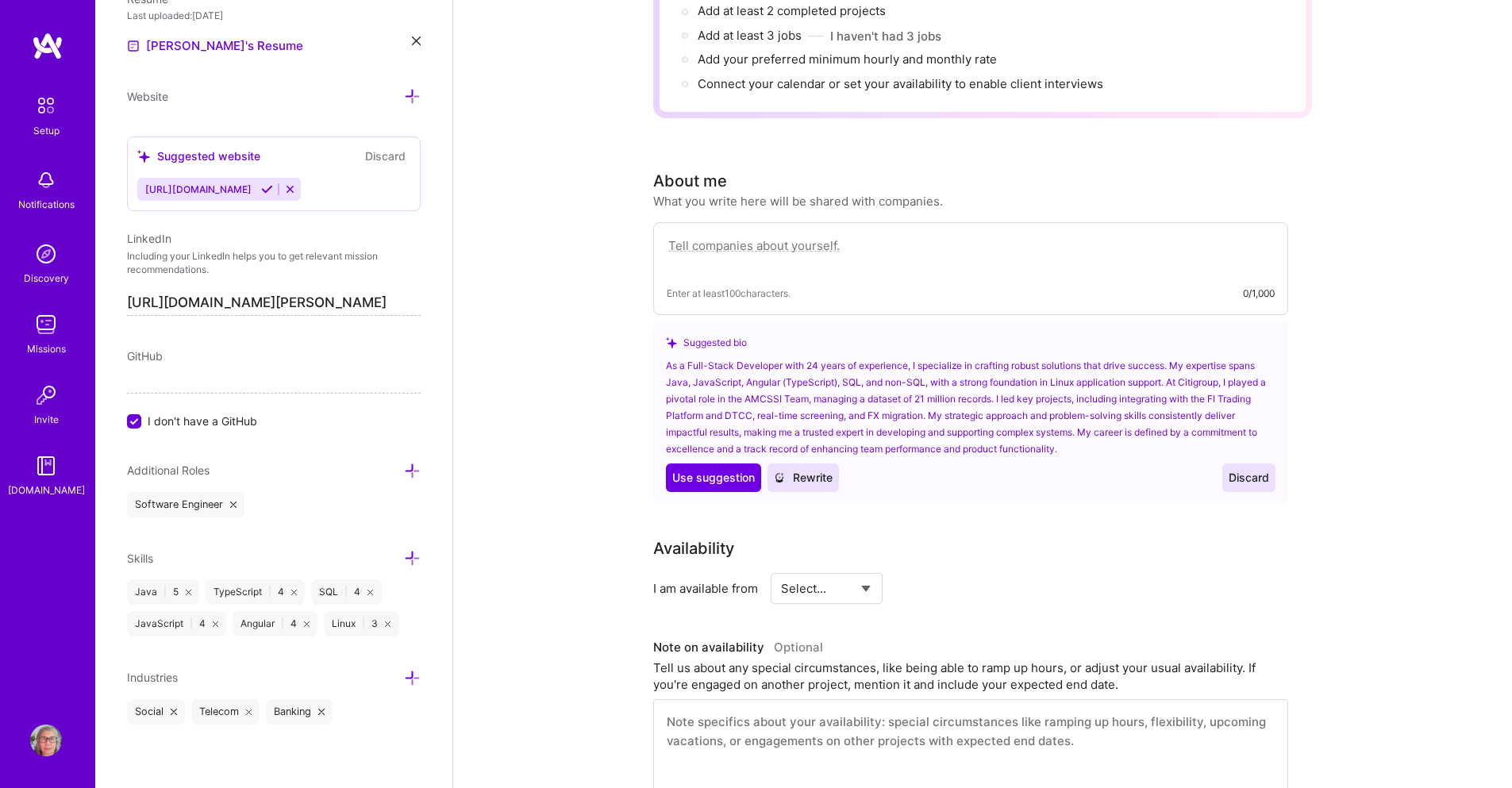
click at [173, 715] on icon at bounding box center [173, 712] width 6 height 6
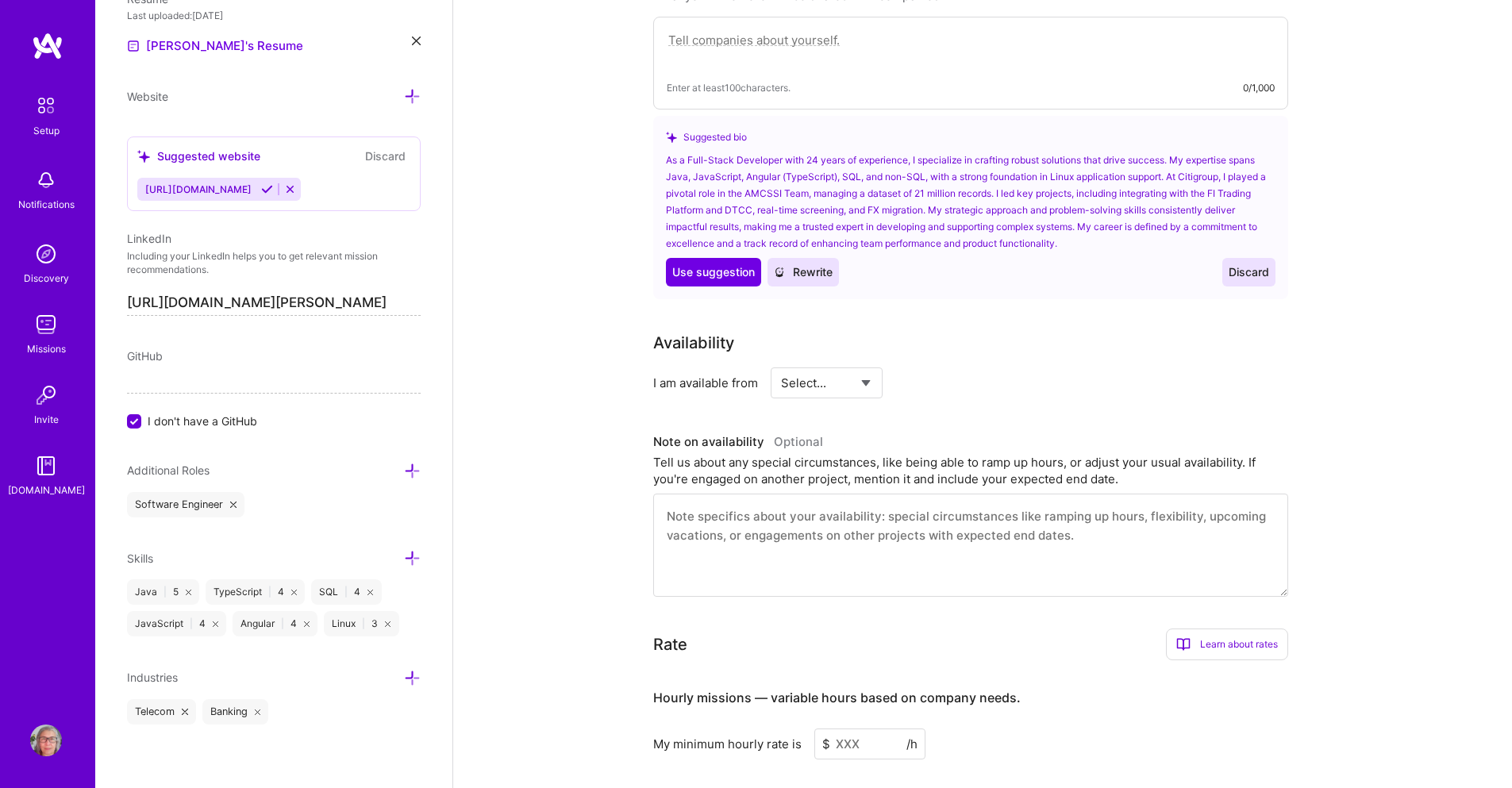
scroll to position [476, 0]
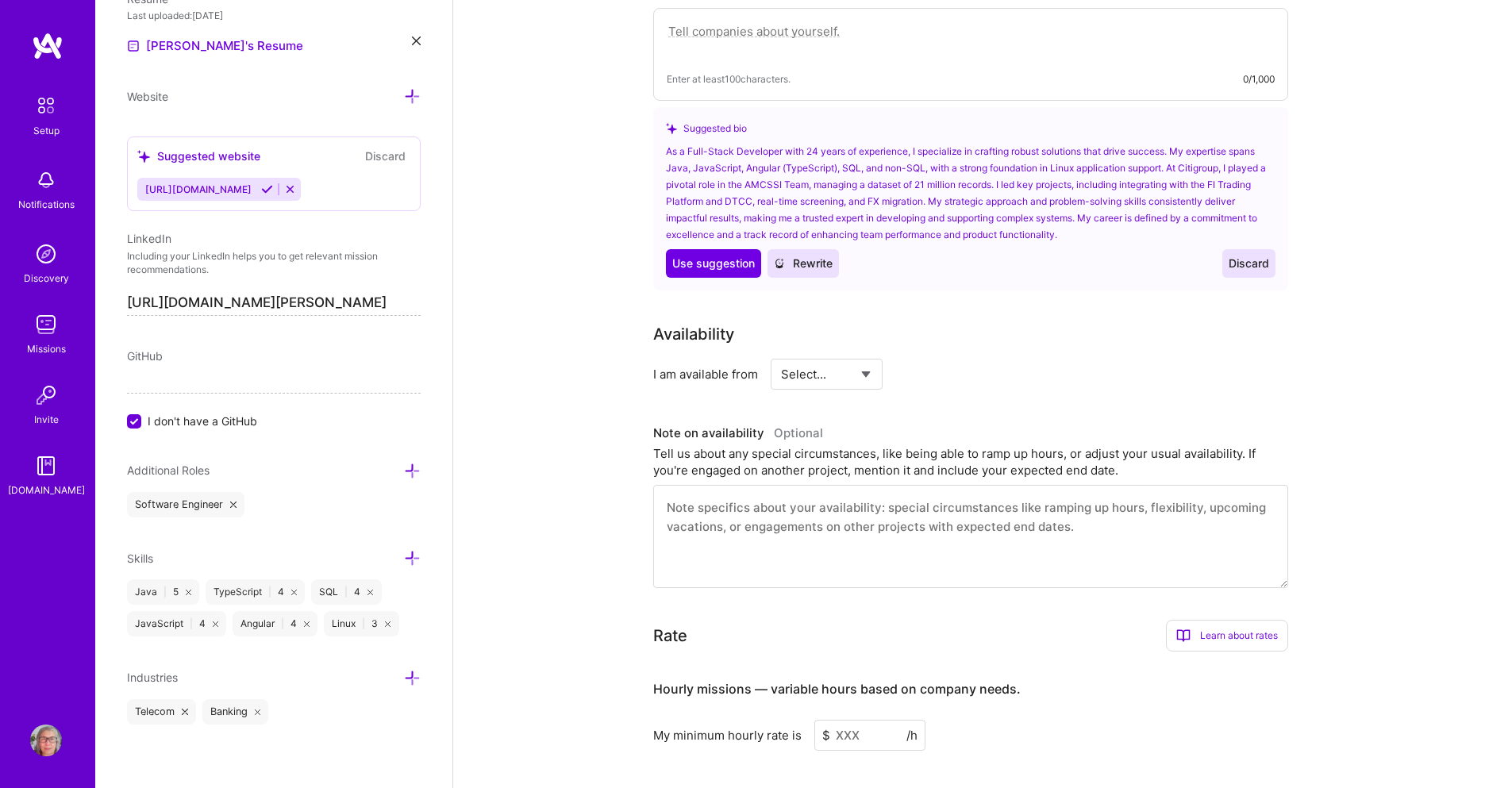
click at [404, 676] on icon at bounding box center [412, 679] width 16 height 16
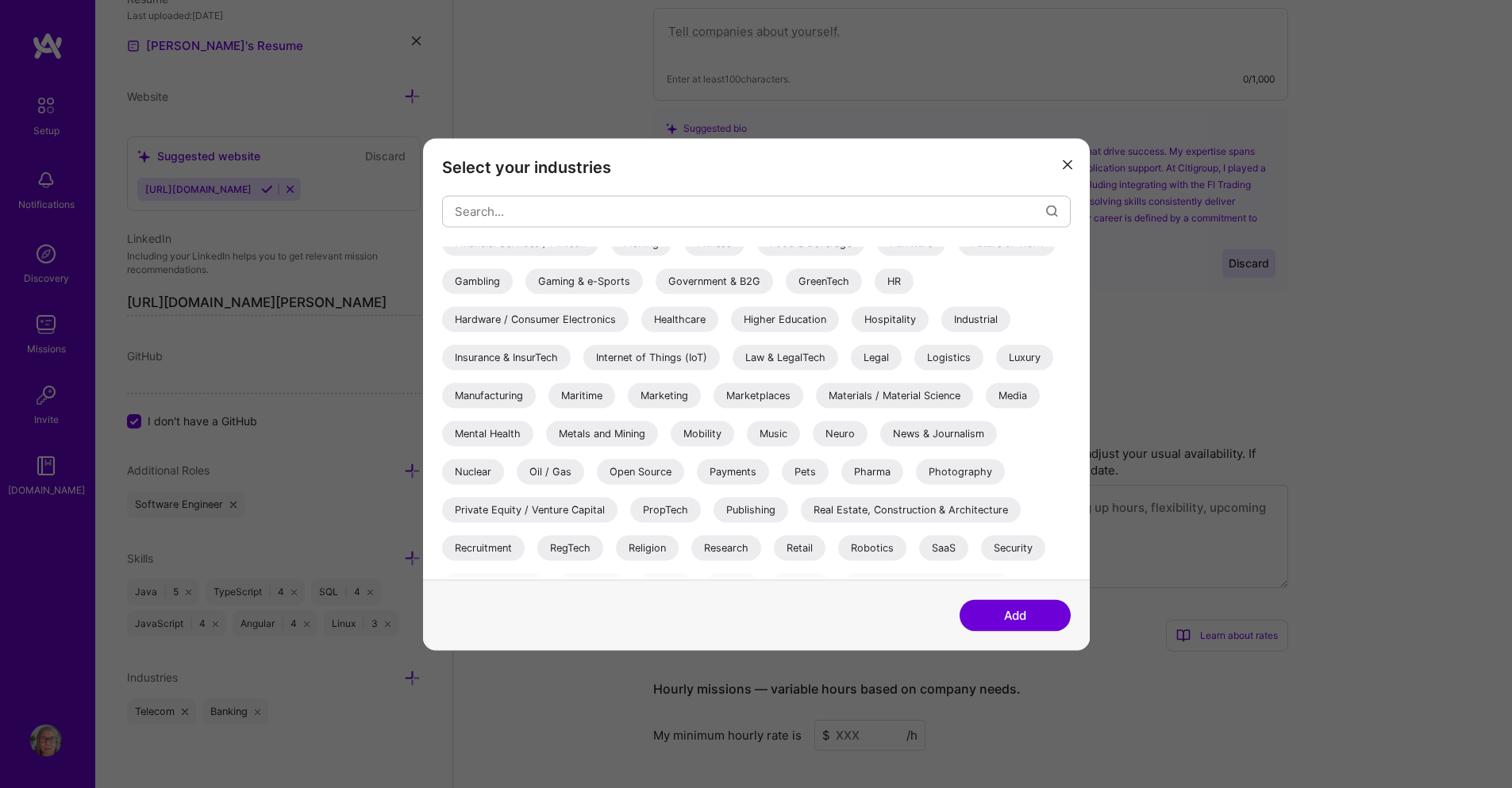
scroll to position [461, 0]
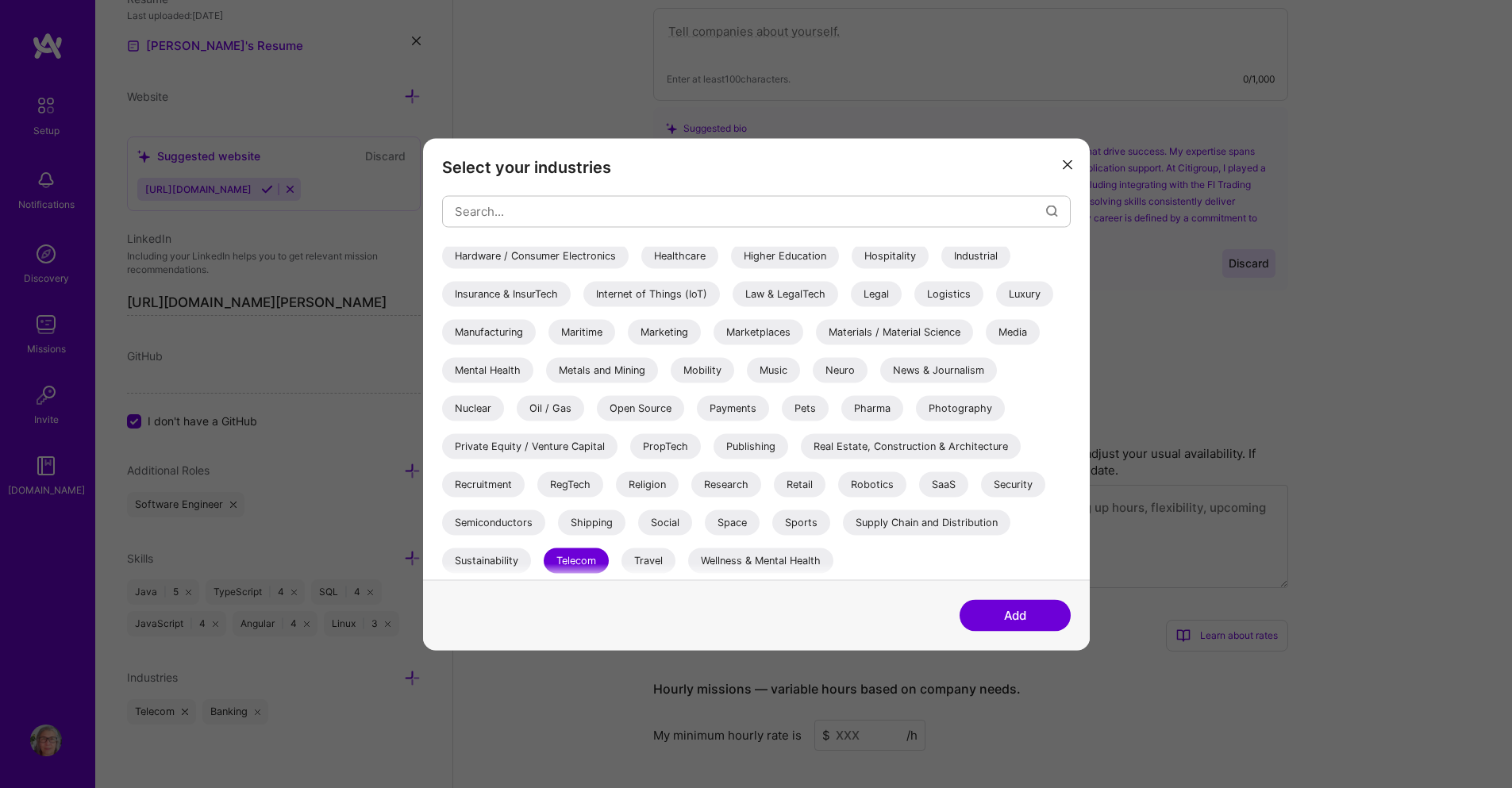
click at [1070, 162] on button "modal" at bounding box center [1067, 164] width 19 height 26
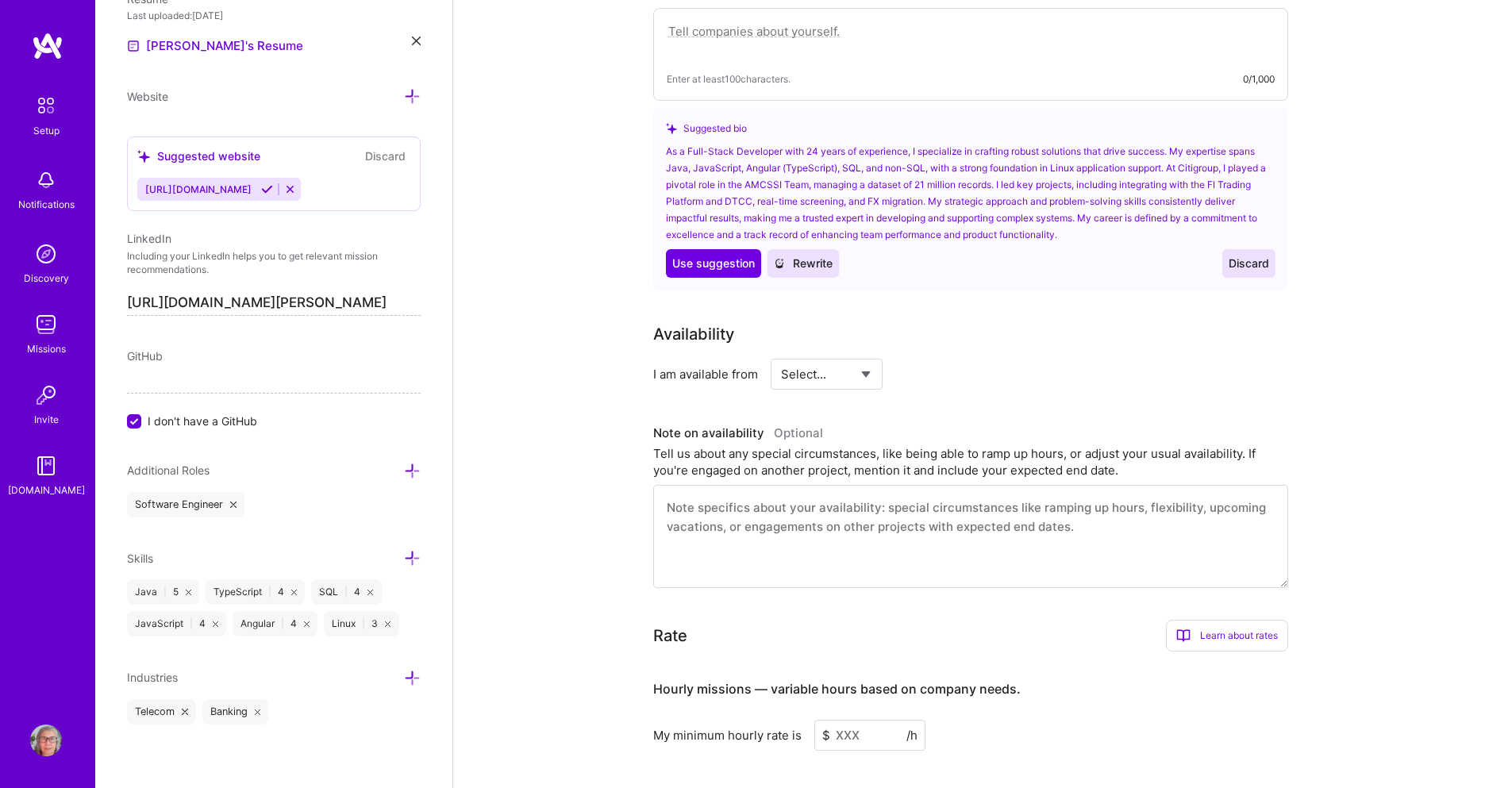
click at [190, 710] on div "Telecom" at bounding box center [162, 712] width 69 height 25
click at [186, 710] on icon at bounding box center [184, 712] width 6 height 6
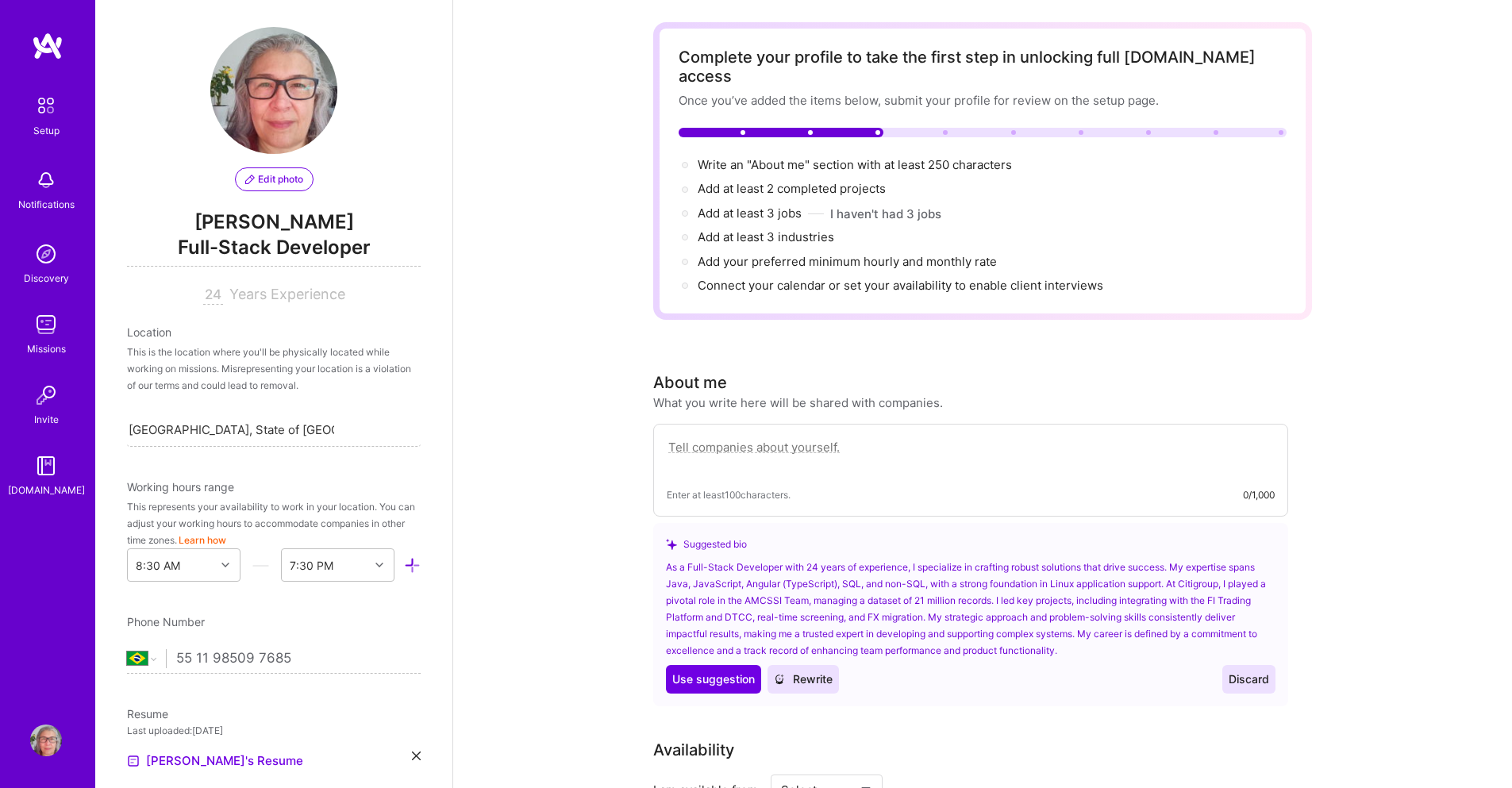
scroll to position [0, 0]
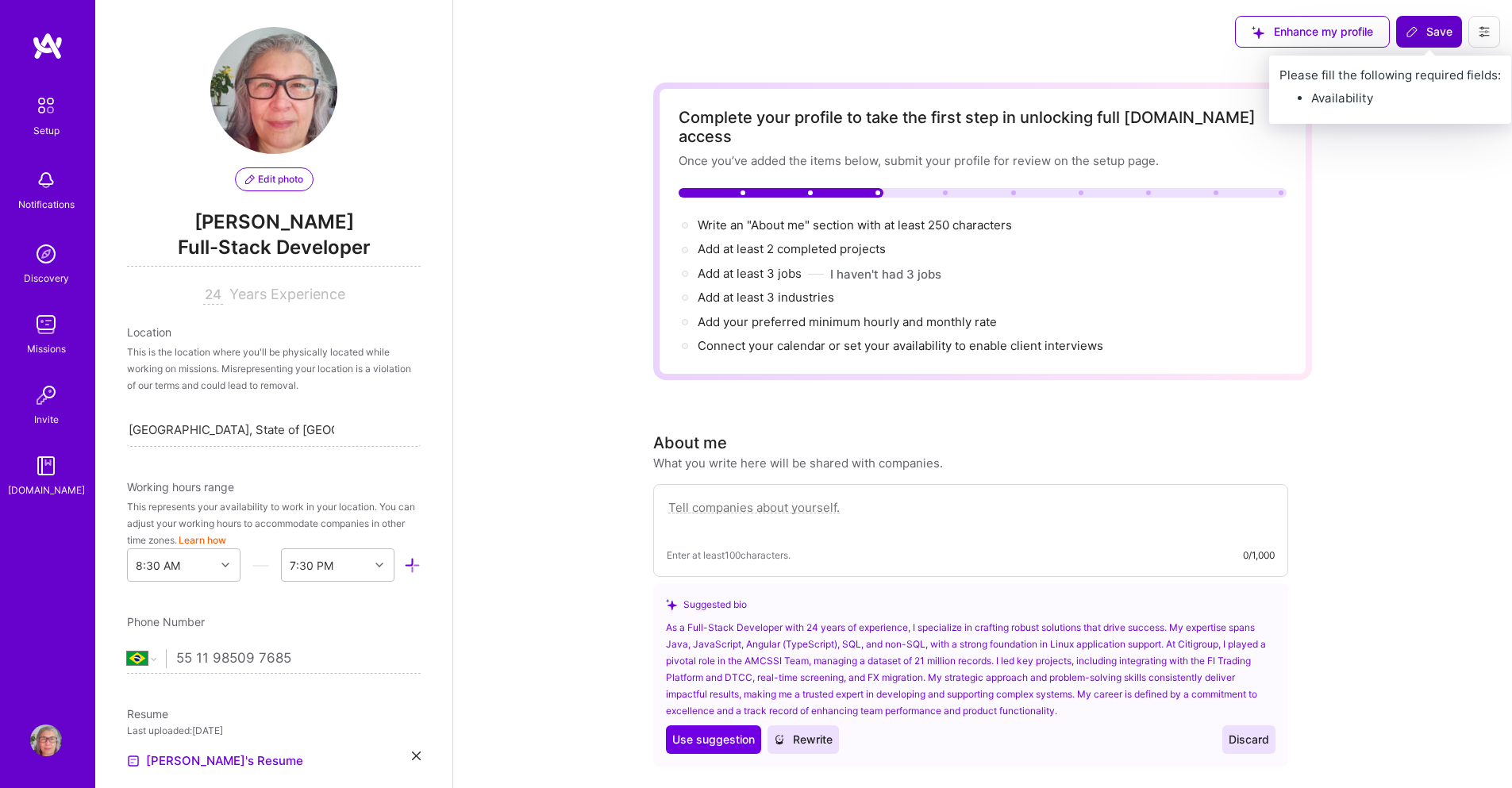
click at [1436, 37] on span "Save" at bounding box center [1429, 32] width 47 height 16
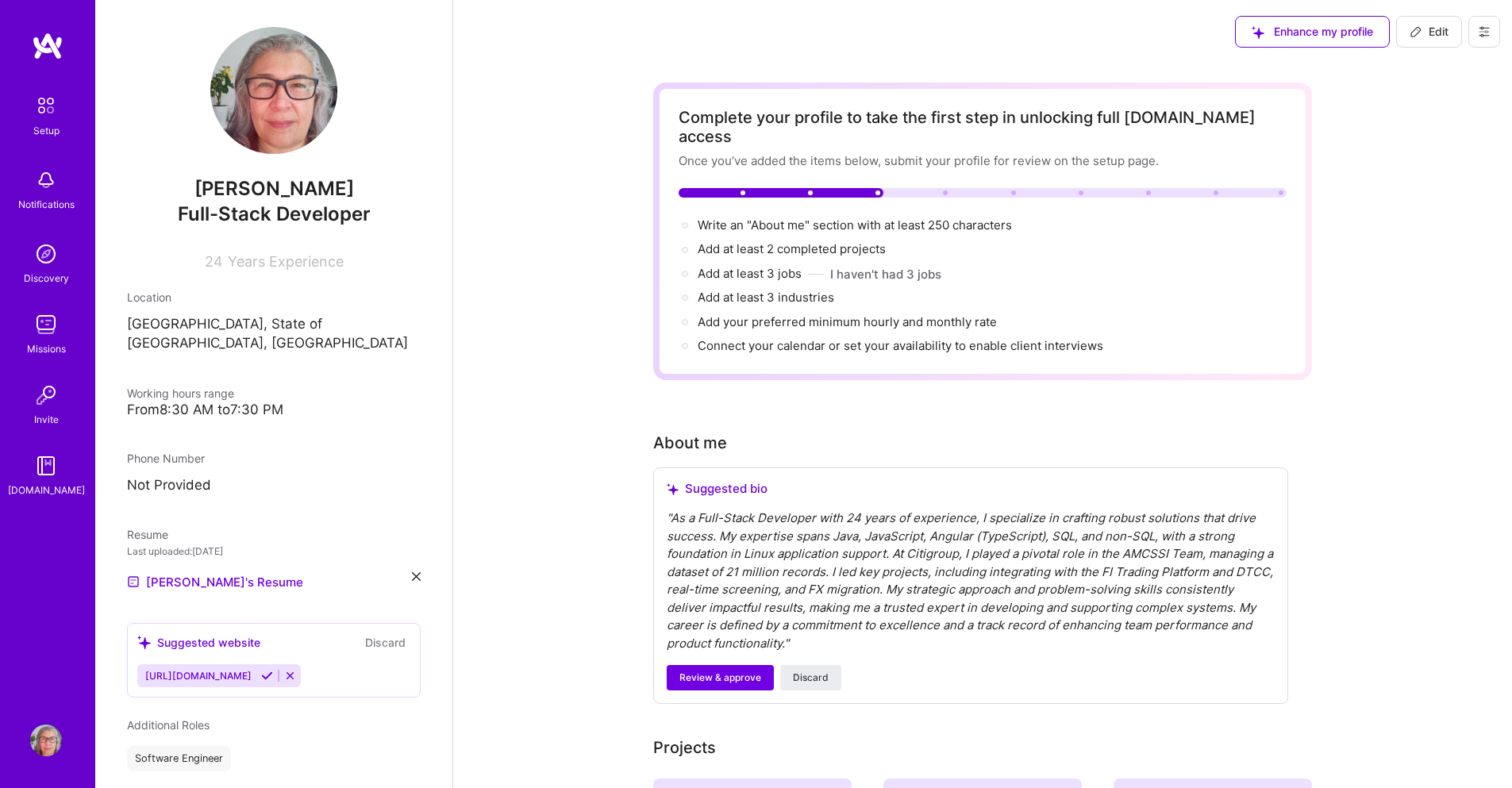
click at [1429, 33] on span "Edit" at bounding box center [1428, 32] width 39 height 16
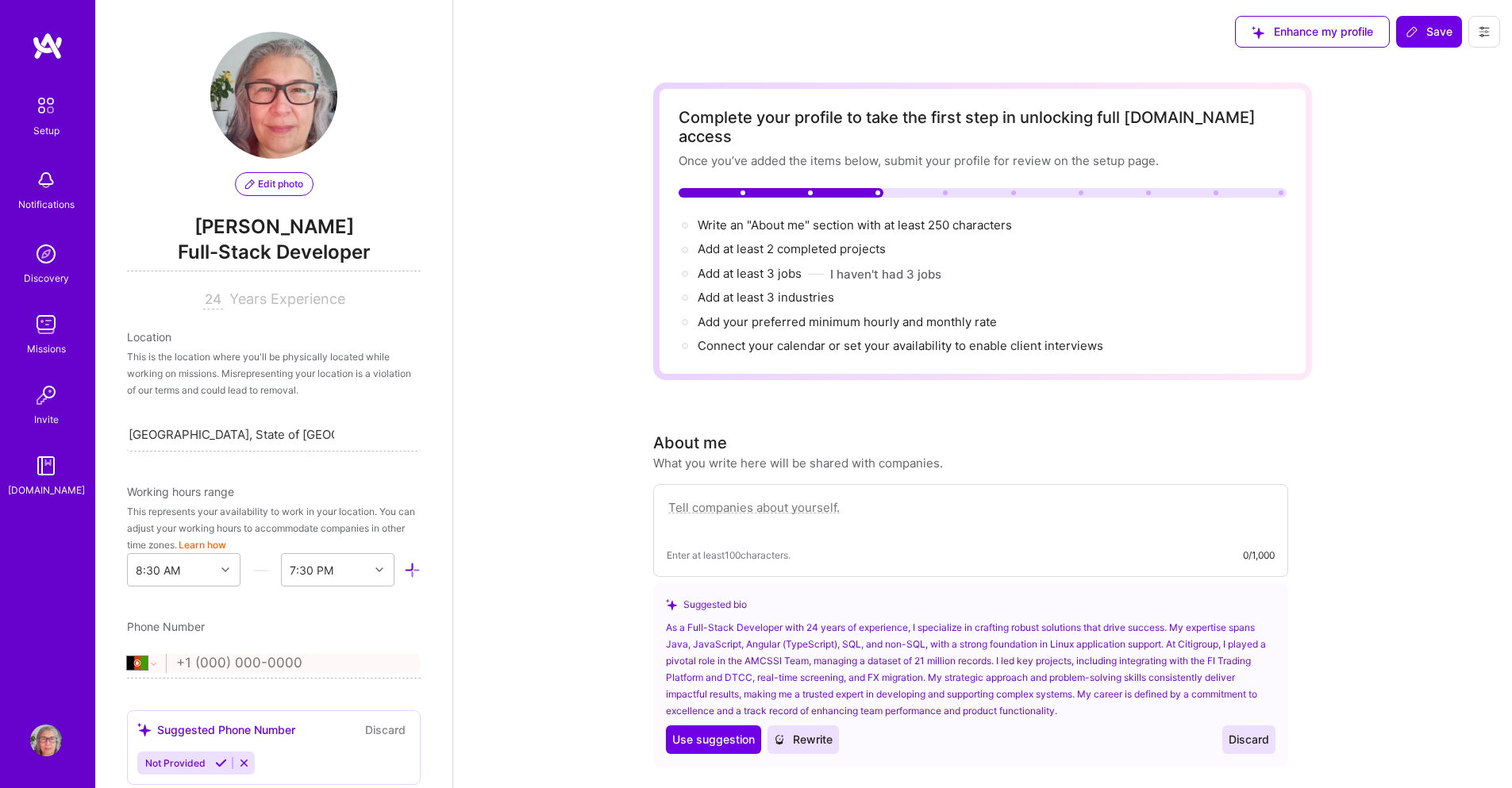
click at [212, 300] on input "24" at bounding box center [213, 300] width 20 height 19
click at [265, 298] on span "Years Experience" at bounding box center [287, 299] width 116 height 16
click at [217, 249] on span "Full-Stack Developer" at bounding box center [274, 255] width 294 height 33
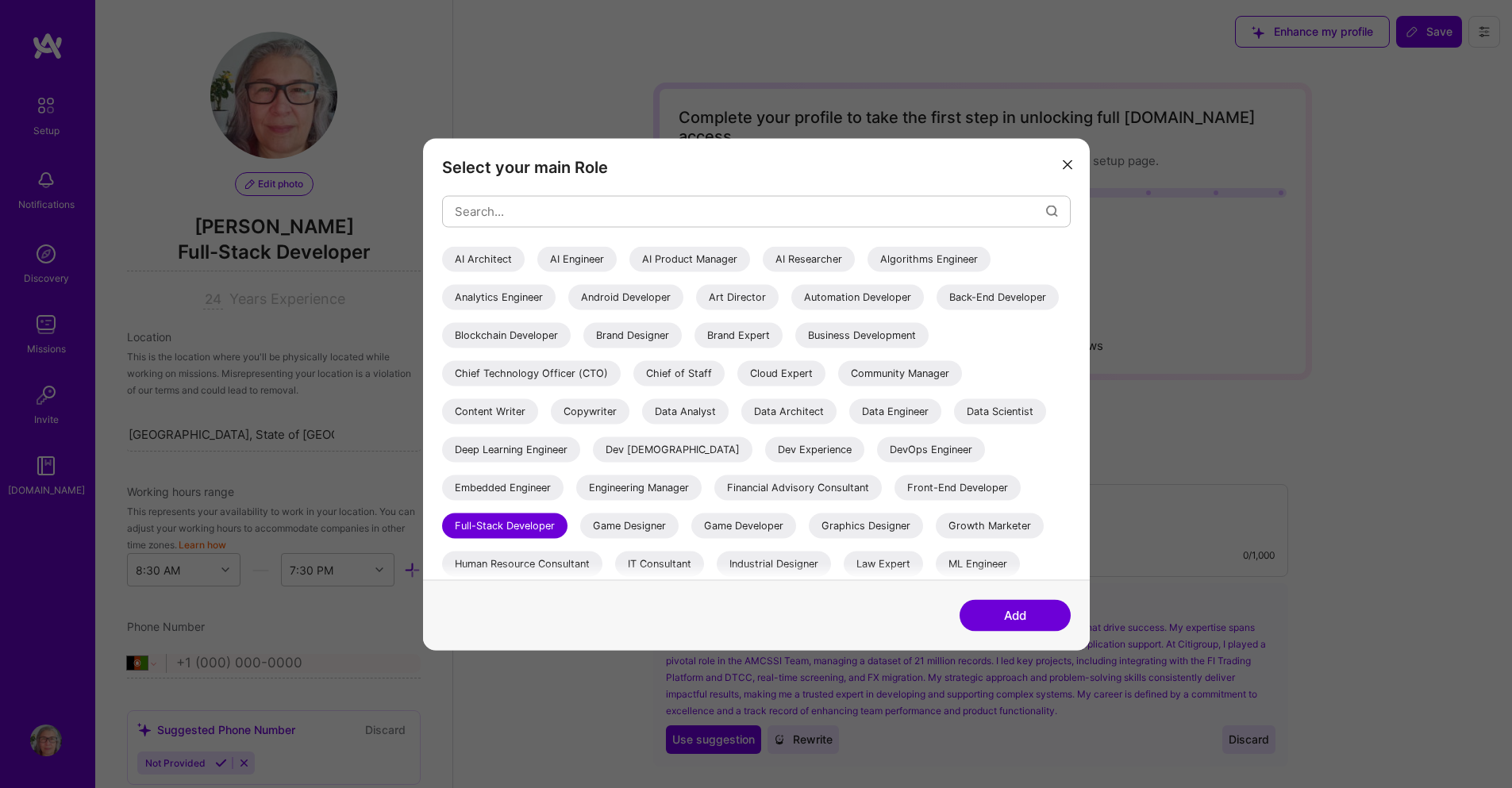
click at [1073, 162] on button "modal" at bounding box center [1067, 164] width 19 height 26
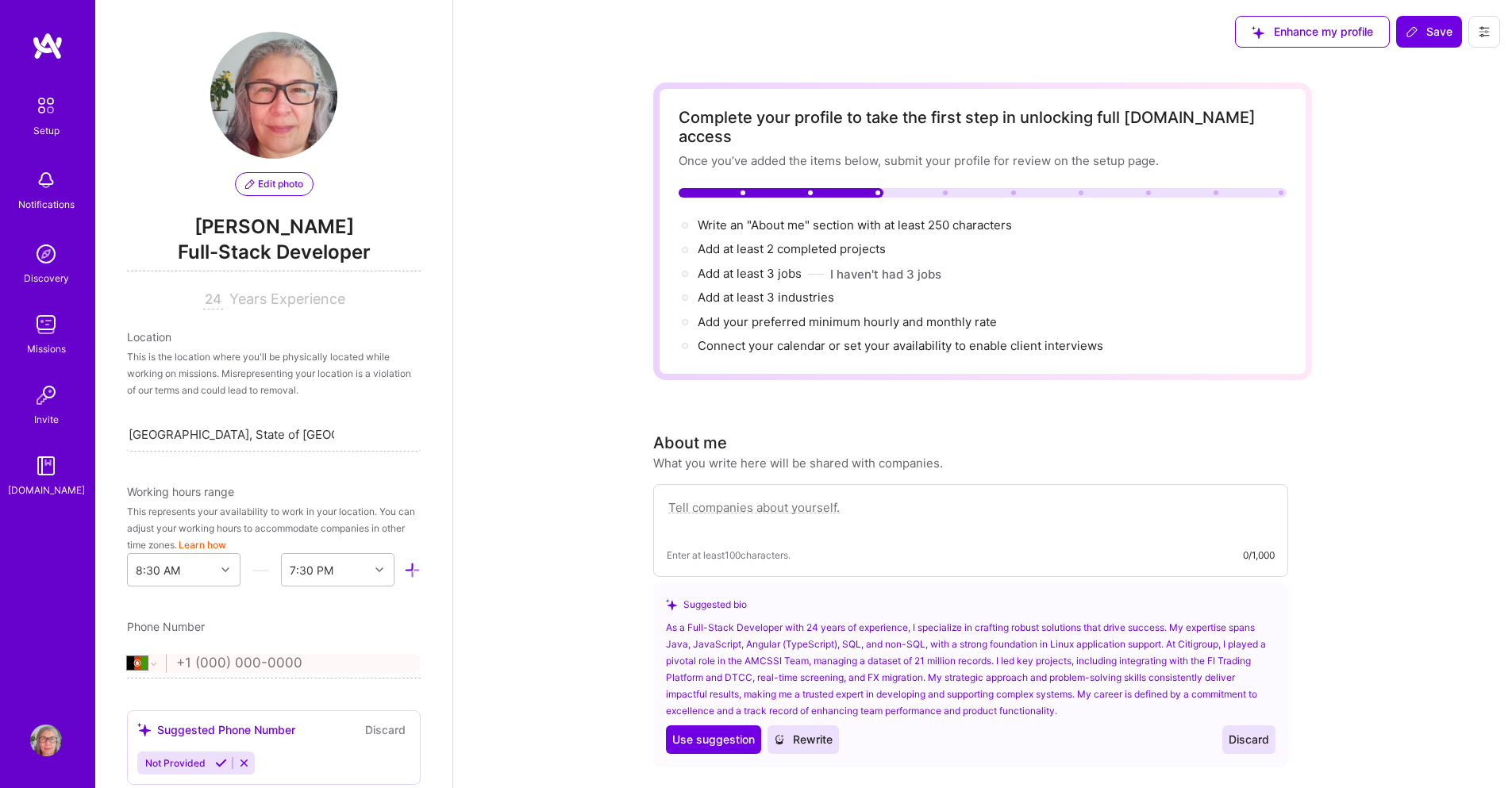
click at [203, 297] on input "24" at bounding box center [213, 300] width 20 height 19
click at [264, 297] on span "Years Experience" at bounding box center [287, 299] width 116 height 16
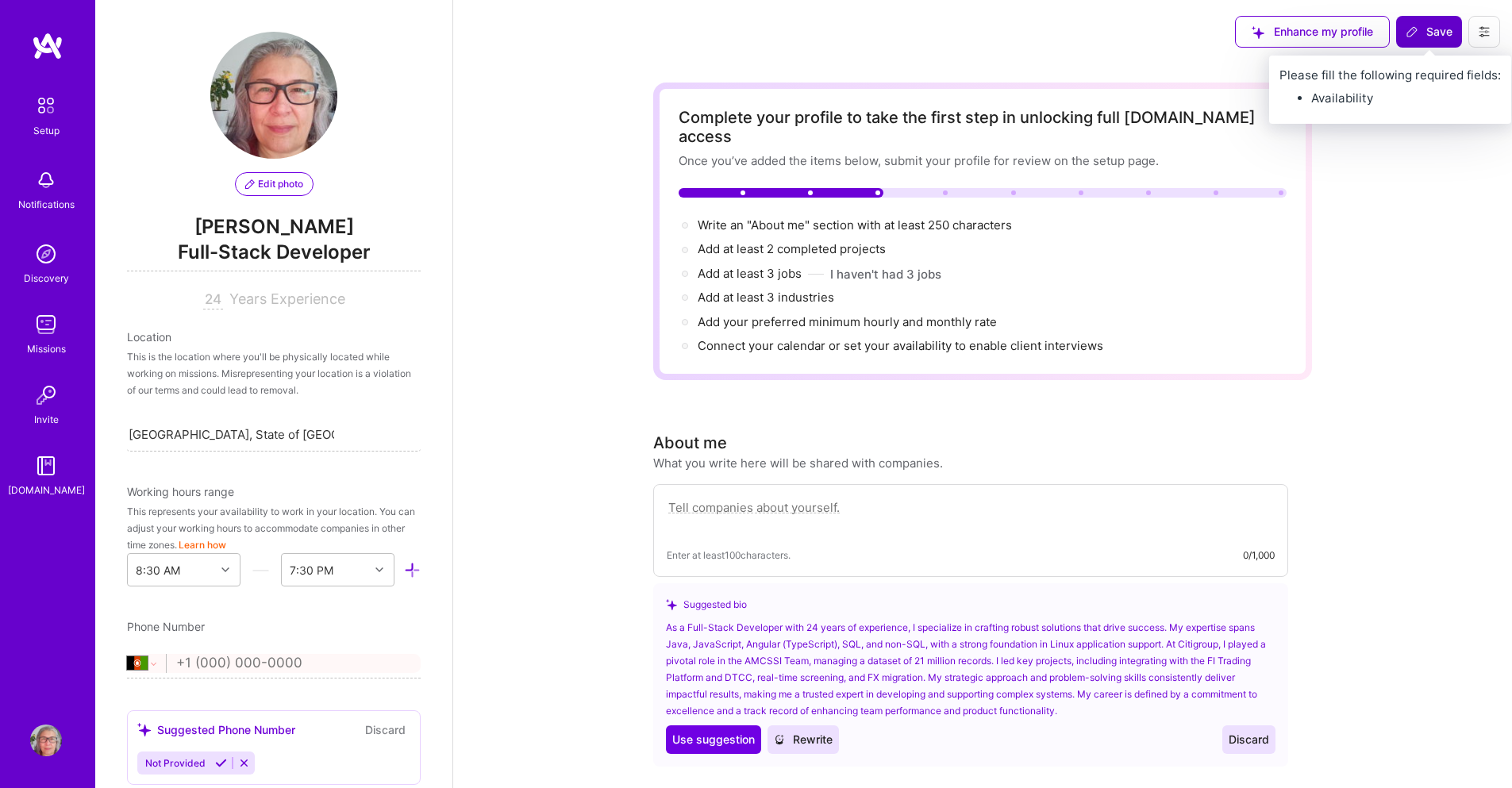
click at [1431, 28] on span "Save" at bounding box center [1429, 32] width 47 height 16
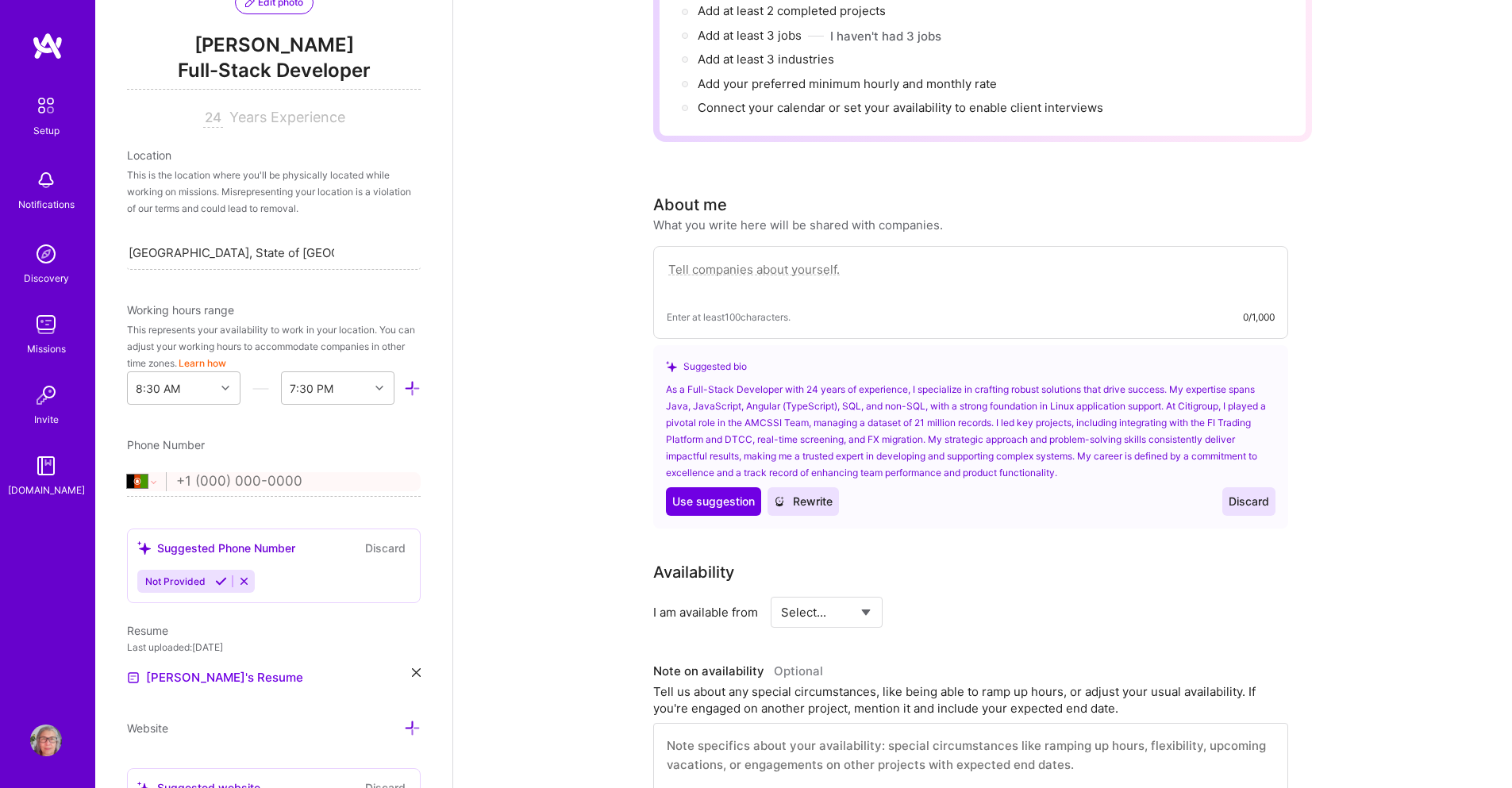
scroll to position [179, 0]
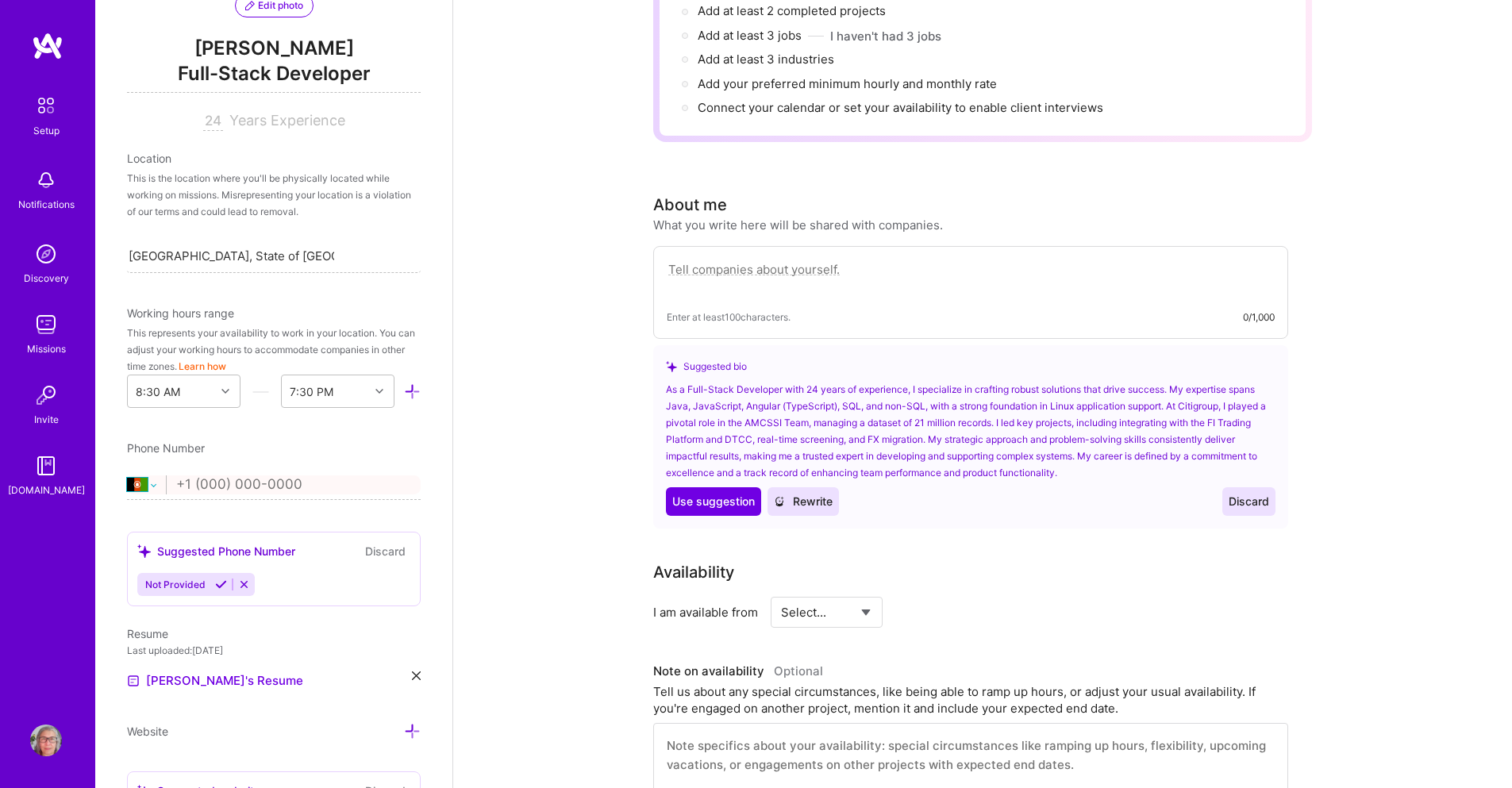
click at [154, 488] on select "[GEOGRAPHIC_DATA] [GEOGRAPHIC_DATA] [GEOGRAPHIC_DATA] [GEOGRAPHIC_DATA] [US_STA…" at bounding box center [146, 484] width 39 height 19
select select "BR"
click at [127, 475] on select "[GEOGRAPHIC_DATA] [GEOGRAPHIC_DATA] [GEOGRAPHIC_DATA] [GEOGRAPHIC_DATA] [US_STA…" at bounding box center [146, 484] width 39 height 19
type input "1"
select select "US"
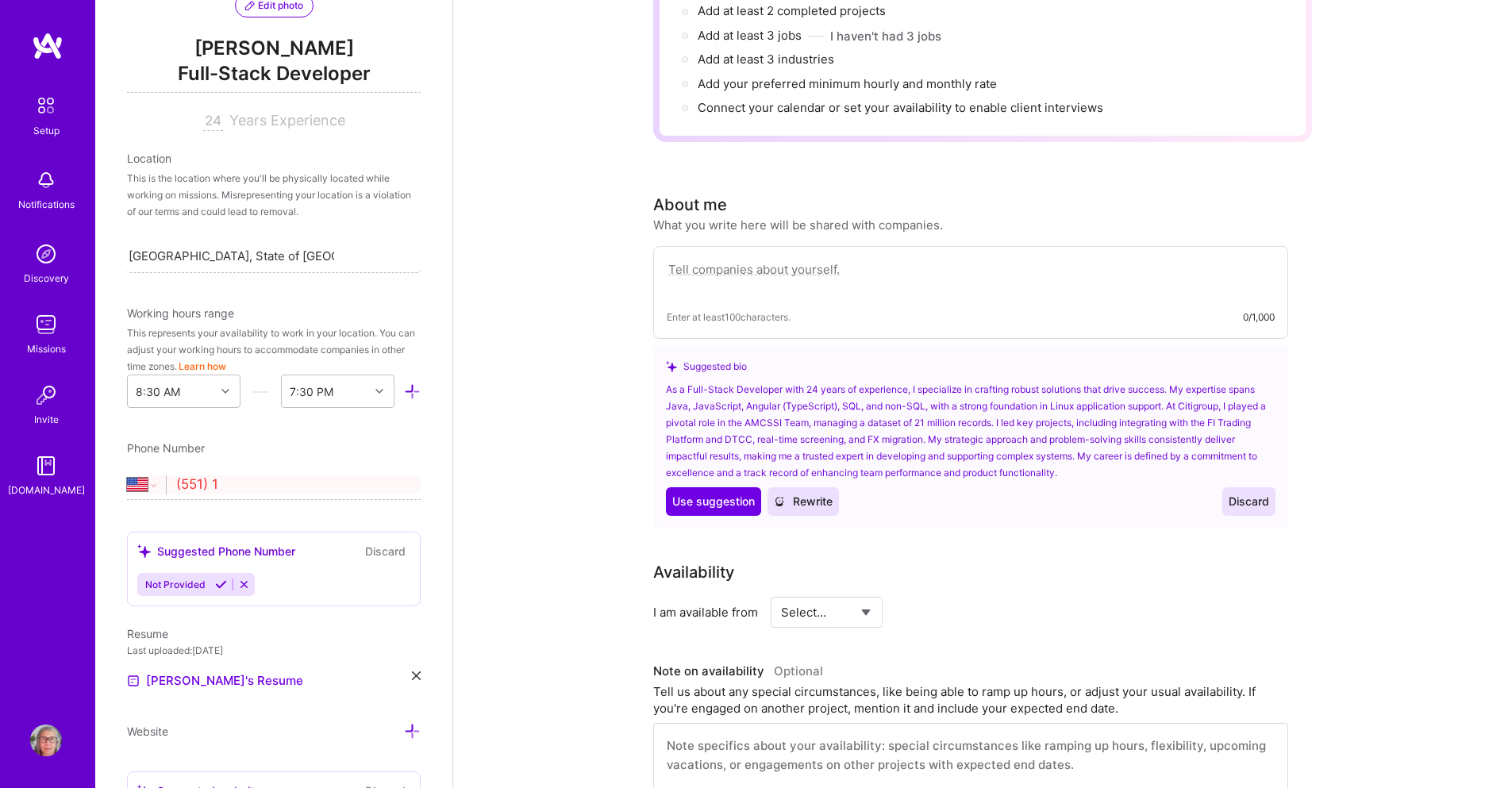
type input "(551) 1"
click at [154, 490] on select "[GEOGRAPHIC_DATA] [GEOGRAPHIC_DATA] [GEOGRAPHIC_DATA] [GEOGRAPHIC_DATA] [US_STA…" at bounding box center [146, 484] width 39 height 19
select select "BR"
click at [127, 475] on select "[GEOGRAPHIC_DATA] [GEOGRAPHIC_DATA] [GEOGRAPHIC_DATA] [GEOGRAPHIC_DATA] [US_STA…" at bounding box center [146, 484] width 39 height 19
click at [262, 486] on input "(55) 11" at bounding box center [298, 484] width 245 height 46
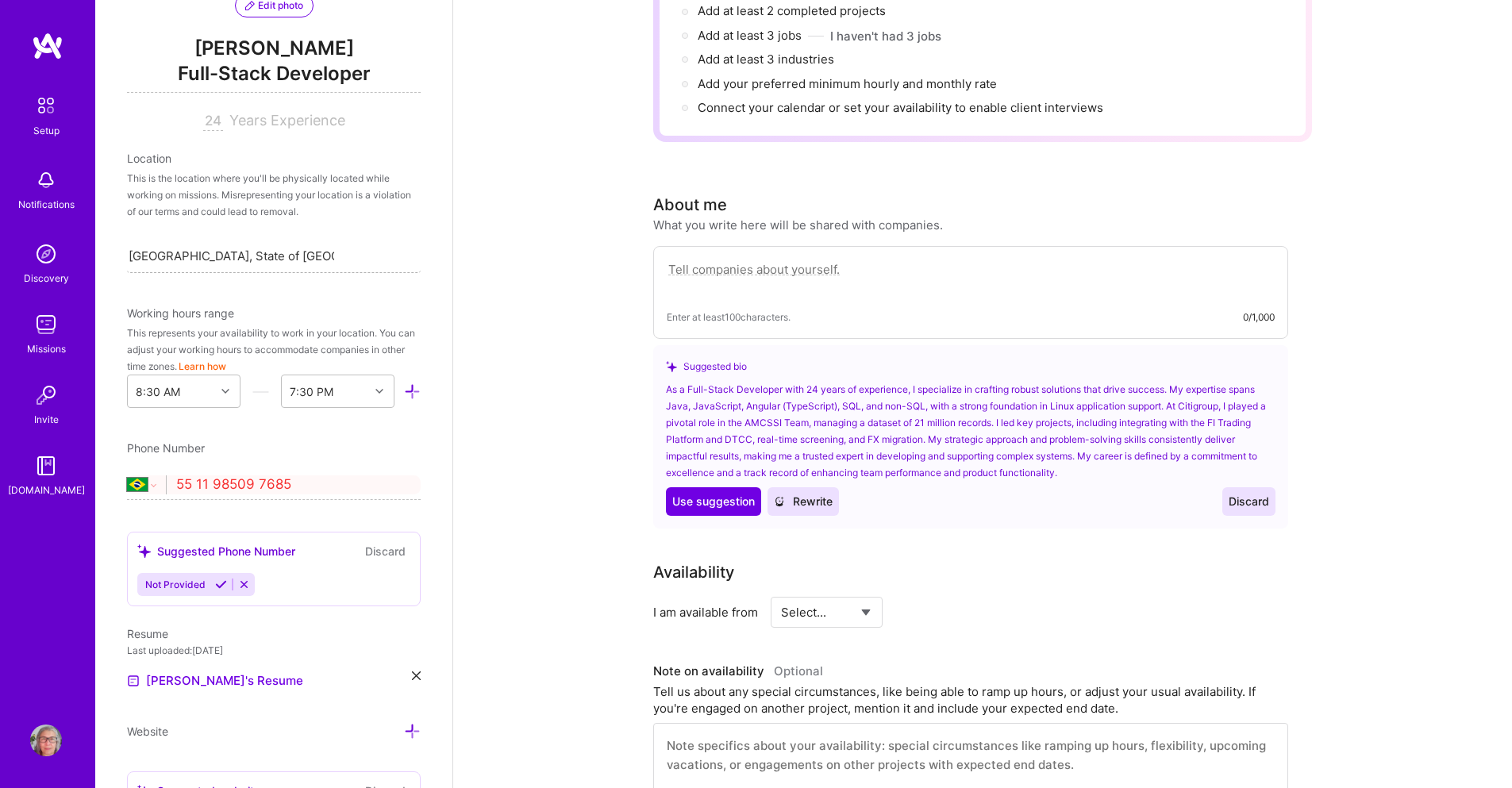
type input "55 11 98509 7685"
click at [355, 250] on div "[GEOGRAPHIC_DATA], State of [GEOGRAPHIC_DATA], [GEOGRAPHIC_DATA] [GEOGRAPHIC_DA…" at bounding box center [274, 255] width 294 height 33
click at [352, 198] on div "This is the location where you'll be physically located while working on missio…" at bounding box center [274, 194] width 294 height 50
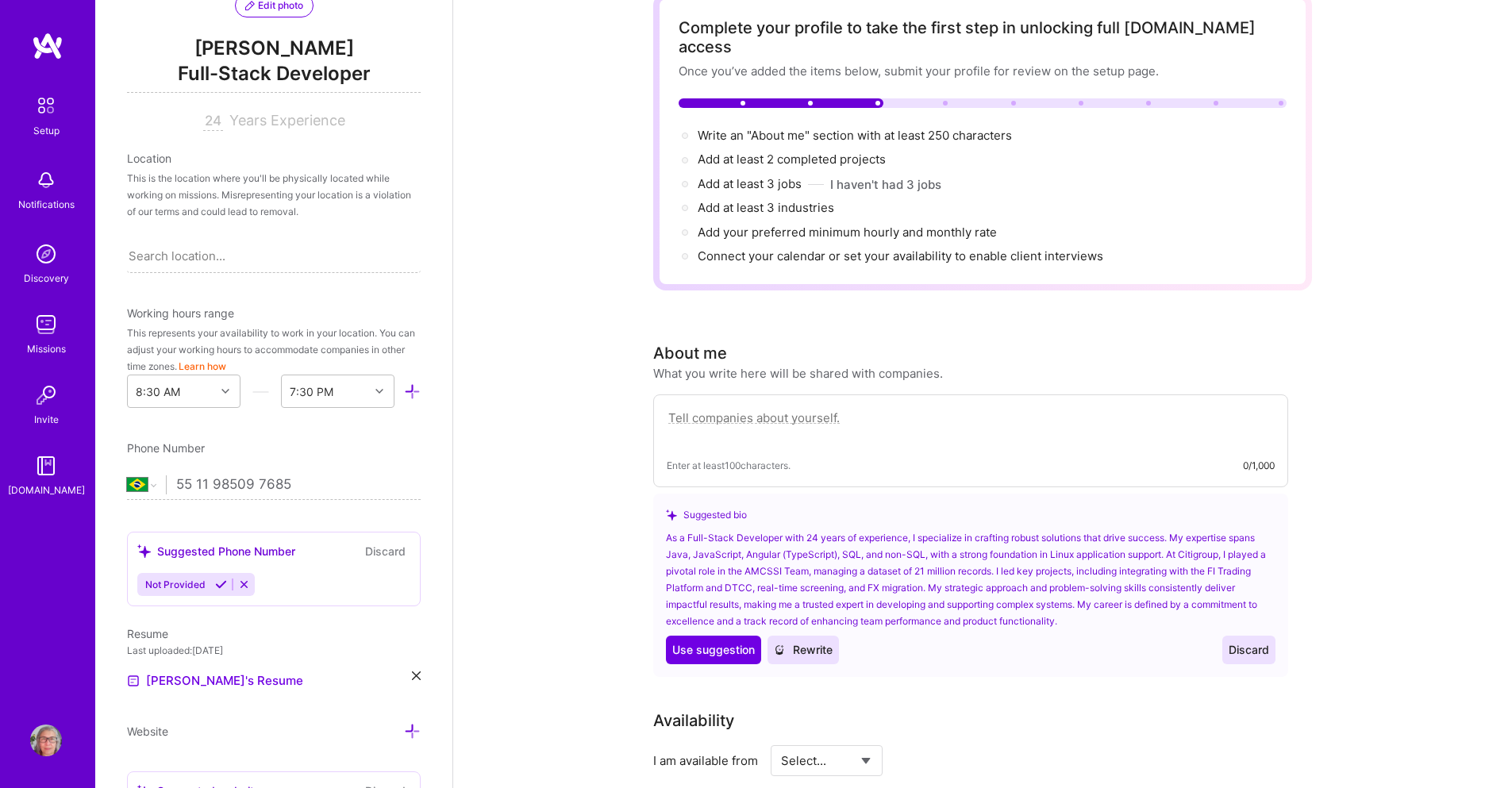
scroll to position [0, 0]
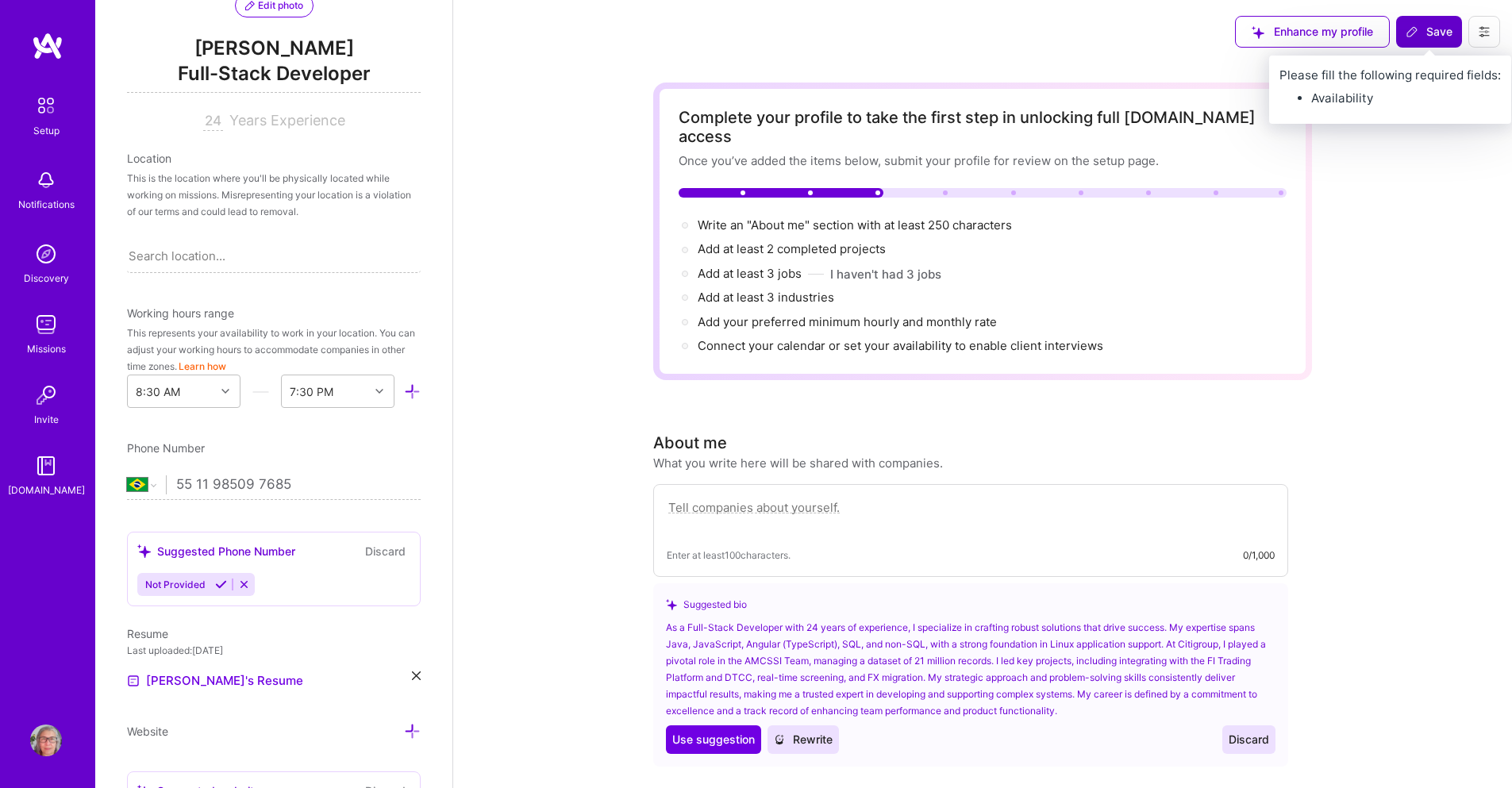
click at [1420, 29] on span "Save" at bounding box center [1429, 32] width 47 height 16
